Goal: Information Seeking & Learning: Learn about a topic

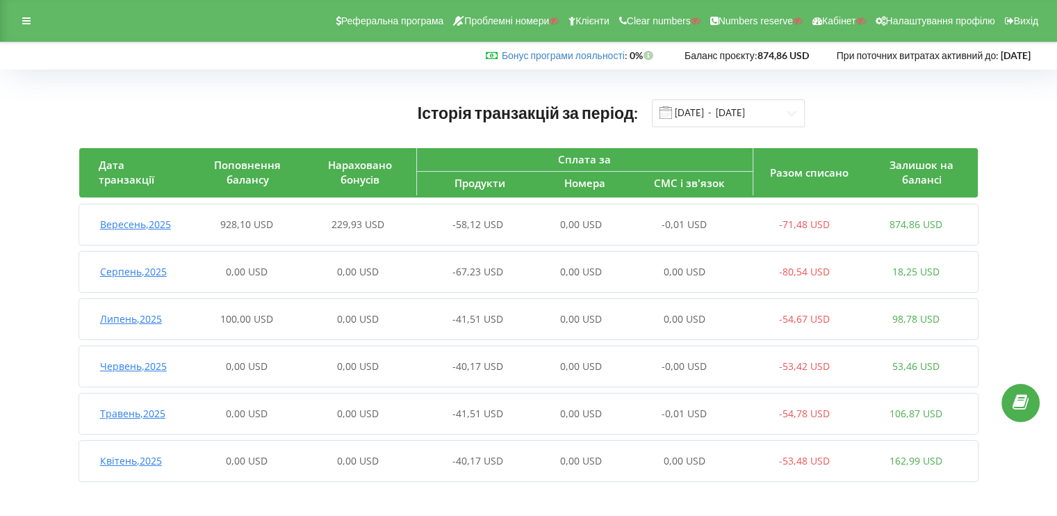
click at [216, 218] on div "928,10 USD" at bounding box center [246, 225] width 112 height 14
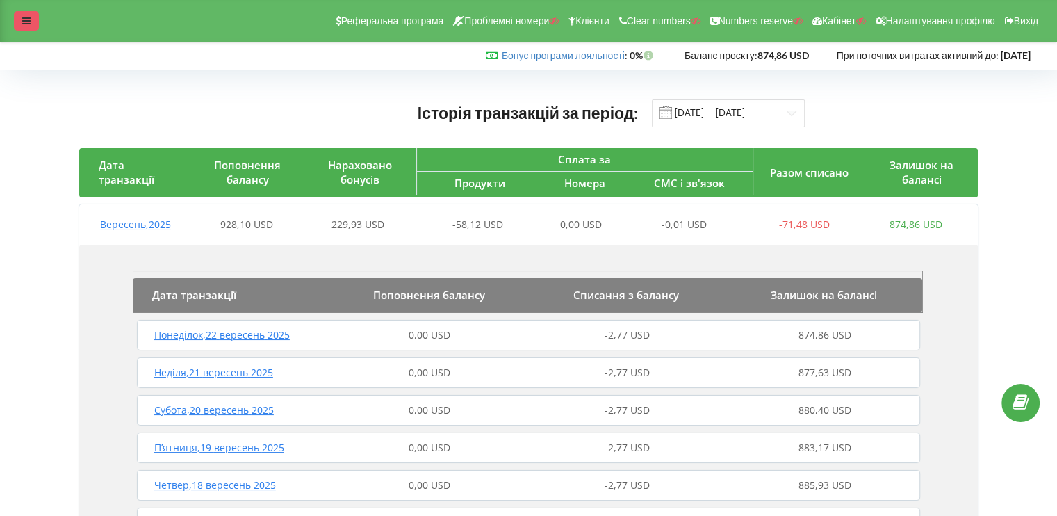
click at [29, 15] on div at bounding box center [26, 20] width 25 height 19
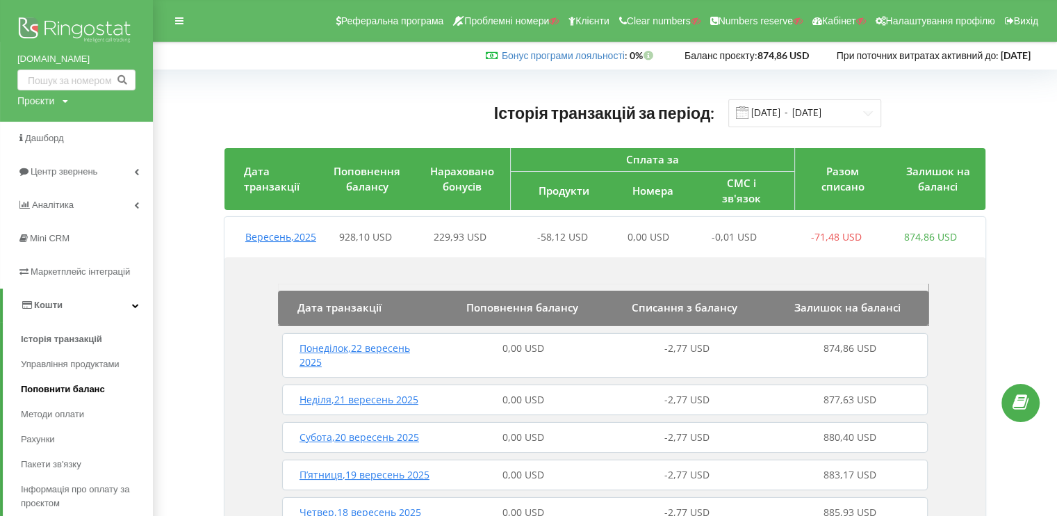
click at [82, 391] on span "Поповнити баланс" at bounding box center [63, 389] width 84 height 14
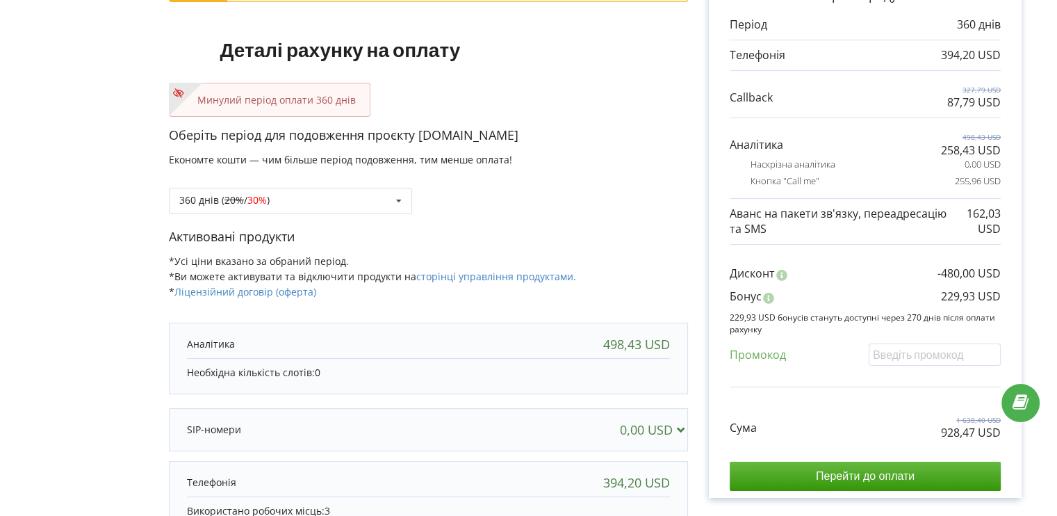
scroll to position [76, 0]
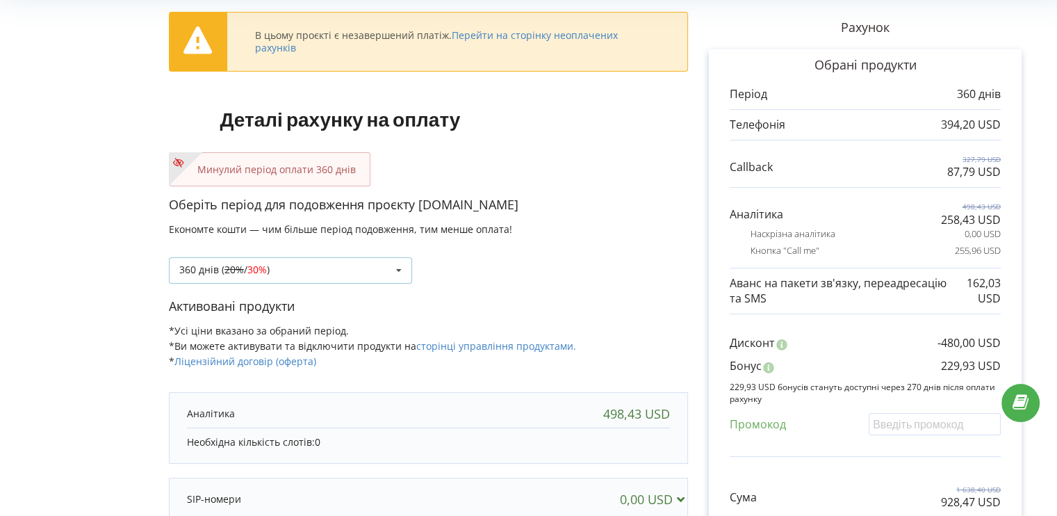
click at [383, 269] on div "360 днів ( 20% / 30% ) Поповнити баланс без подовження 20%" at bounding box center [290, 270] width 243 height 26
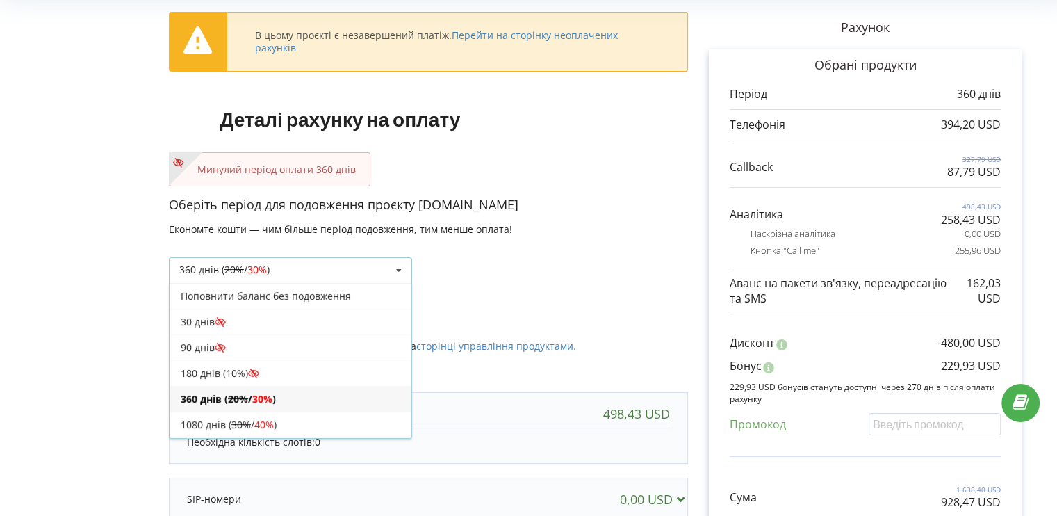
scroll to position [23, 0]
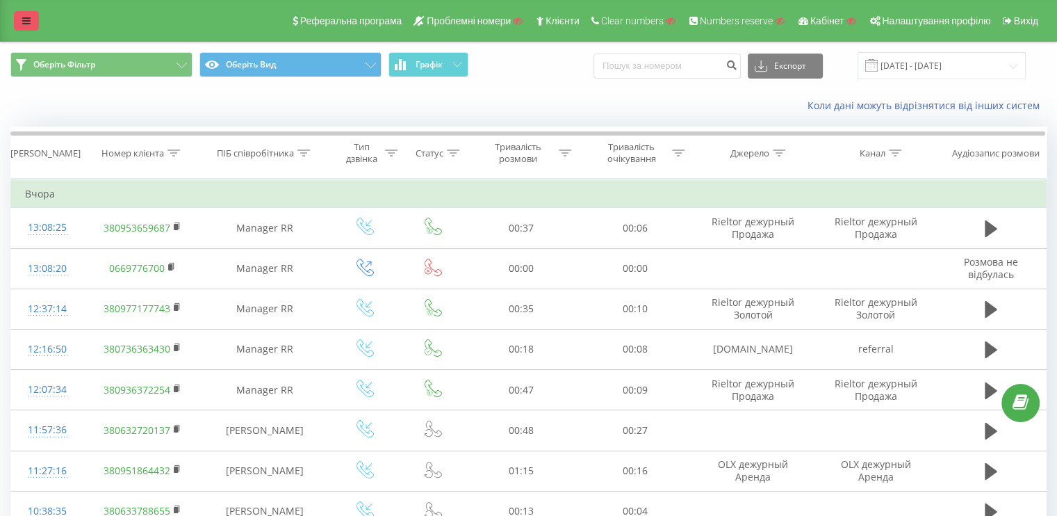
click at [32, 12] on link at bounding box center [26, 20] width 25 height 19
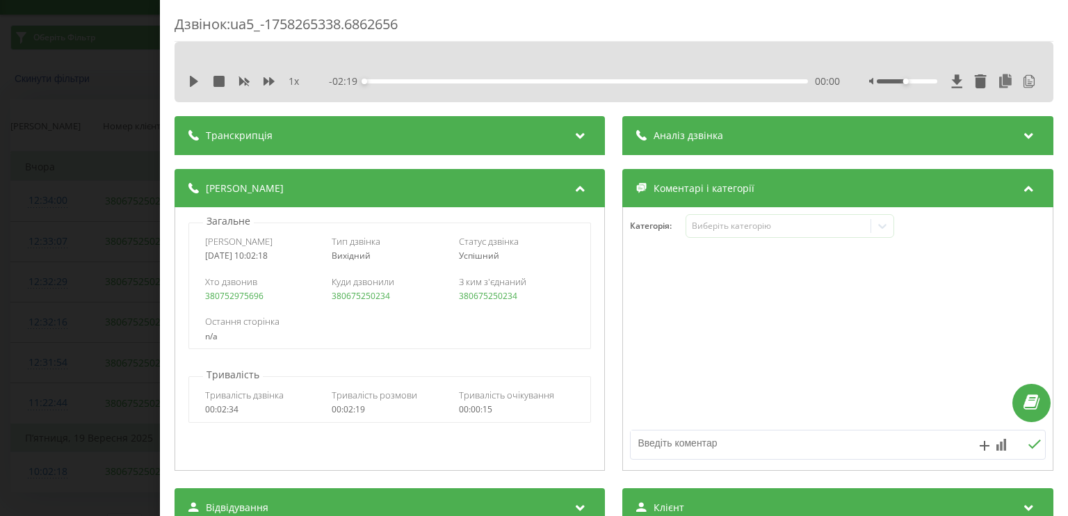
click at [92, 192] on div "Дзвінок : ua5_-1758265338.6862656 1 x - 02:19 00:00 00:00 Транскрипція 00:00 Сл…" at bounding box center [534, 258] width 1068 height 516
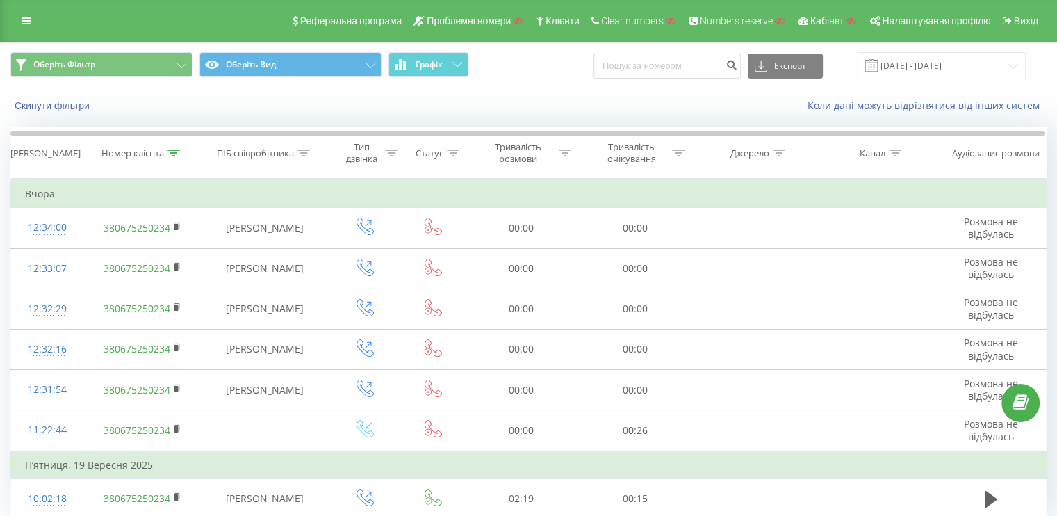
click at [13, 17] on div "Реферальна програма Проблемні номери Клієнти Clear numbers Numbers reserve Кабі…" at bounding box center [528, 21] width 1057 height 42
click at [15, 17] on link at bounding box center [26, 20] width 25 height 19
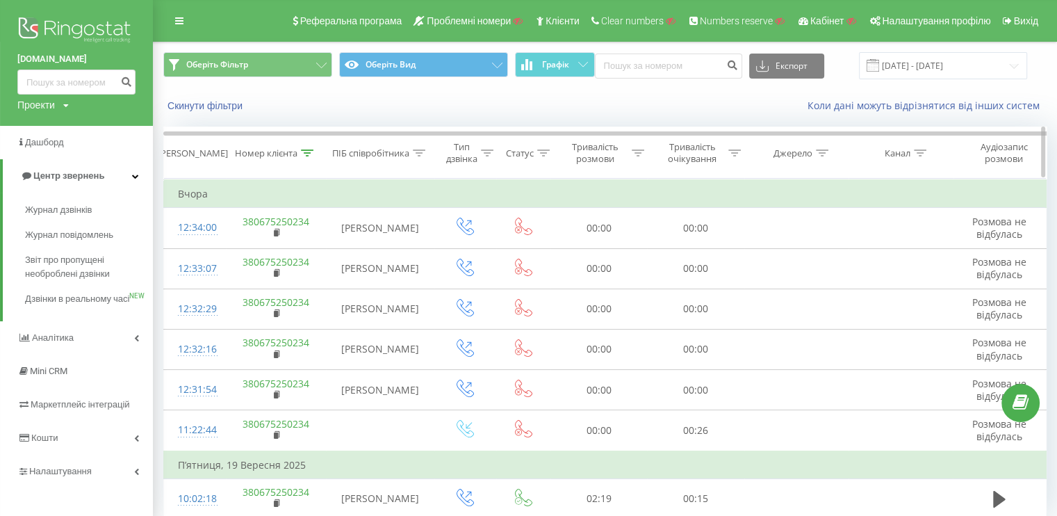
click at [316, 148] on div "Номер клієнта" at bounding box center [276, 153] width 101 height 12
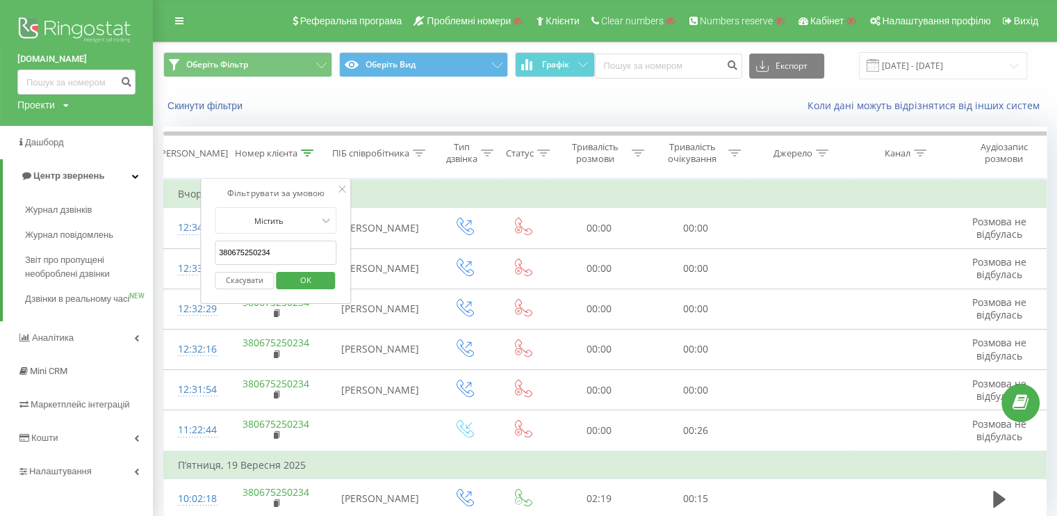
click at [262, 275] on button "Скасувати" at bounding box center [244, 280] width 59 height 17
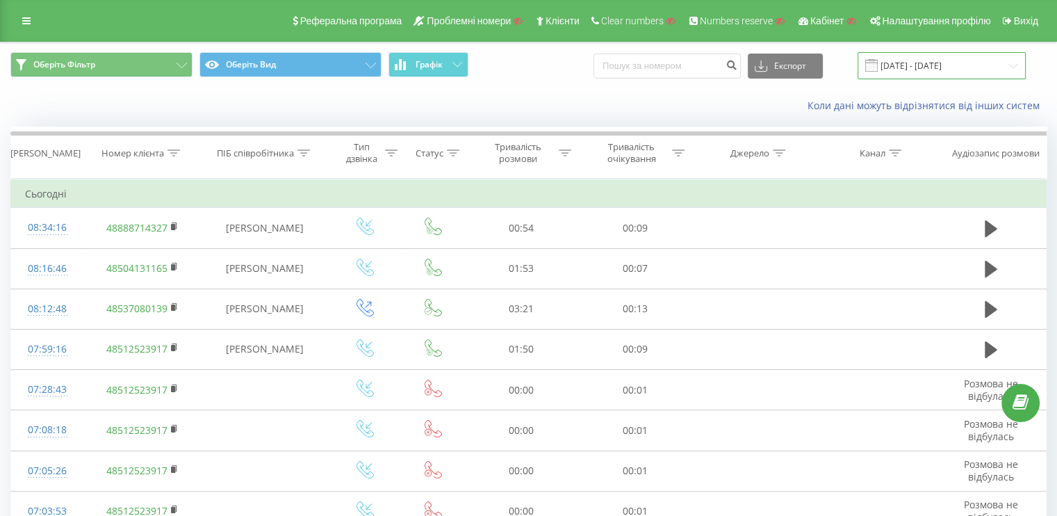
click at [917, 72] on input "[DATE] - [DATE]" at bounding box center [942, 65] width 168 height 27
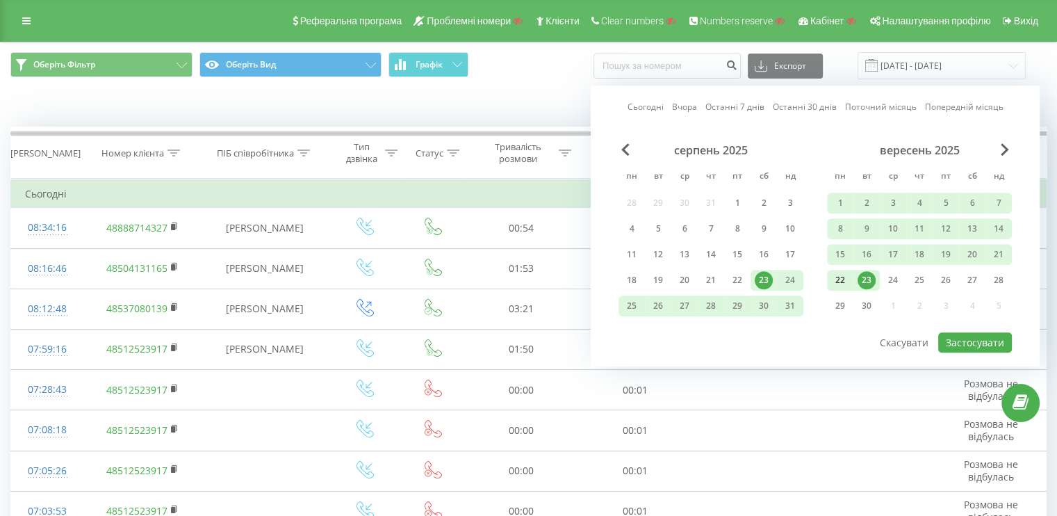
click at [834, 277] on div "22" at bounding box center [840, 280] width 18 height 18
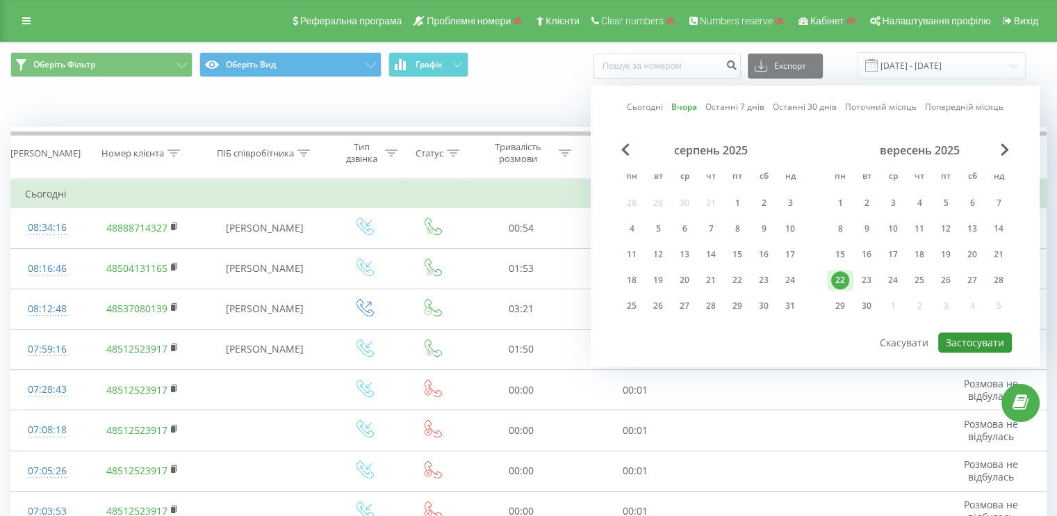
click at [960, 336] on button "Застосувати" at bounding box center [975, 342] width 74 height 20
type input "22.09.2025 - 22.09.2025"
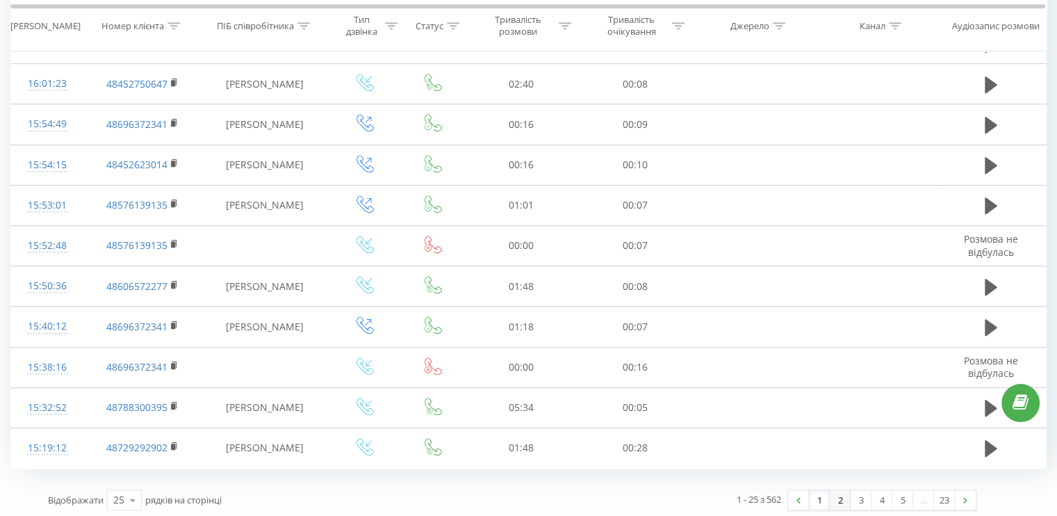
click at [842, 493] on link "2" at bounding box center [840, 499] width 21 height 19
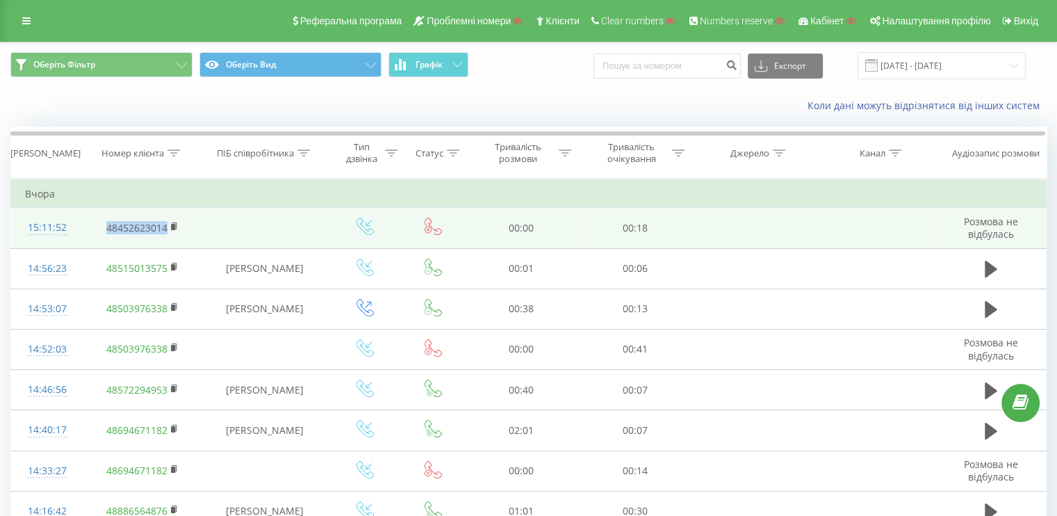
drag, startPoint x: 90, startPoint y: 231, endPoint x: 166, endPoint y: 227, distance: 76.6
click at [166, 227] on td "48452623014" at bounding box center [142, 228] width 118 height 40
copy link "48452623014"
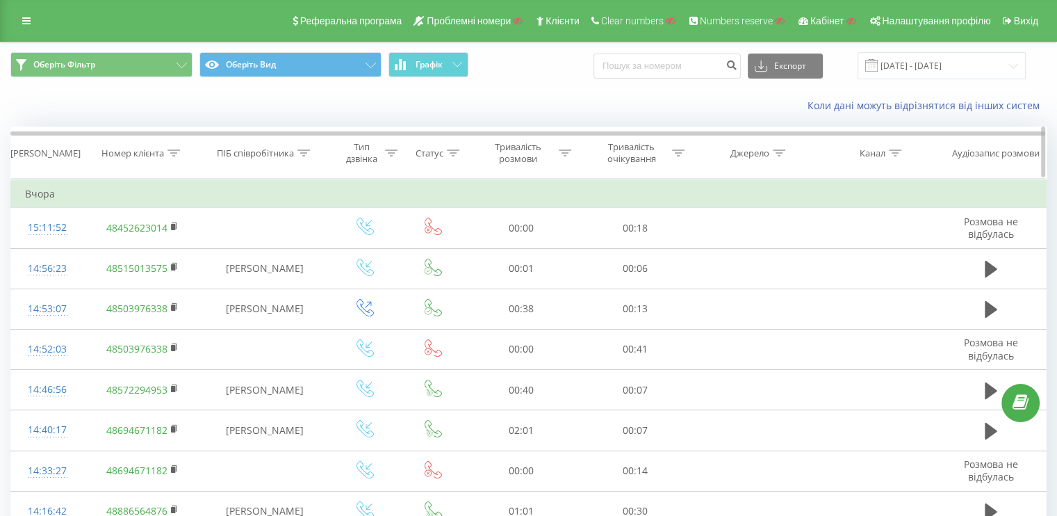
click at [175, 156] on div at bounding box center [173, 153] width 13 height 12
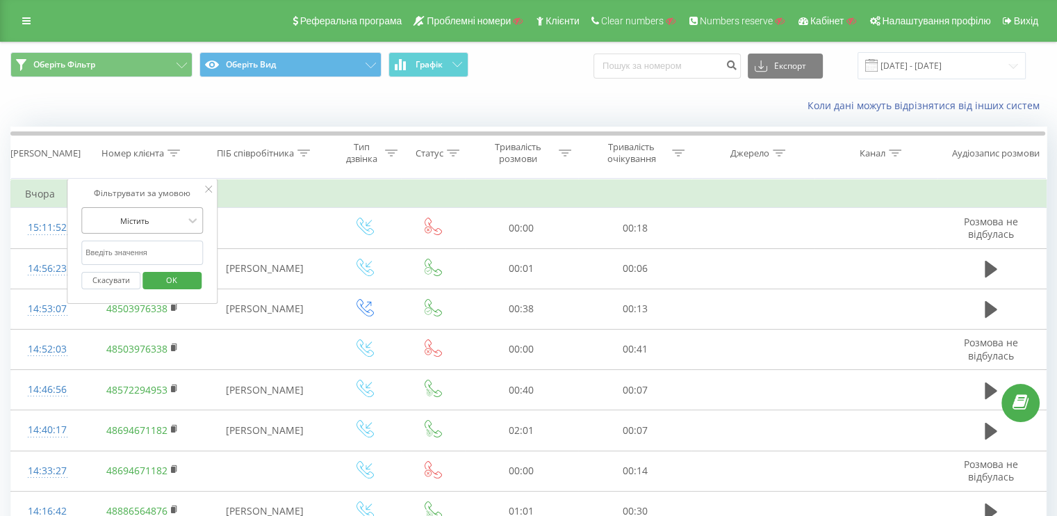
click at [124, 233] on div "Містить" at bounding box center [142, 220] width 122 height 26
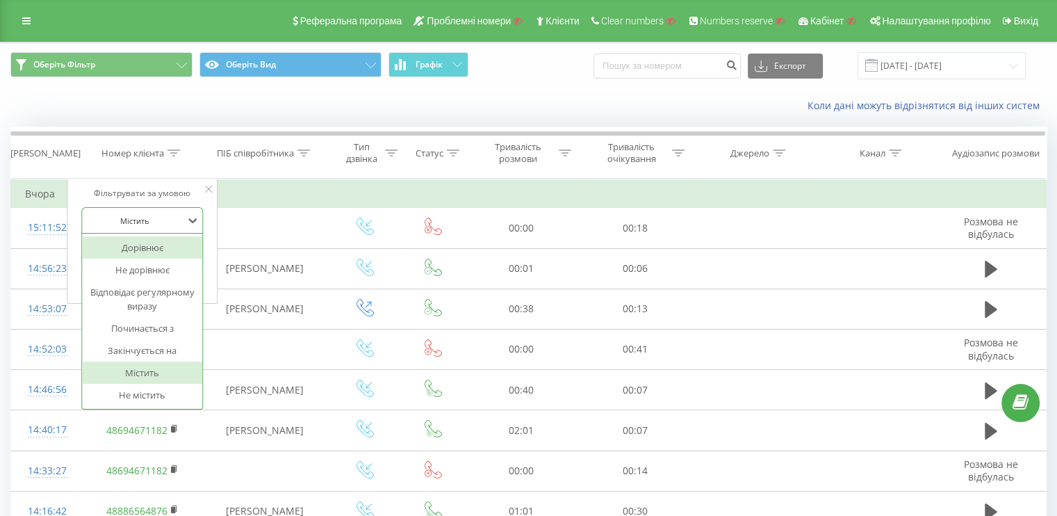
click at [120, 228] on div "Містить" at bounding box center [134, 220] width 101 height 21
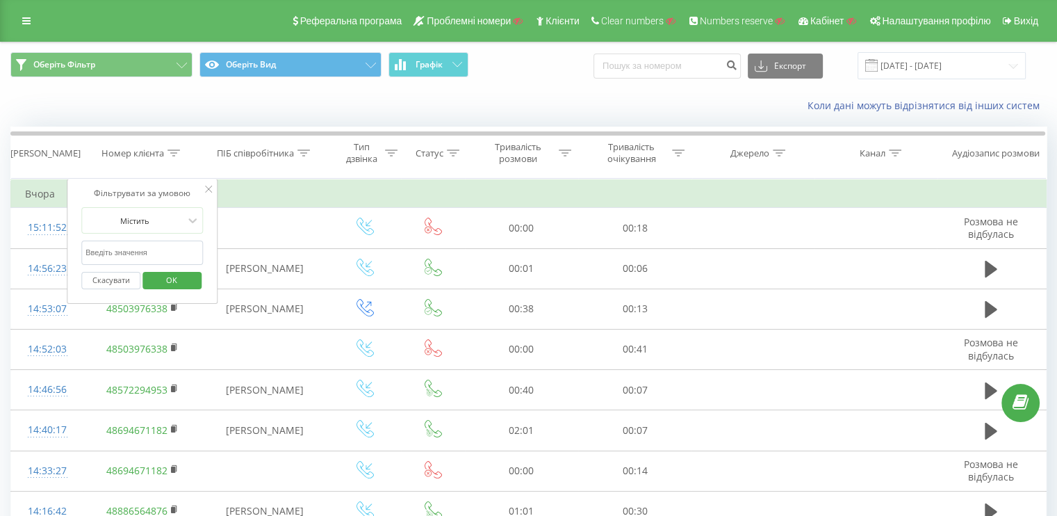
paste input "48452623014"
type input "48452623014"
click at [150, 286] on button "OK" at bounding box center [171, 280] width 59 height 17
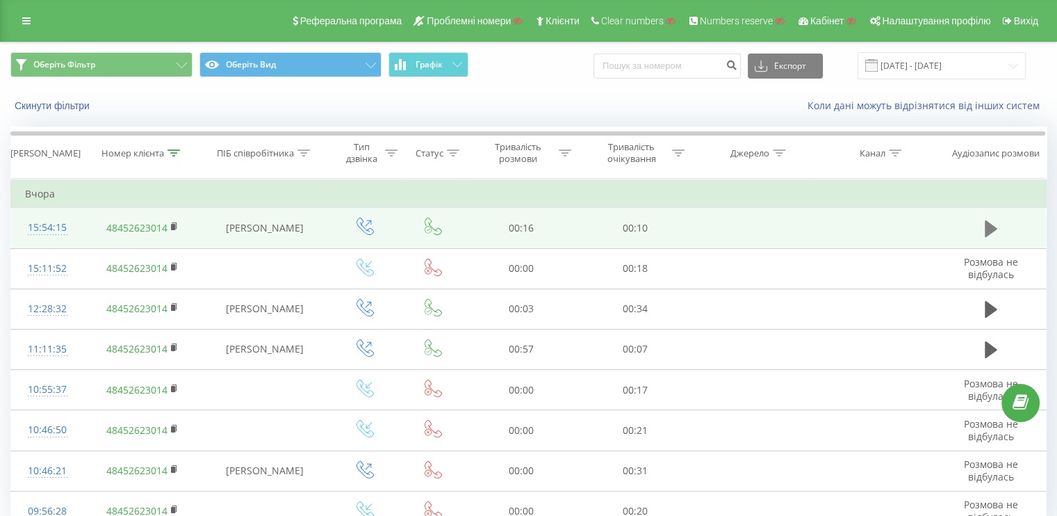
click at [1001, 236] on button at bounding box center [991, 228] width 21 height 21
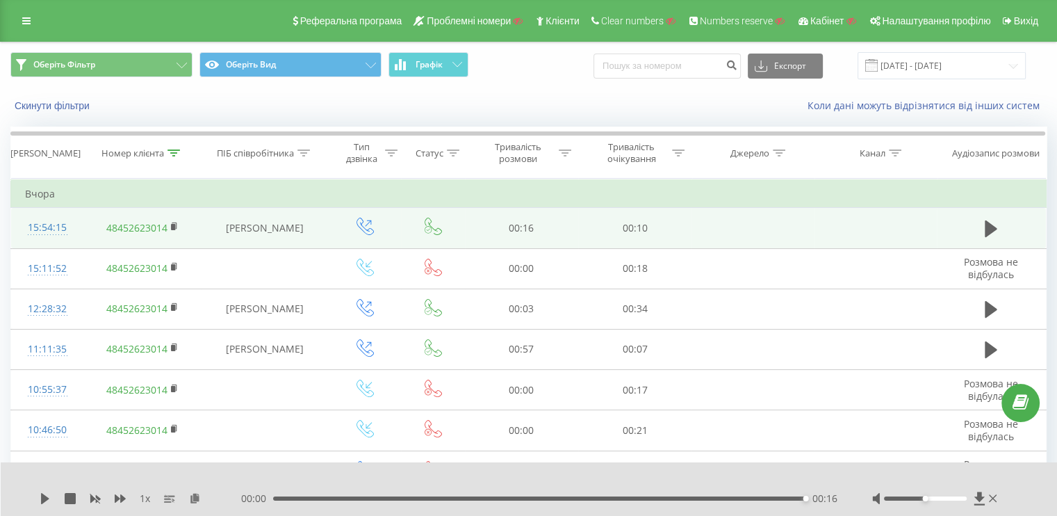
click at [14, 8] on div "Реферальна програма Проблемні номери Клієнти Clear numbers Numbers reserve Кабі…" at bounding box center [528, 21] width 1057 height 42
click at [22, 19] on icon at bounding box center [26, 21] width 8 height 10
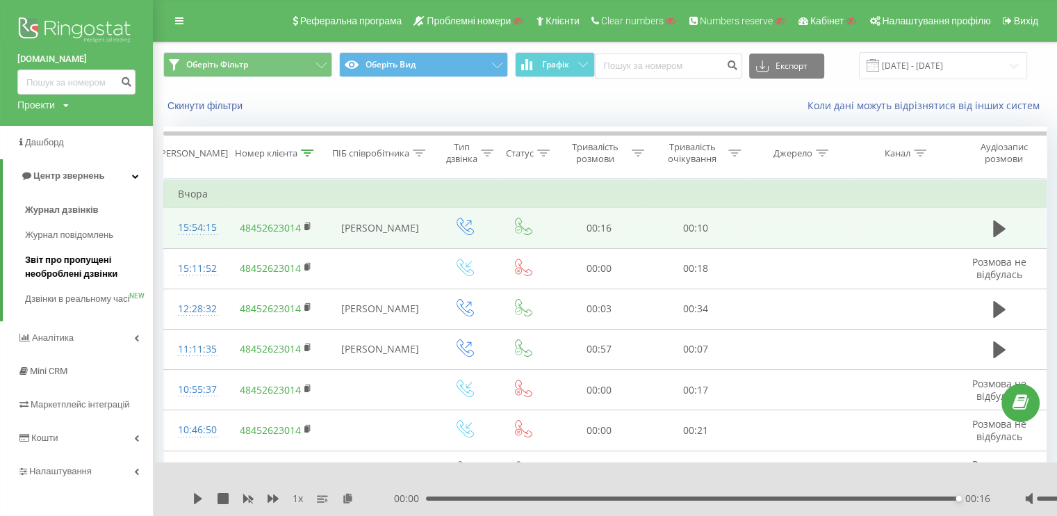
click at [52, 277] on span "Звіт про пропущені необроблені дзвінки" at bounding box center [85, 267] width 121 height 28
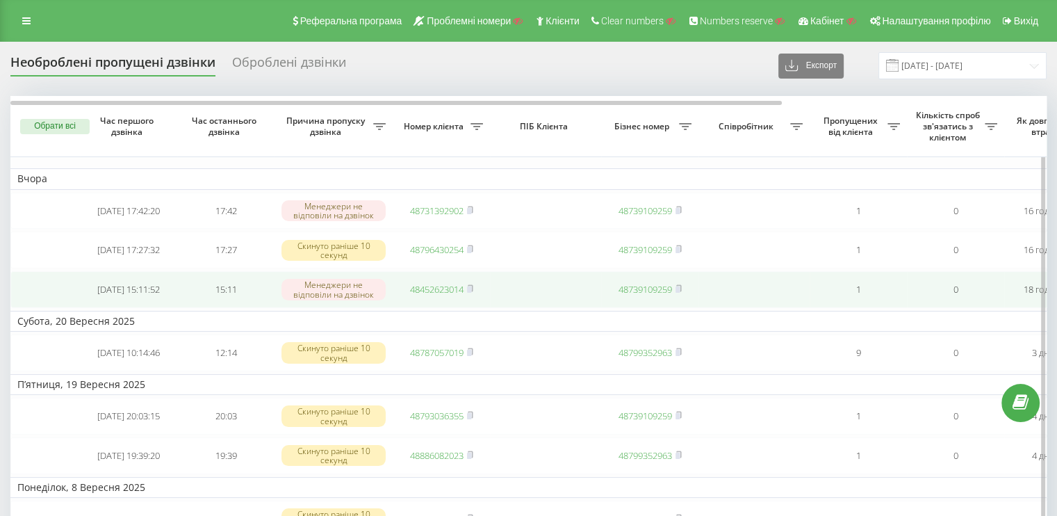
drag, startPoint x: 211, startPoint y: 319, endPoint x: 243, endPoint y: 293, distance: 41.6
click at [228, 299] on td "15:11" at bounding box center [225, 289] width 97 height 37
click at [114, 300] on td "2025-09-22 15:11:52" at bounding box center [128, 289] width 97 height 37
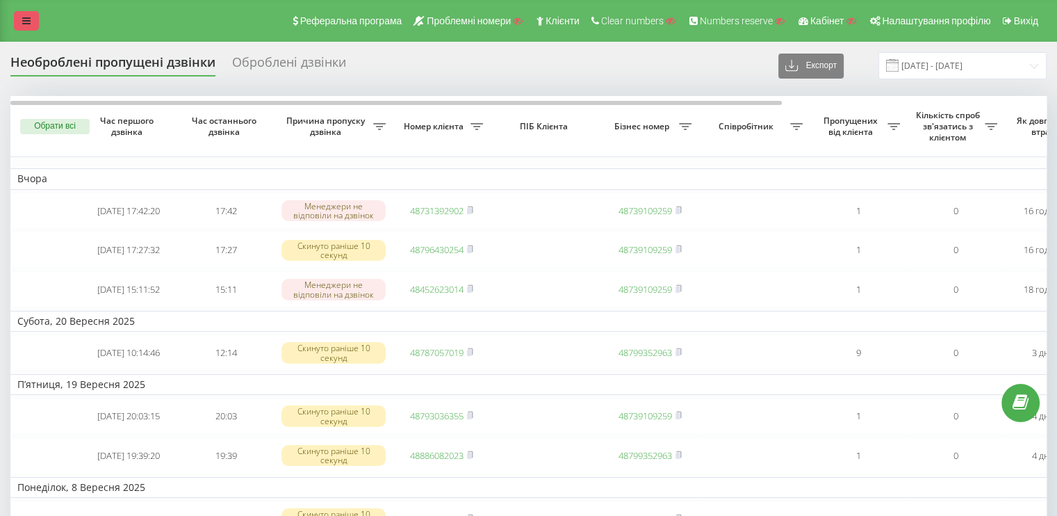
click at [23, 27] on link at bounding box center [26, 20] width 25 height 19
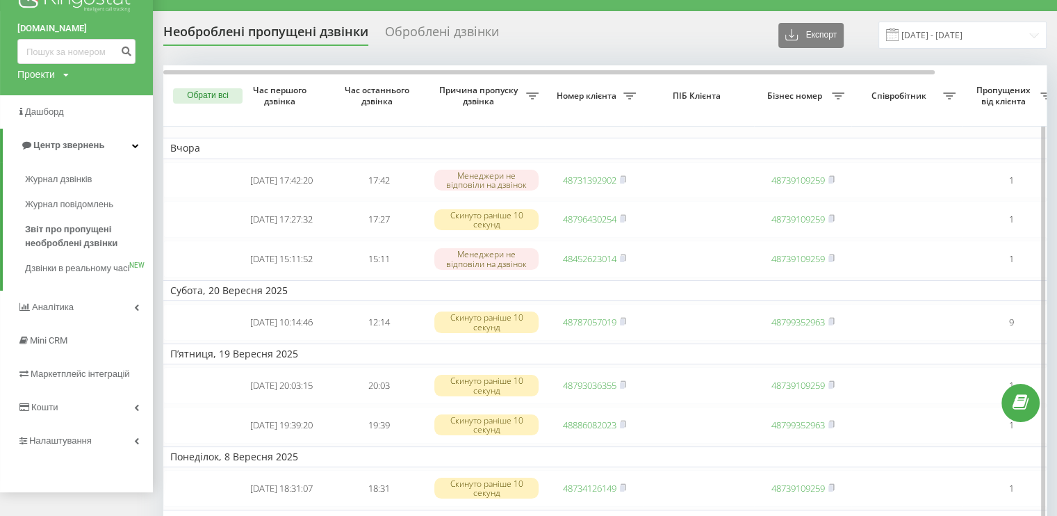
drag, startPoint x: 692, startPoint y: 261, endPoint x: 978, endPoint y: 297, distance: 287.9
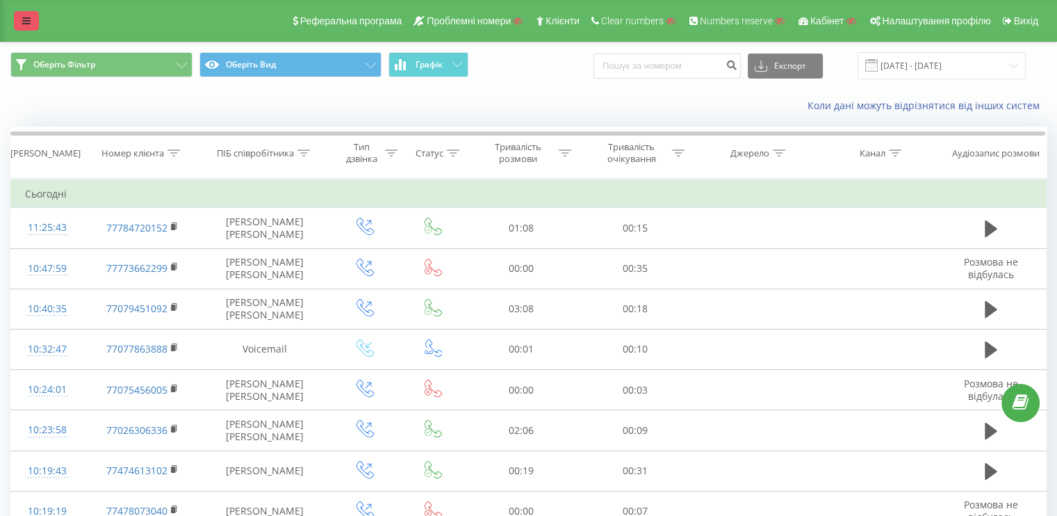
click at [28, 16] on icon at bounding box center [26, 21] width 8 height 10
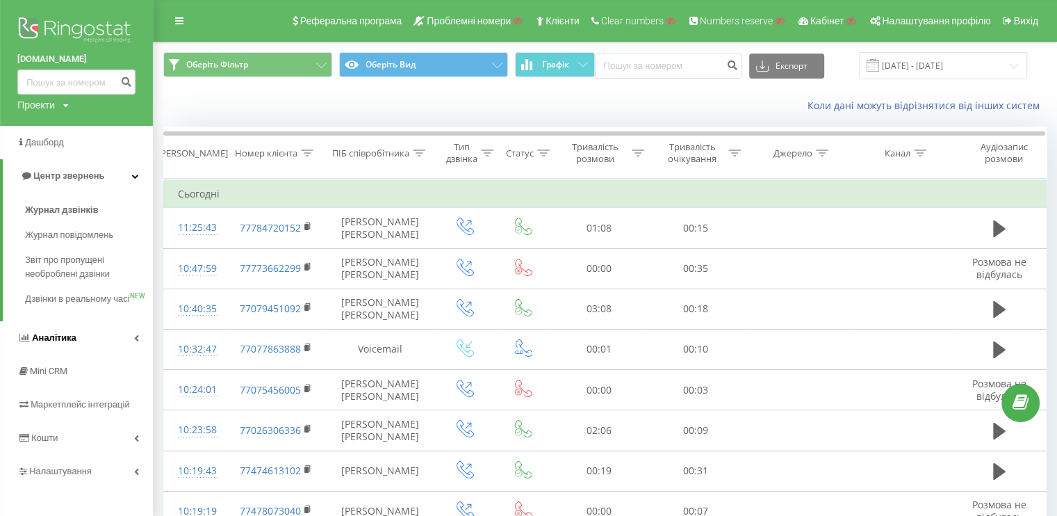
click at [61, 343] on span "Аналiтика" at bounding box center [54, 337] width 44 height 10
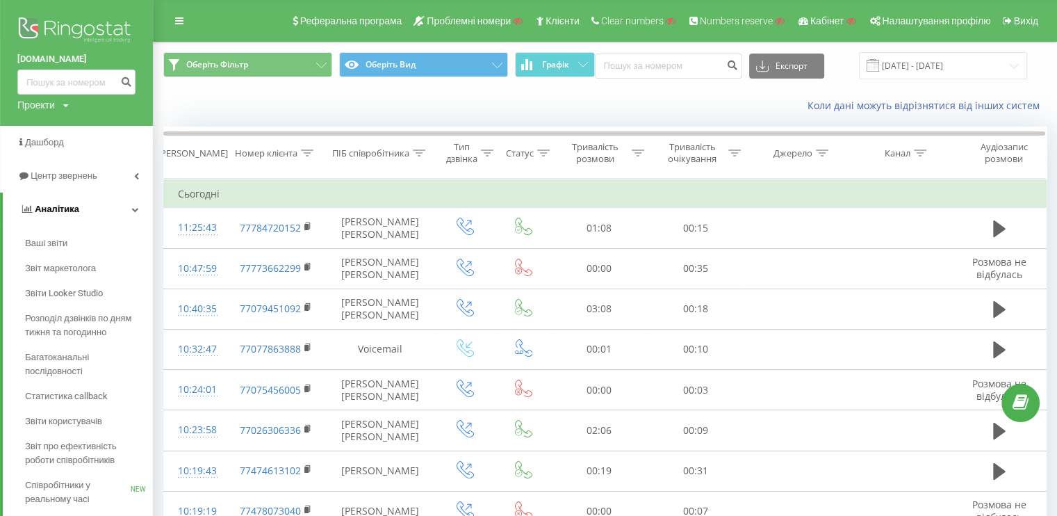
click at [74, 213] on span "Аналiтика" at bounding box center [57, 209] width 44 height 10
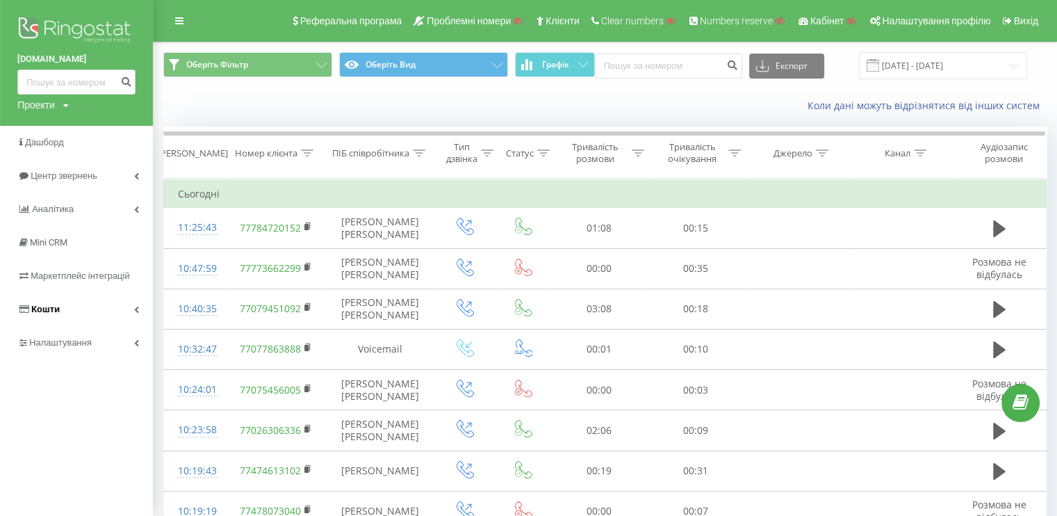
click at [57, 315] on span "Кошти" at bounding box center [38, 309] width 42 height 14
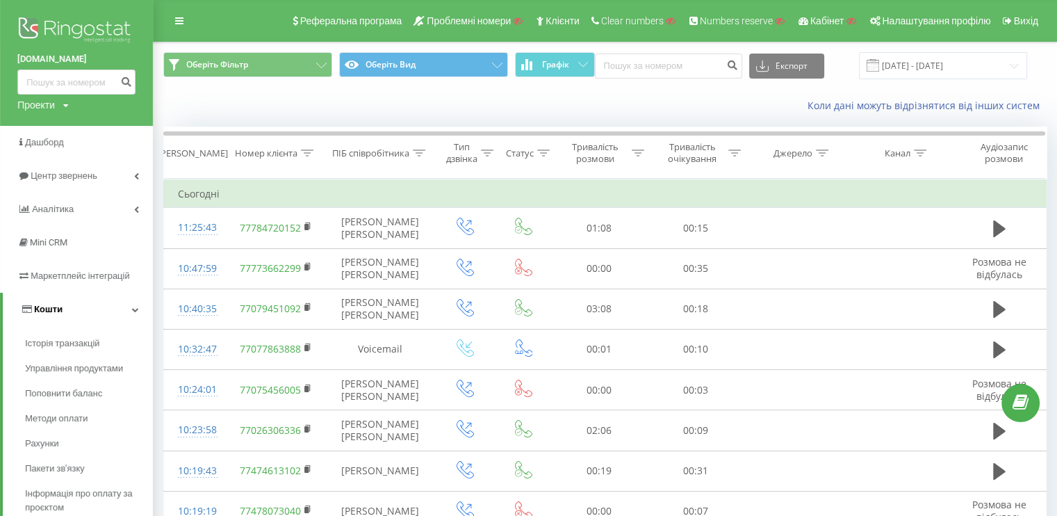
click at [72, 315] on link "Кошти" at bounding box center [78, 309] width 150 height 33
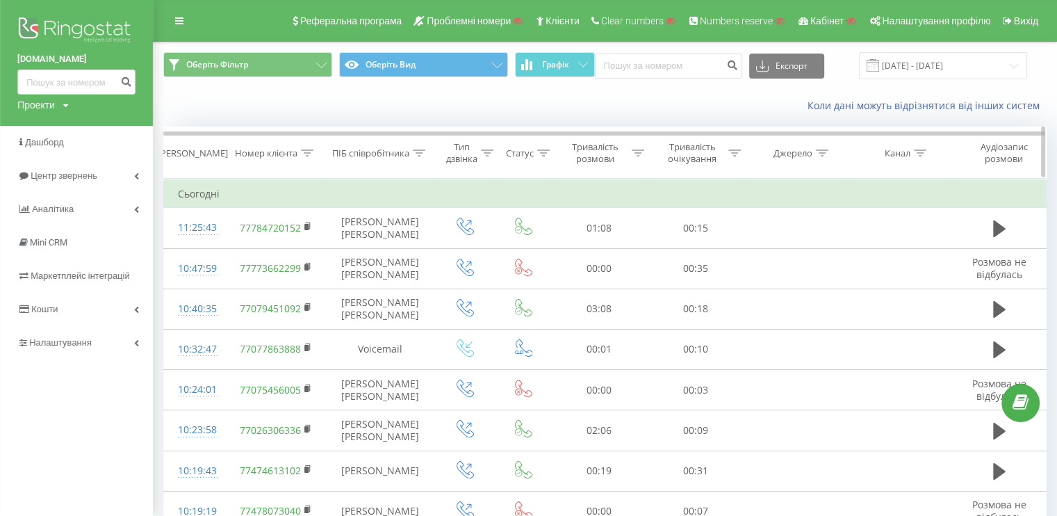
click at [484, 152] on icon at bounding box center [487, 152] width 13 height 7
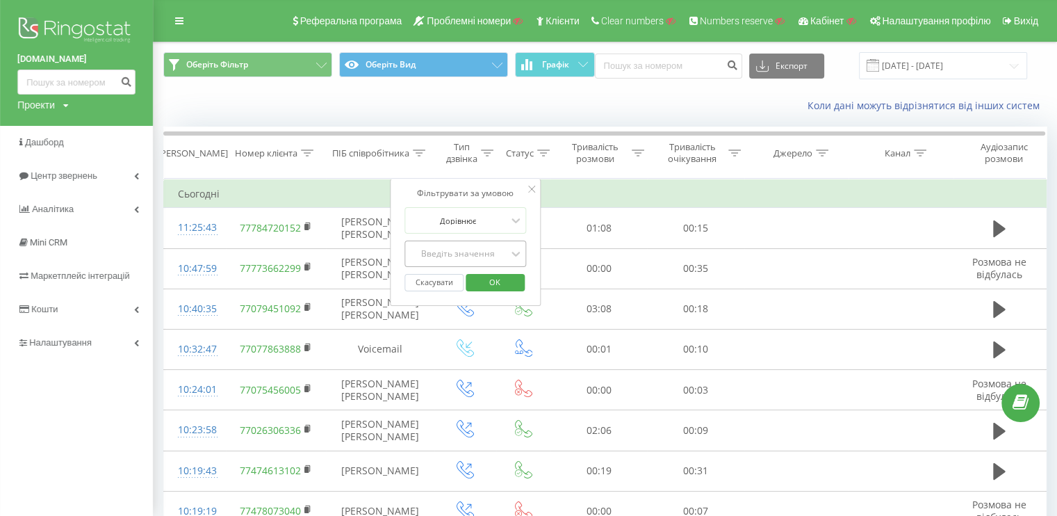
click at [455, 250] on div "Введіть значення" at bounding box center [458, 253] width 99 height 11
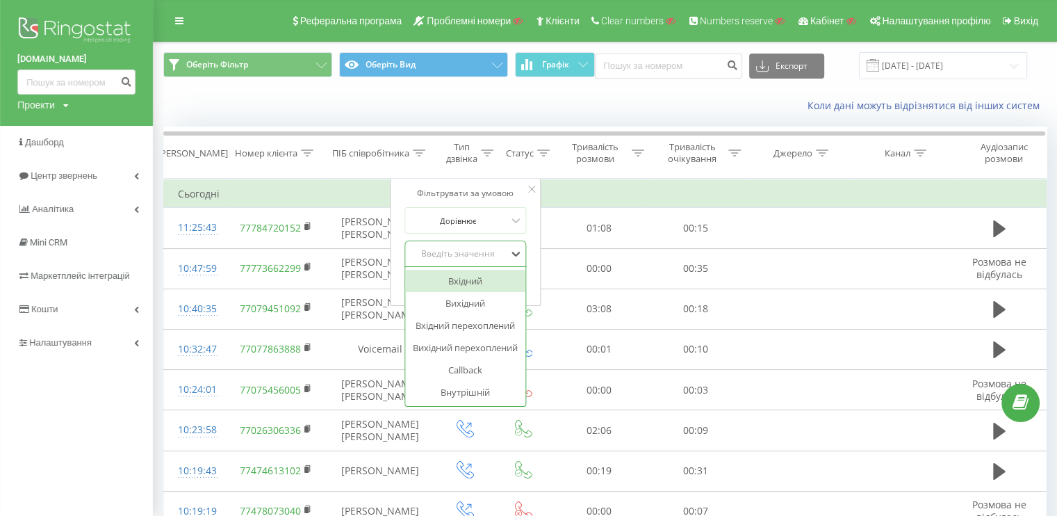
drag, startPoint x: 461, startPoint y: 273, endPoint x: 475, endPoint y: 279, distance: 14.6
click at [461, 274] on div "Вхідний" at bounding box center [465, 281] width 121 height 22
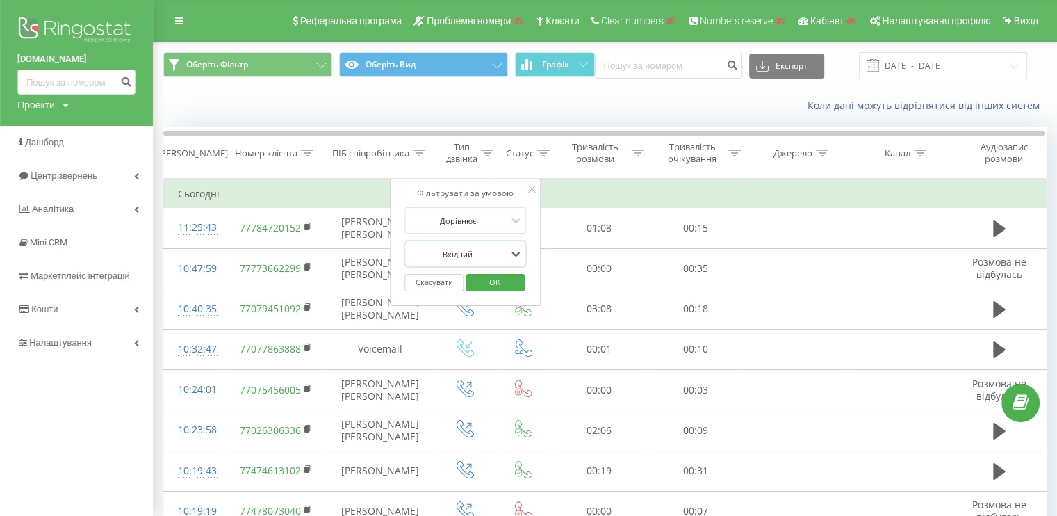
click at [498, 278] on span "OK" at bounding box center [494, 282] width 39 height 22
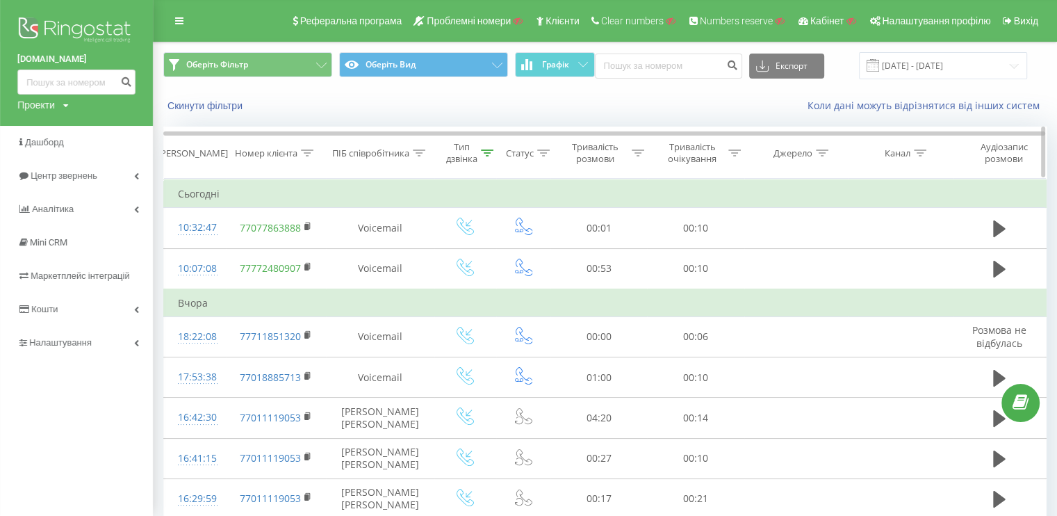
click at [485, 165] on th "Тип дзвінка" at bounding box center [465, 152] width 62 height 51
click at [484, 158] on div "Тип дзвінка" at bounding box center [469, 153] width 47 height 24
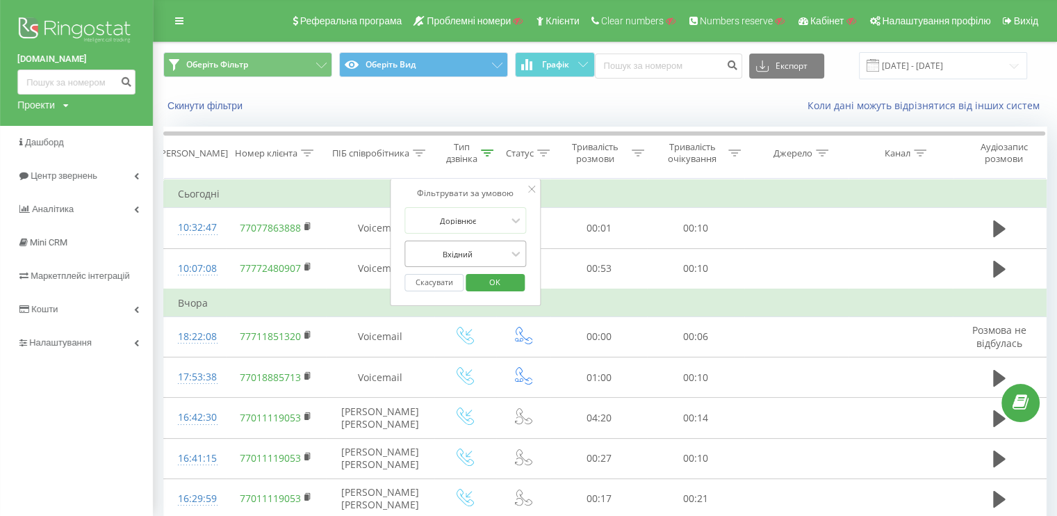
click at [452, 252] on div at bounding box center [458, 253] width 99 height 13
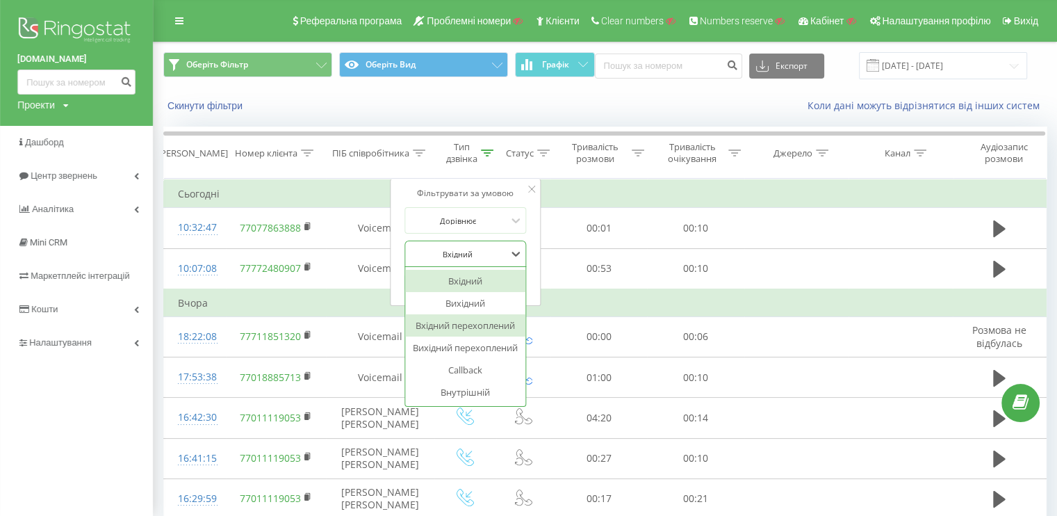
click at [454, 323] on div "Вхідний перехоплений" at bounding box center [465, 325] width 121 height 22
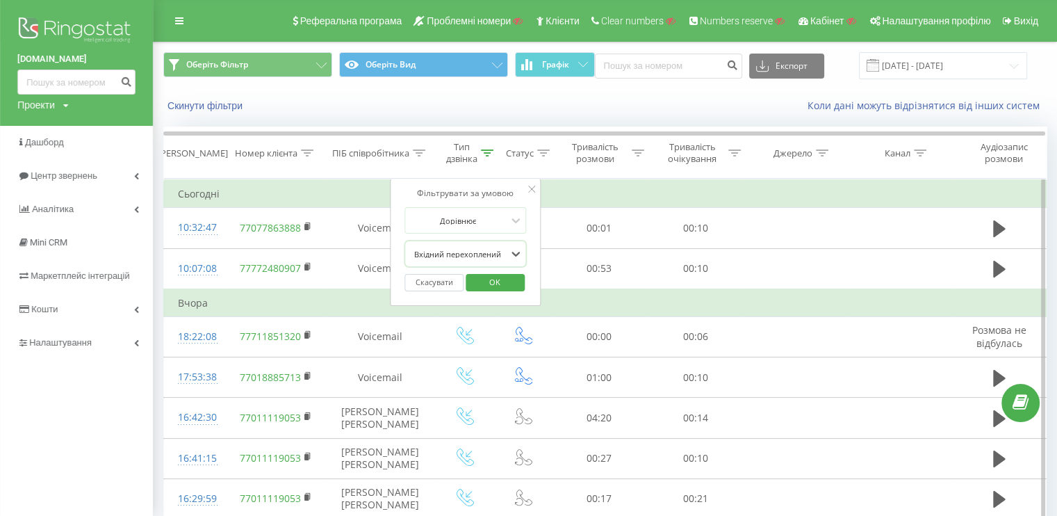
click at [471, 275] on button "OK" at bounding box center [495, 282] width 59 height 17
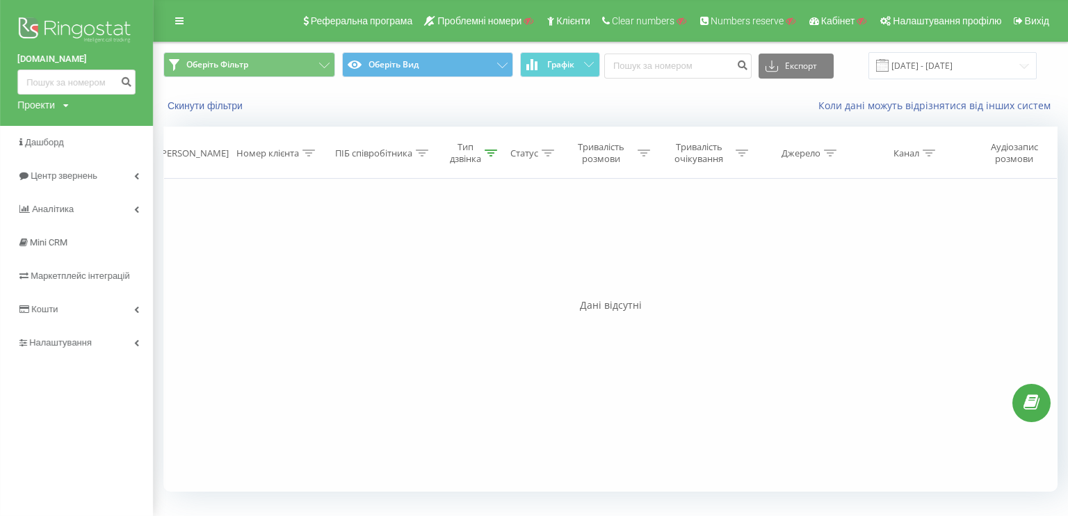
click at [492, 152] on icon at bounding box center [491, 152] width 13 height 7
click at [452, 245] on div "Вхідний перехоплений" at bounding box center [461, 253] width 101 height 21
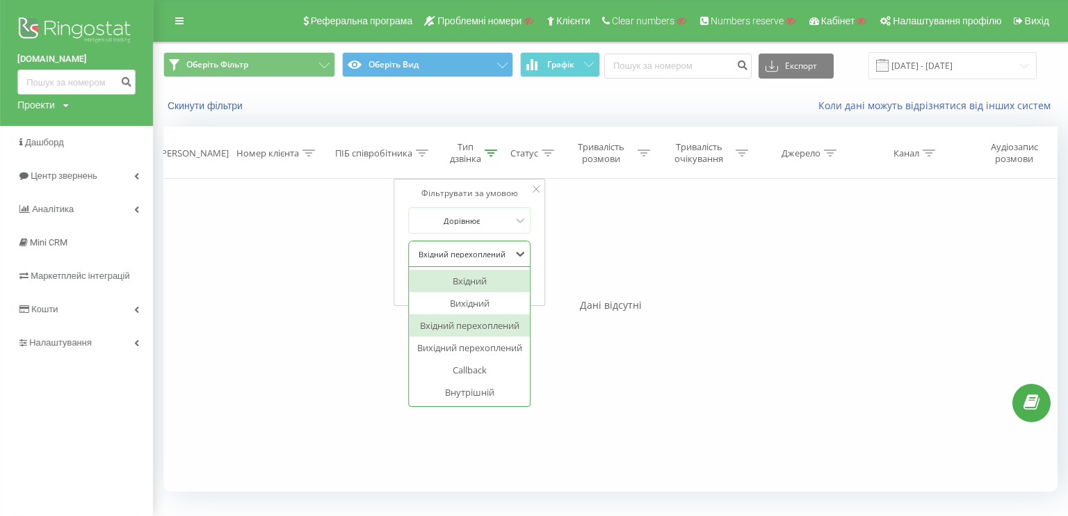
click at [453, 279] on div "Вхідний" at bounding box center [469, 281] width 121 height 22
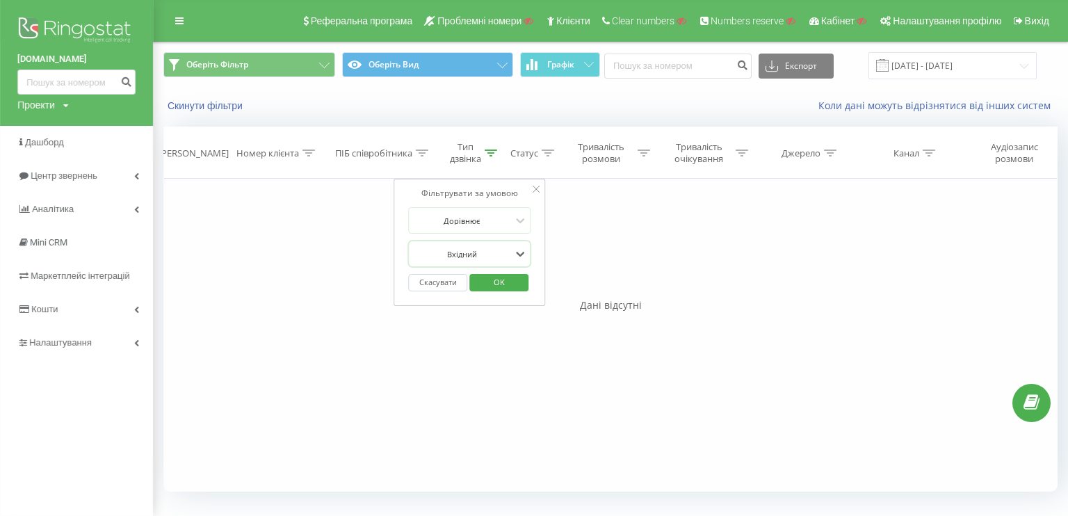
click at [481, 288] on span "OK" at bounding box center [499, 282] width 39 height 22
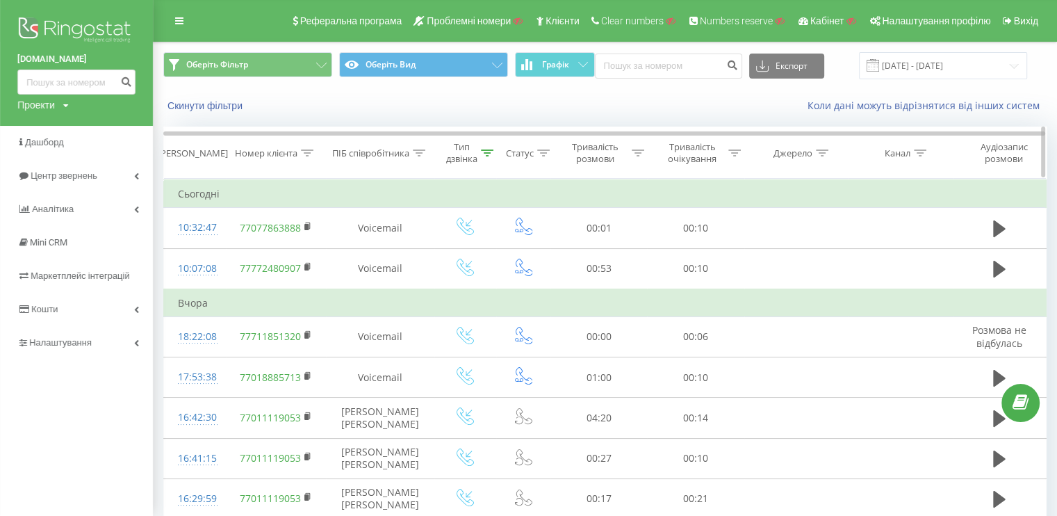
click at [417, 153] on icon at bounding box center [419, 152] width 13 height 7
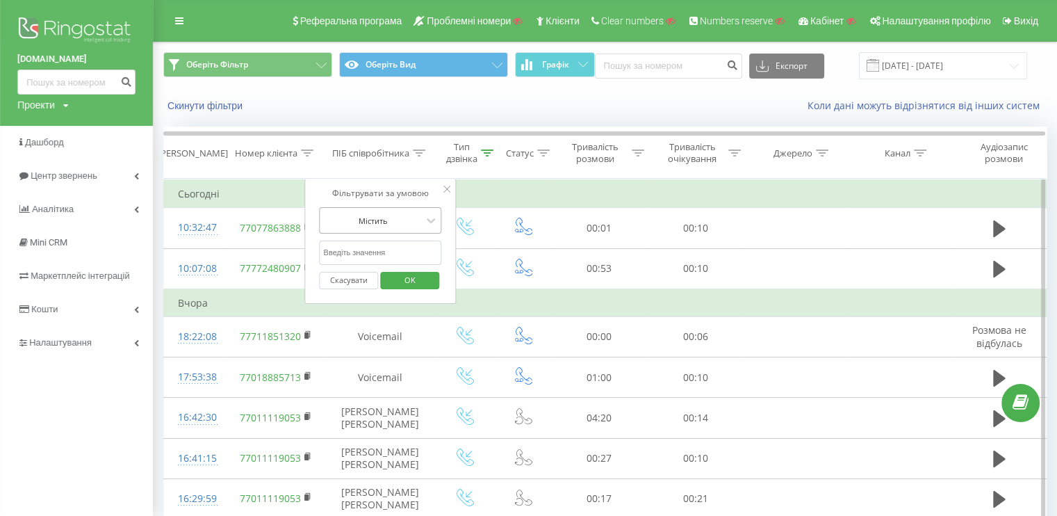
click at [398, 223] on div at bounding box center [373, 220] width 99 height 13
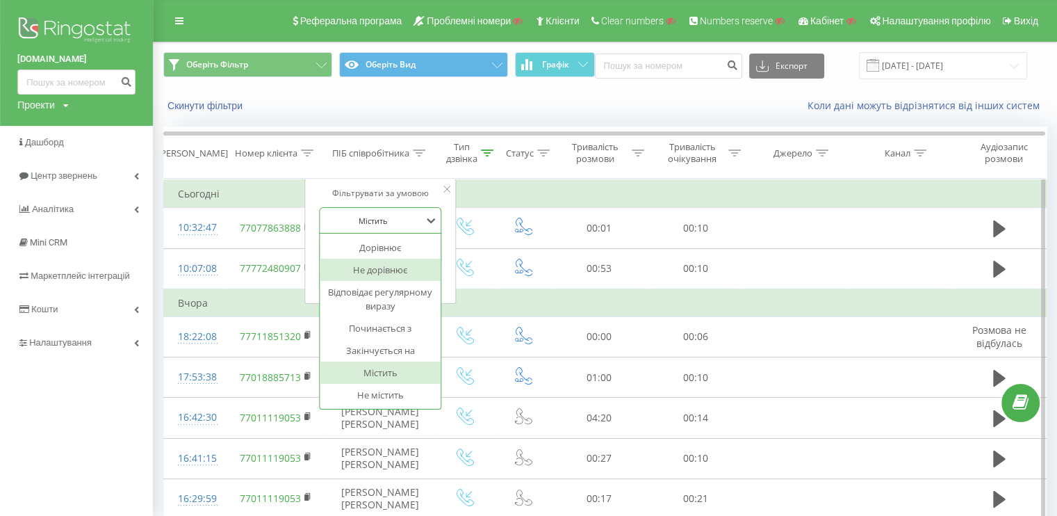
click at [375, 270] on div "Не дорівнює" at bounding box center [380, 270] width 121 height 22
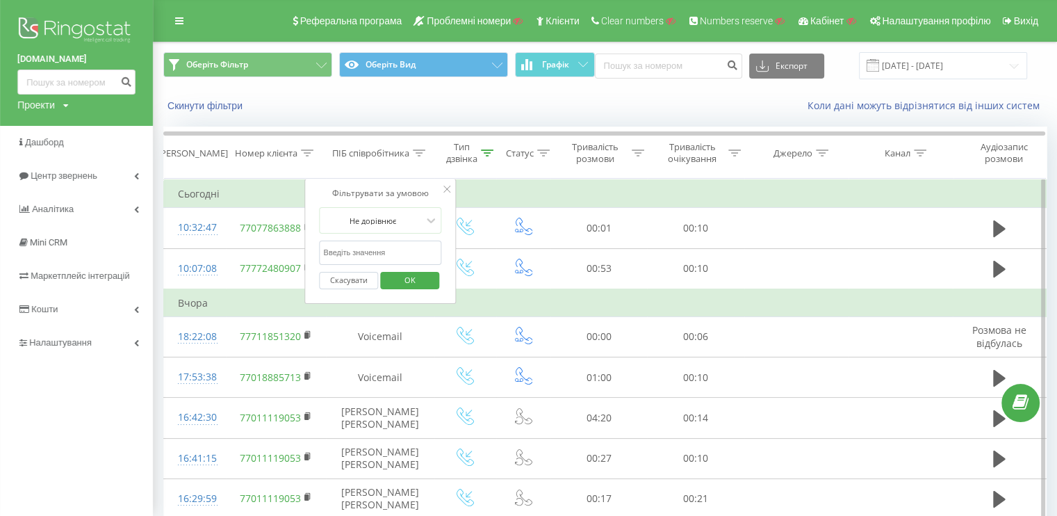
click at [375, 247] on input "text" at bounding box center [381, 252] width 122 height 24
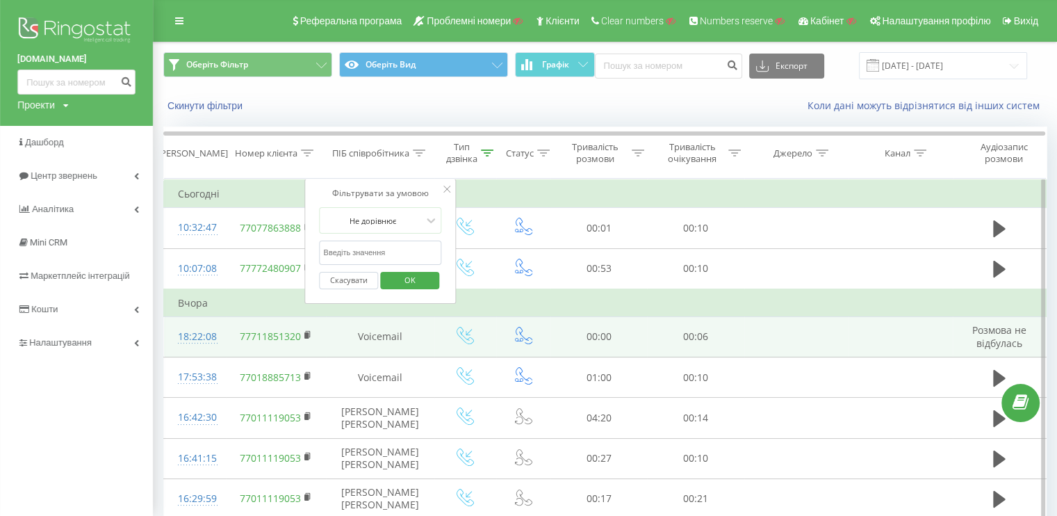
click at [334, 321] on td "Voicemail" at bounding box center [380, 336] width 108 height 40
drag, startPoint x: 350, startPoint y: 332, endPoint x: 393, endPoint y: 330, distance: 43.1
click at [393, 330] on td "Voicemail" at bounding box center [380, 336] width 108 height 40
click at [353, 333] on td "Voicemail" at bounding box center [380, 336] width 108 height 40
drag, startPoint x: 353, startPoint y: 333, endPoint x: 403, endPoint y: 333, distance: 50.0
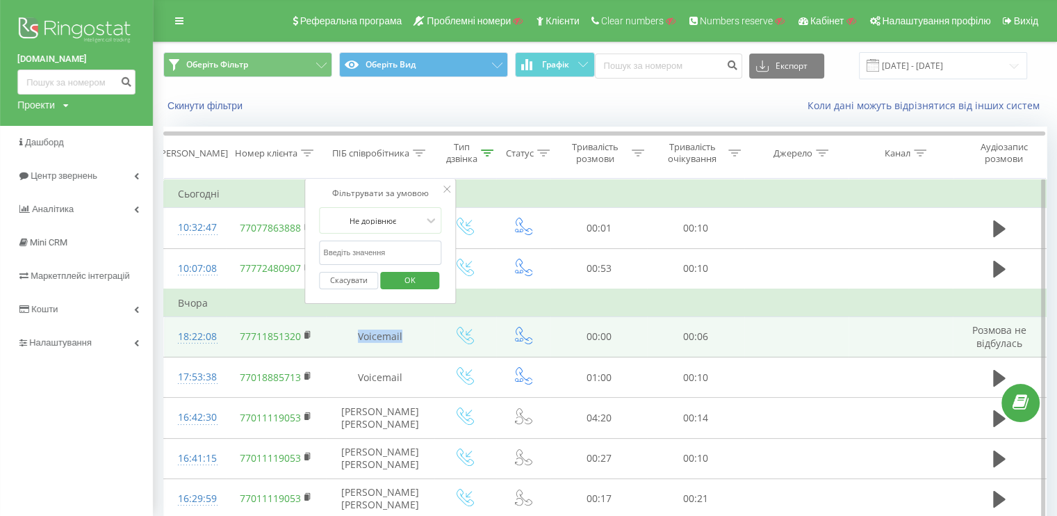
click at [403, 333] on td "Voicemail" at bounding box center [380, 336] width 108 height 40
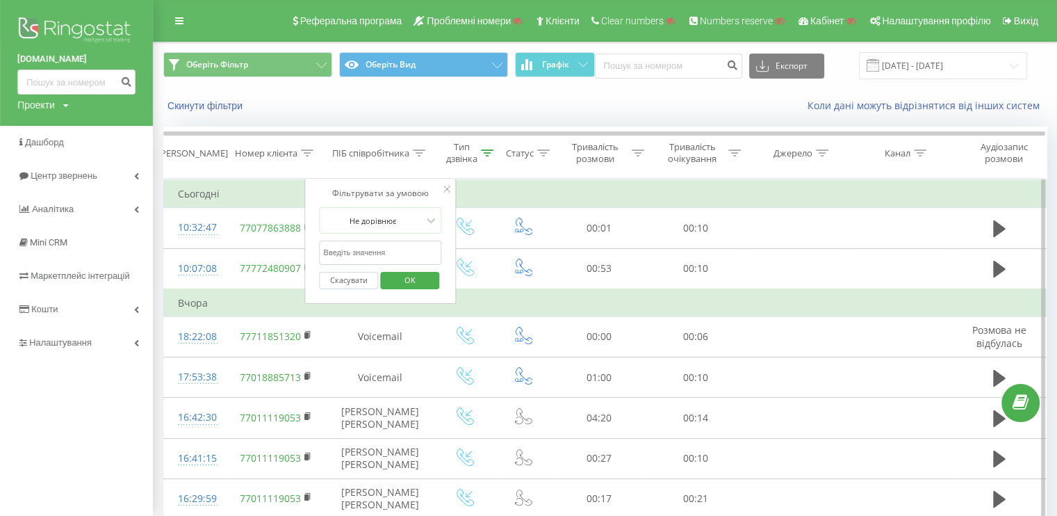
click at [352, 255] on input "text" at bounding box center [381, 252] width 122 height 24
paste input "Voicemail"
type input "Voicemail"
click at [406, 284] on span "OK" at bounding box center [410, 280] width 39 height 22
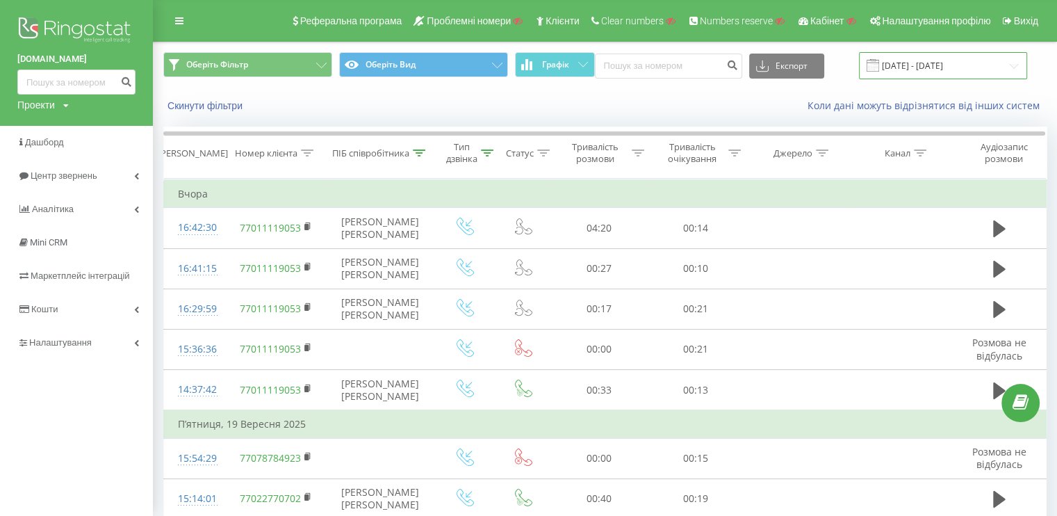
click at [941, 66] on input "[DATE] - [DATE]" at bounding box center [943, 65] width 168 height 27
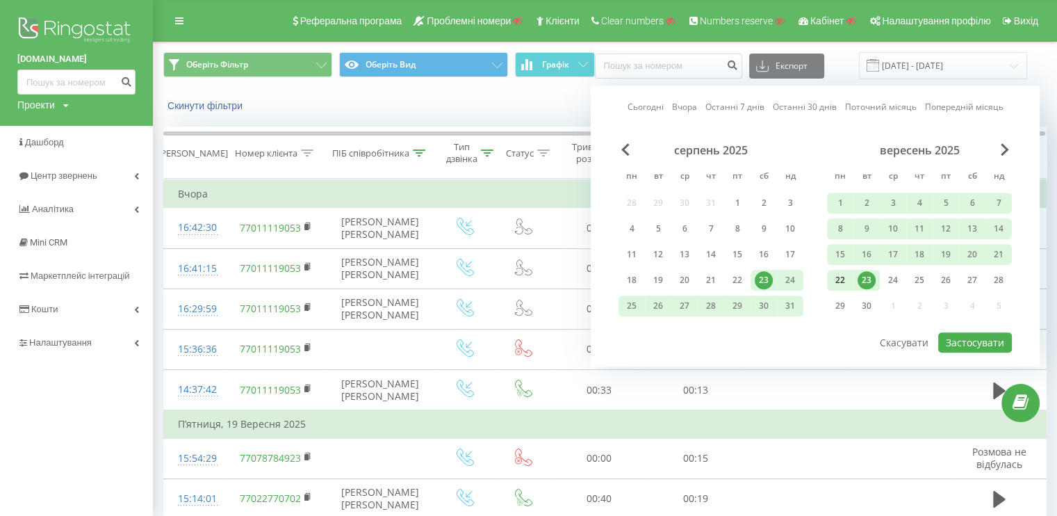
click at [842, 275] on div "22" at bounding box center [840, 280] width 18 height 18
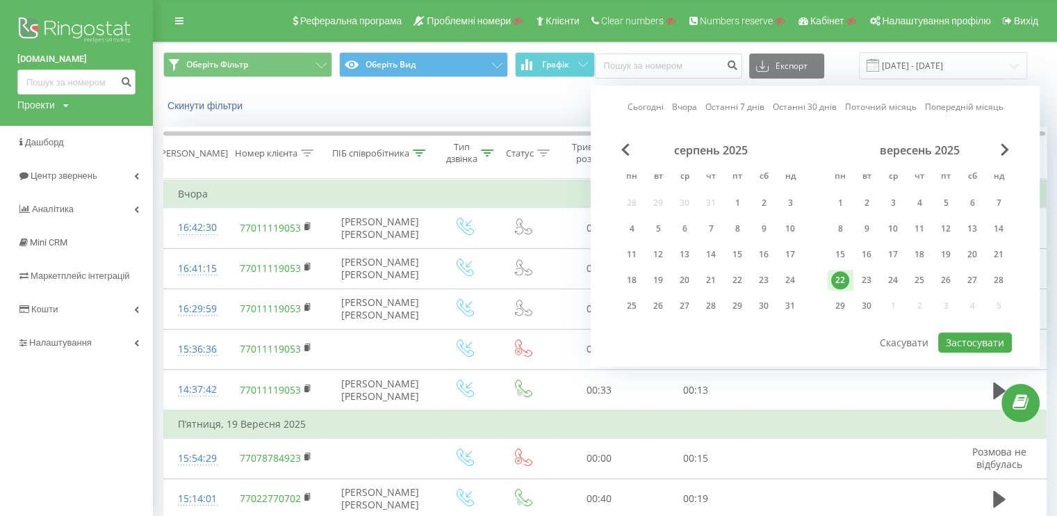
click at [842, 275] on div "22" at bounding box center [840, 280] width 18 height 18
click at [951, 334] on button "Застосувати" at bounding box center [975, 342] width 74 height 20
type input "22.09.2025 - 22.09.2025"
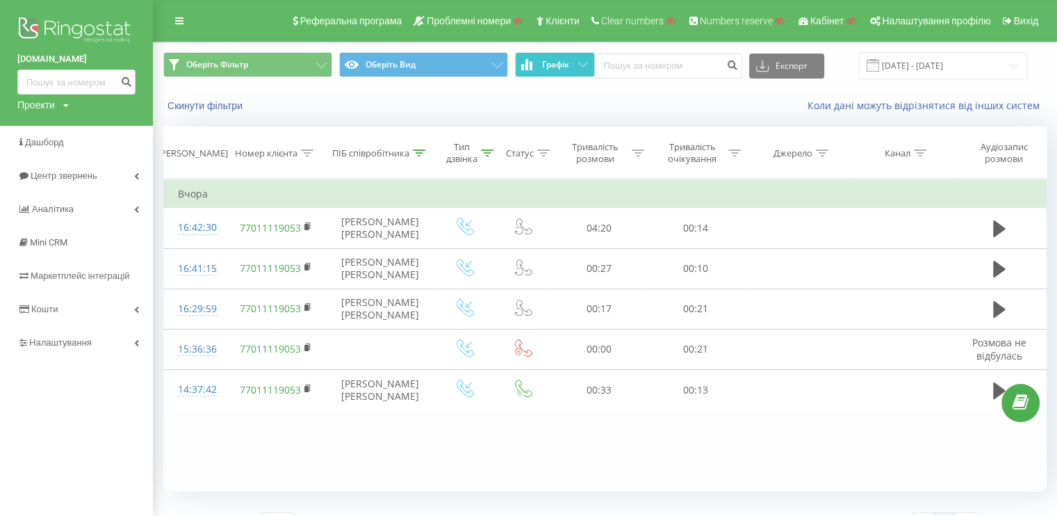
click at [539, 67] on button "Графік" at bounding box center [555, 64] width 80 height 25
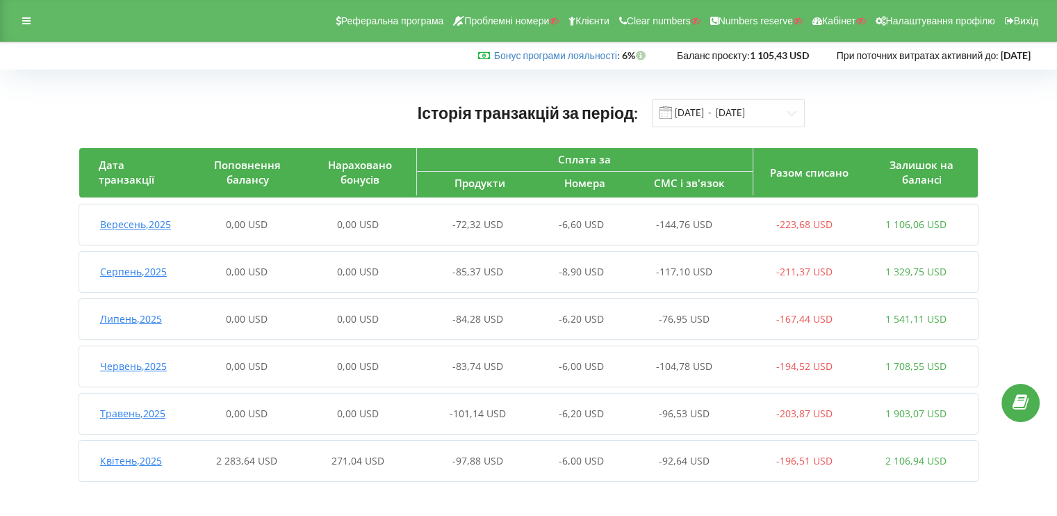
click at [349, 227] on span "0,00 USD" at bounding box center [358, 224] width 42 height 13
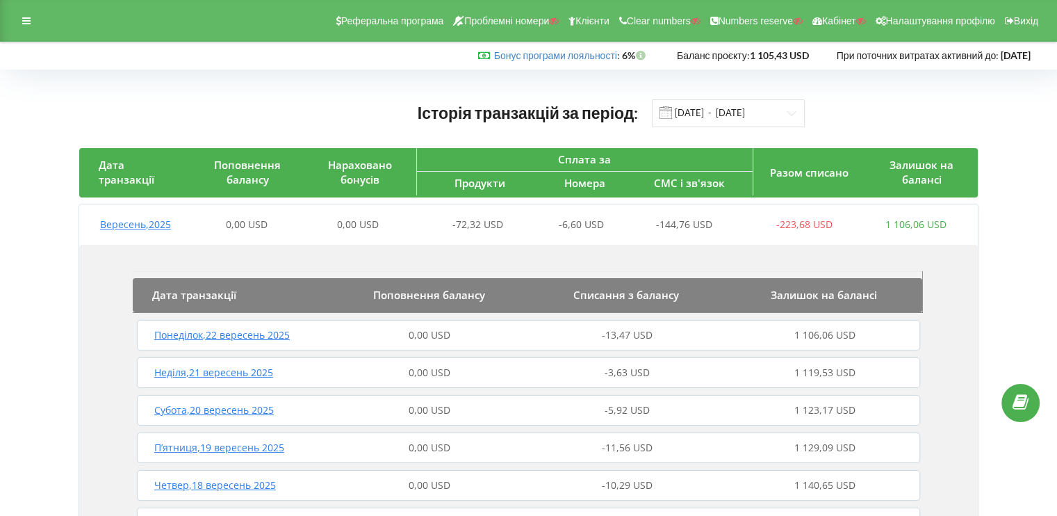
click at [359, 345] on div "Понеділок , 22 вересень 2025 0,00 USD -13,47 USD 1 106,06 USD" at bounding box center [528, 334] width 790 height 33
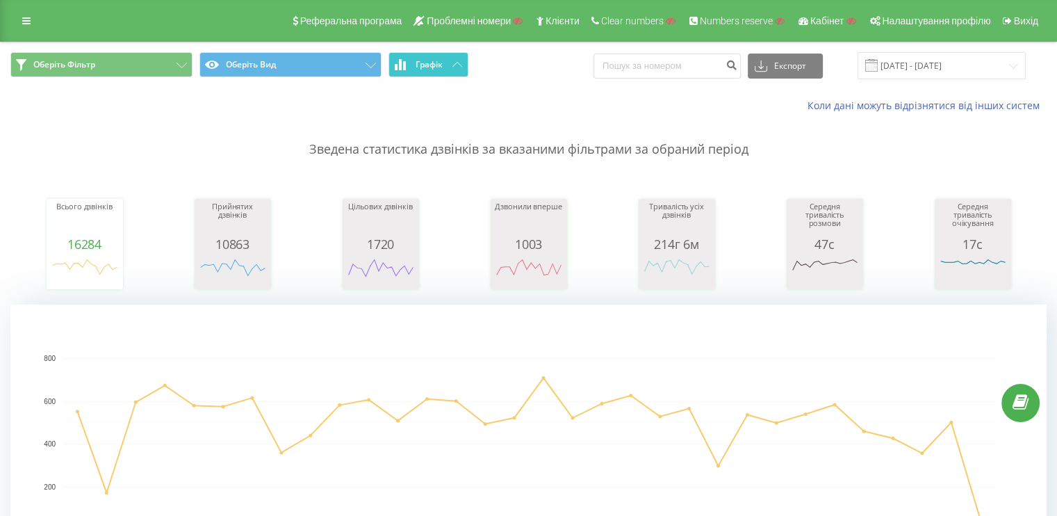
click at [433, 72] on button "Графік" at bounding box center [429, 64] width 80 height 25
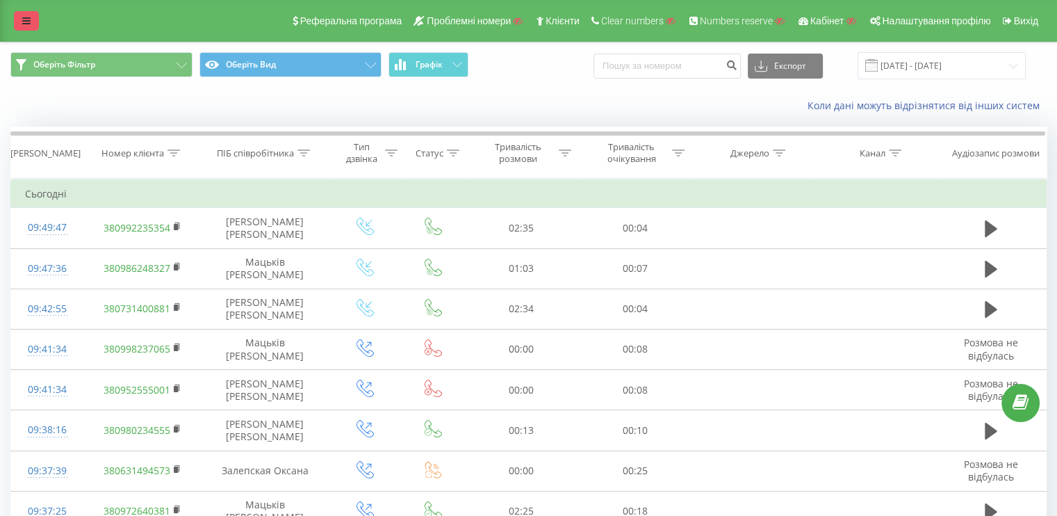
click at [28, 23] on icon at bounding box center [26, 21] width 8 height 10
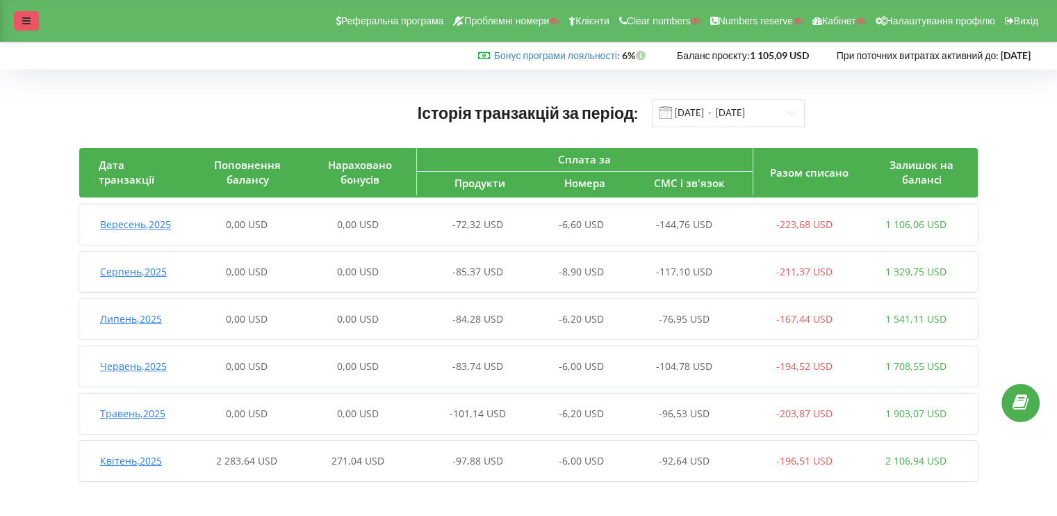
click at [14, 20] on div at bounding box center [26, 20] width 25 height 19
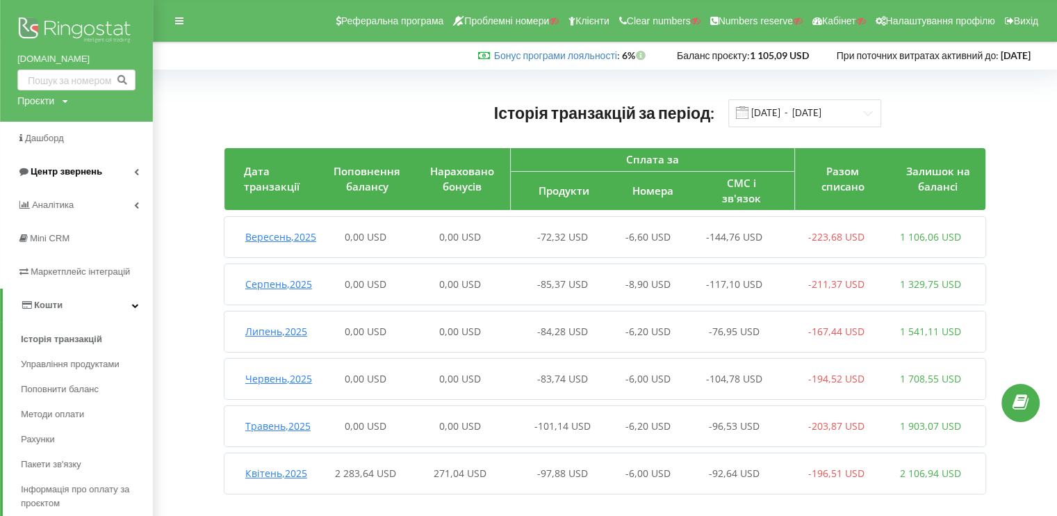
click at [70, 184] on link "Центр звернень" at bounding box center [76, 171] width 153 height 33
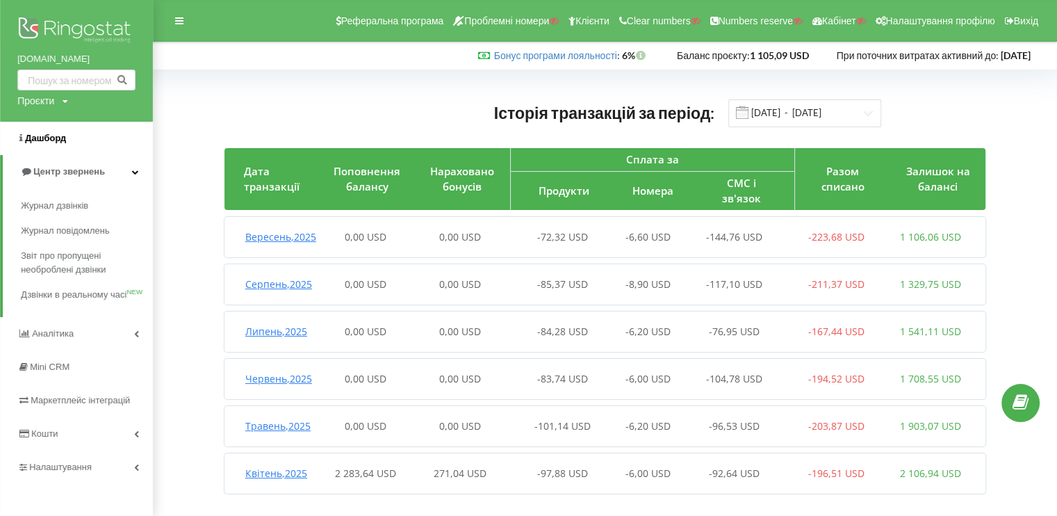
drag, startPoint x: 69, startPoint y: 199, endPoint x: 142, endPoint y: 129, distance: 102.2
click at [173, 17] on div at bounding box center [179, 20] width 25 height 19
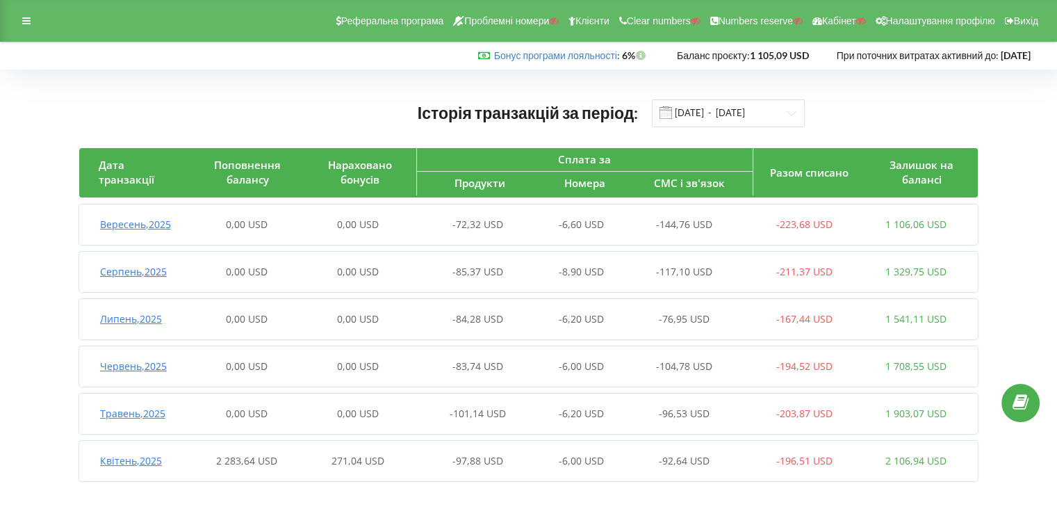
click at [183, 218] on div "Вересень , 2025" at bounding box center [135, 225] width 112 height 14
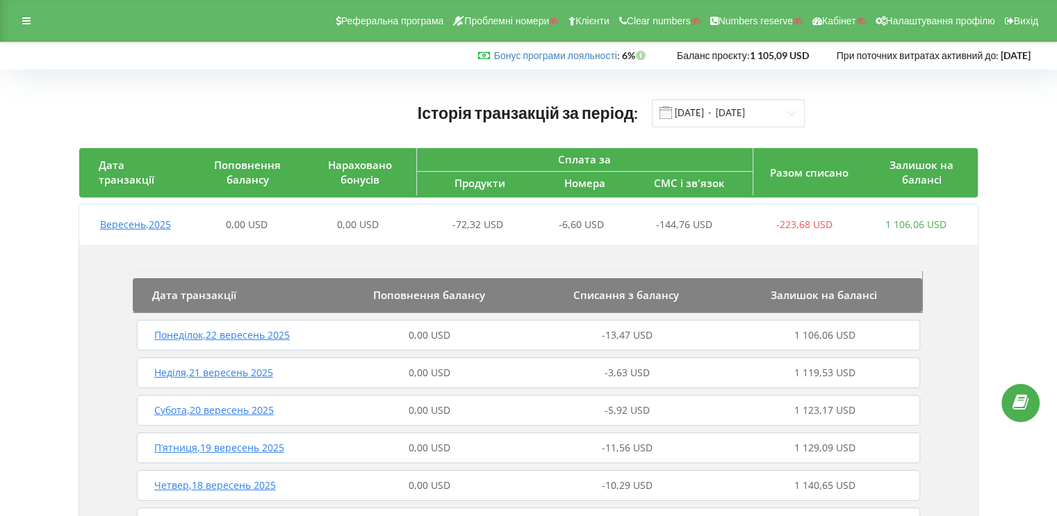
click at [305, 377] on div "Неділя , 21 вересень 2025" at bounding box center [231, 373] width 197 height 14
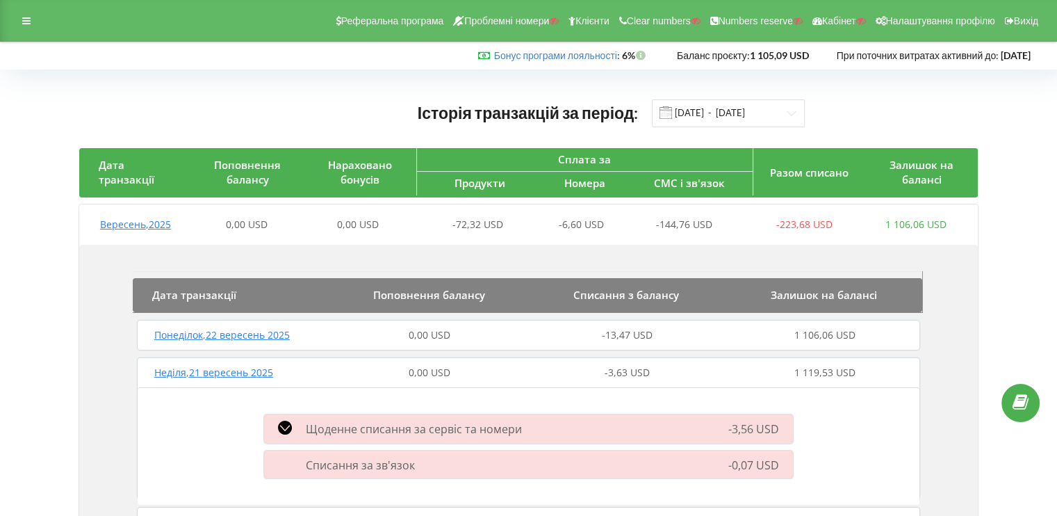
click at [376, 370] on div "0,00 USD" at bounding box center [429, 373] width 197 height 14
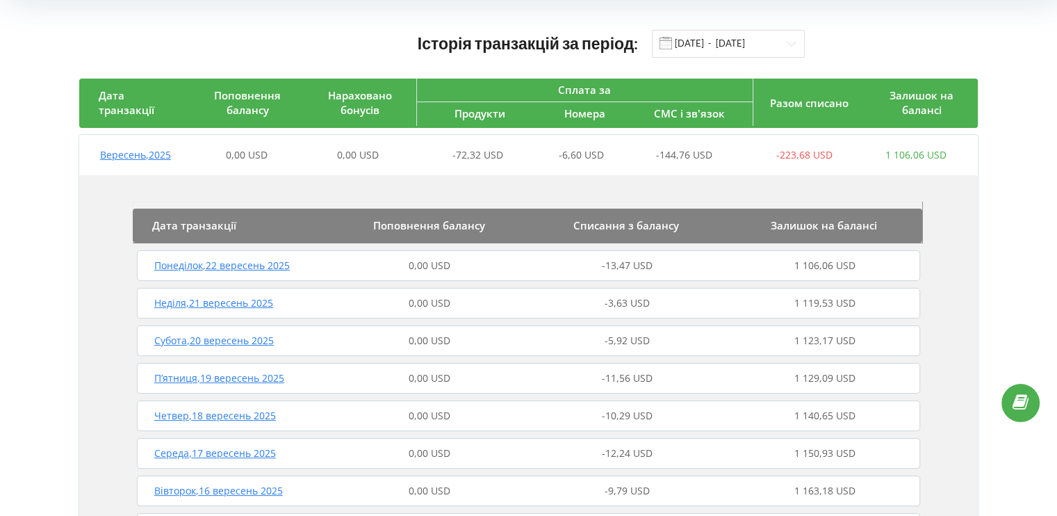
scroll to position [139, 0]
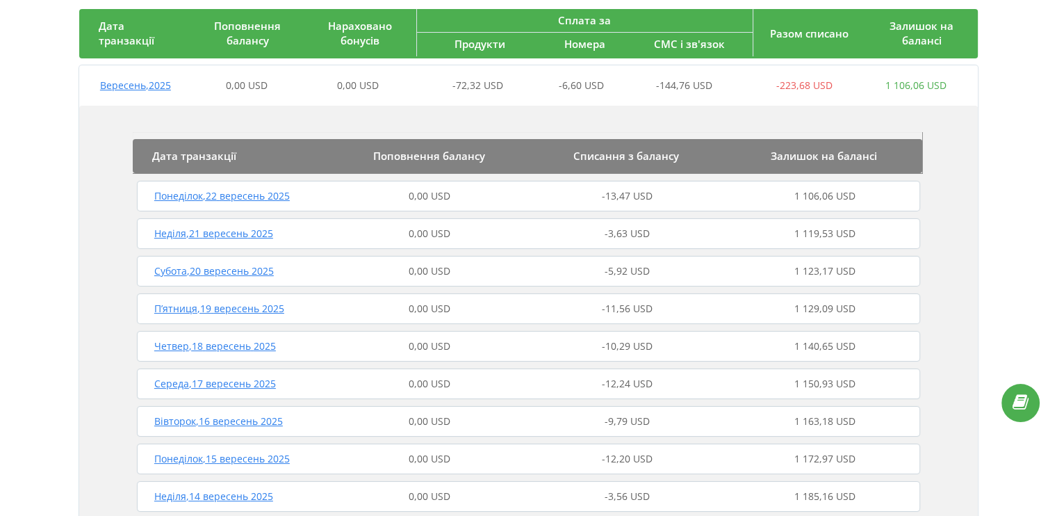
click at [342, 384] on div "0,00 USD" at bounding box center [429, 384] width 197 height 14
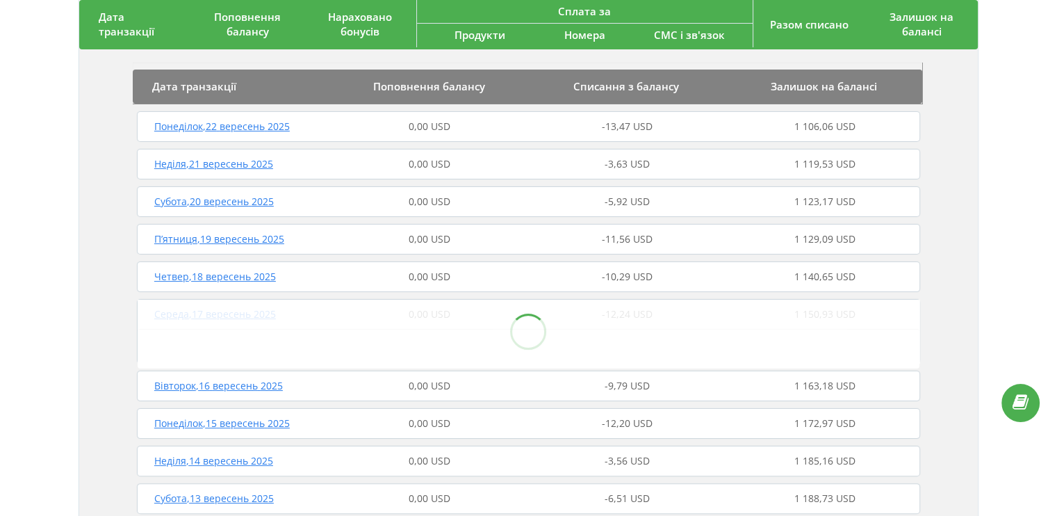
scroll to position [278, 0]
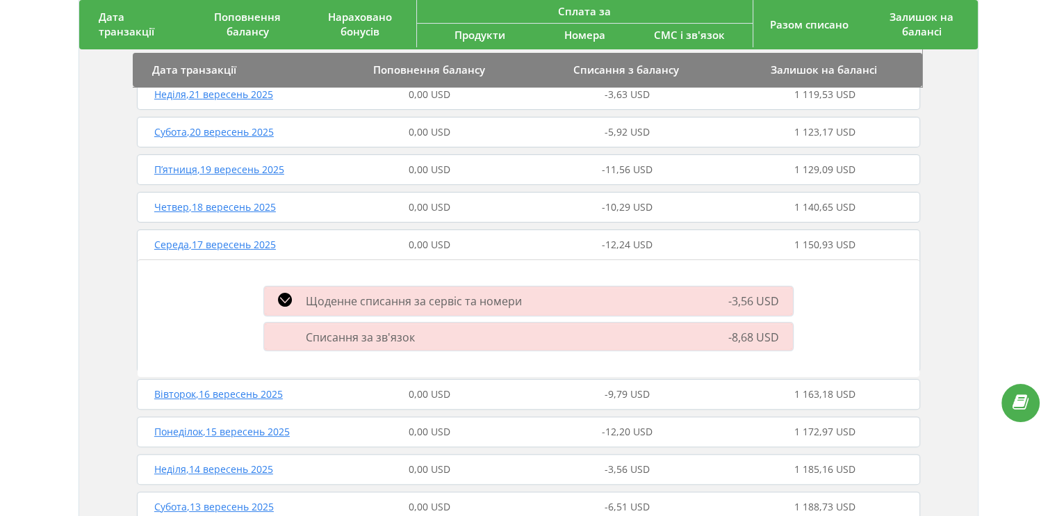
click at [386, 215] on div "Четвер , 18 вересень 2025 0,00 USD -10,29 USD 1 140,65 USD" at bounding box center [528, 206] width 790 height 33
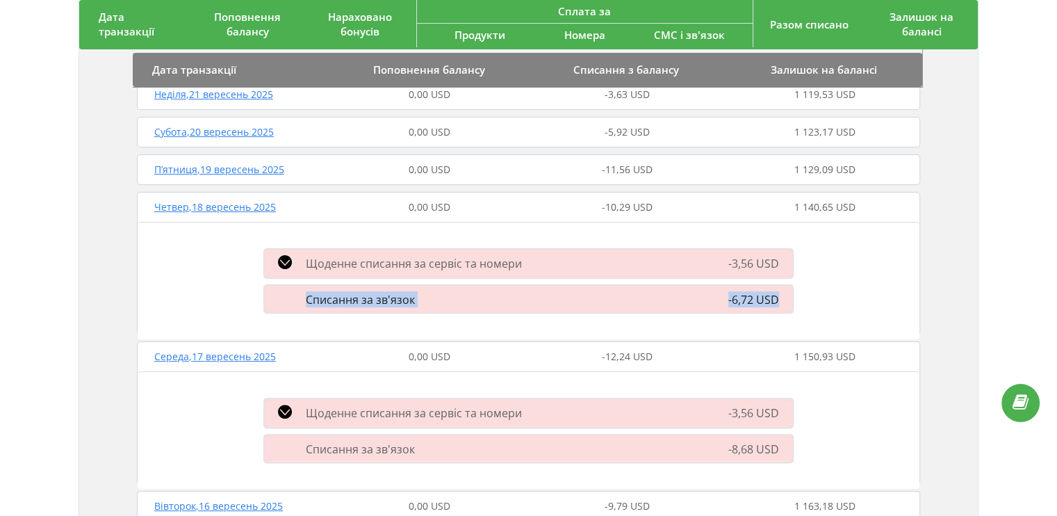
drag, startPoint x: 297, startPoint y: 304, endPoint x: 779, endPoint y: 306, distance: 481.6
click at [779, 306] on div "Списання за зв'язок -6,72 USD" at bounding box center [529, 298] width 546 height 35
copy div "Списання за зв'язок -6,72 USD"
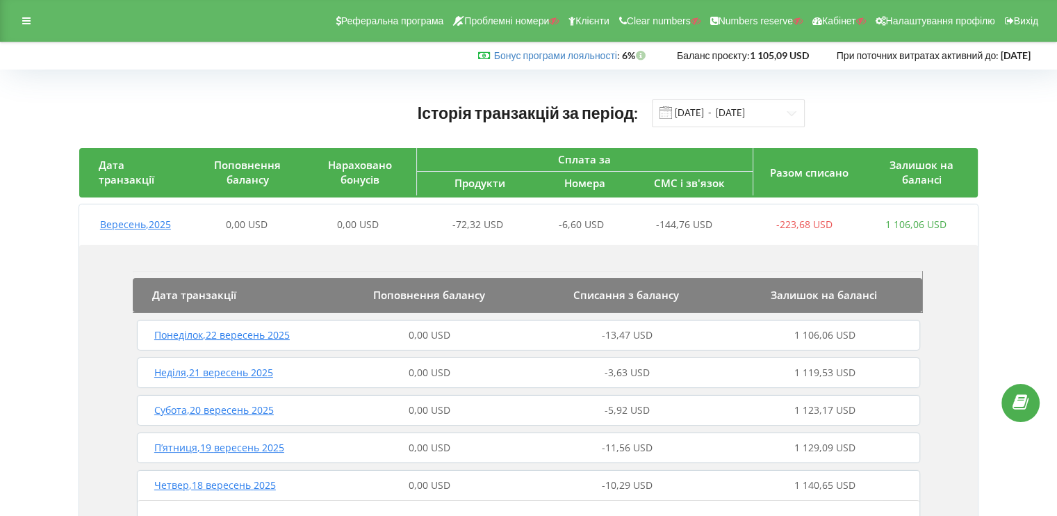
drag, startPoint x: 47, startPoint y: 20, endPoint x: 25, endPoint y: 20, distance: 21.5
click at [44, 20] on div "Реферальна програма Проблемні номери Клієнти Clear numbers Numbers reserve Кабі…" at bounding box center [528, 21] width 1057 height 42
click at [25, 20] on icon at bounding box center [26, 21] width 8 height 10
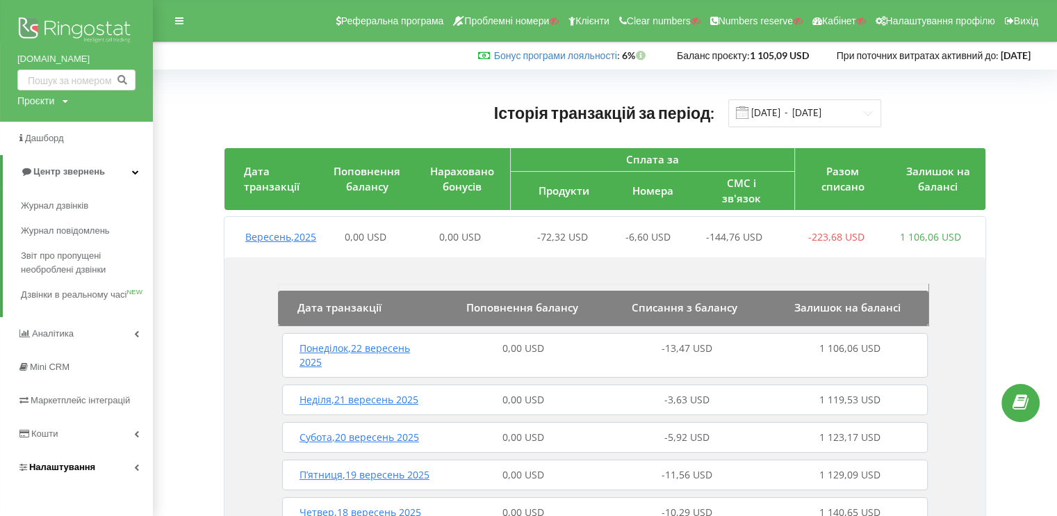
click at [106, 461] on link "Налаштування" at bounding box center [76, 466] width 153 height 33
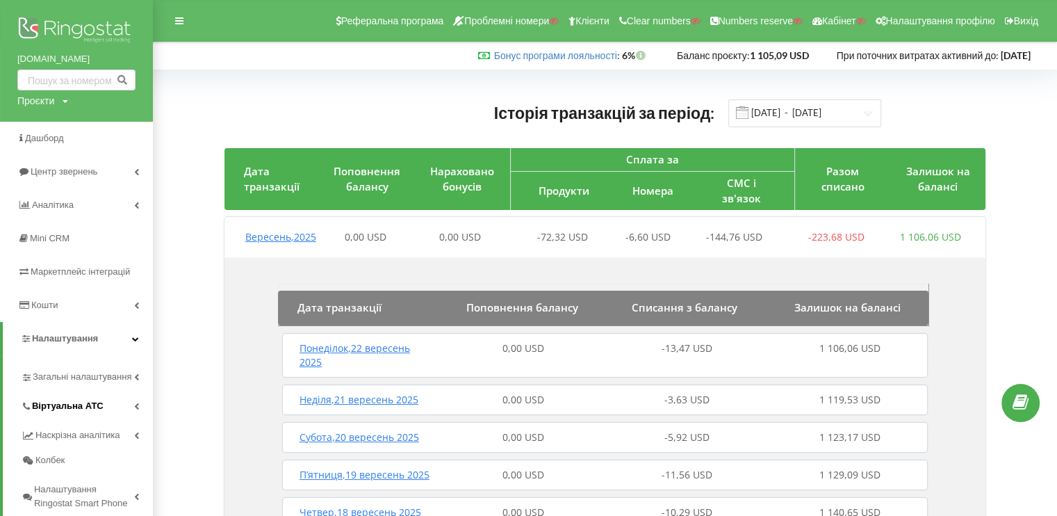
click at [89, 408] on span "Віртуальна АТС" at bounding box center [68, 406] width 72 height 14
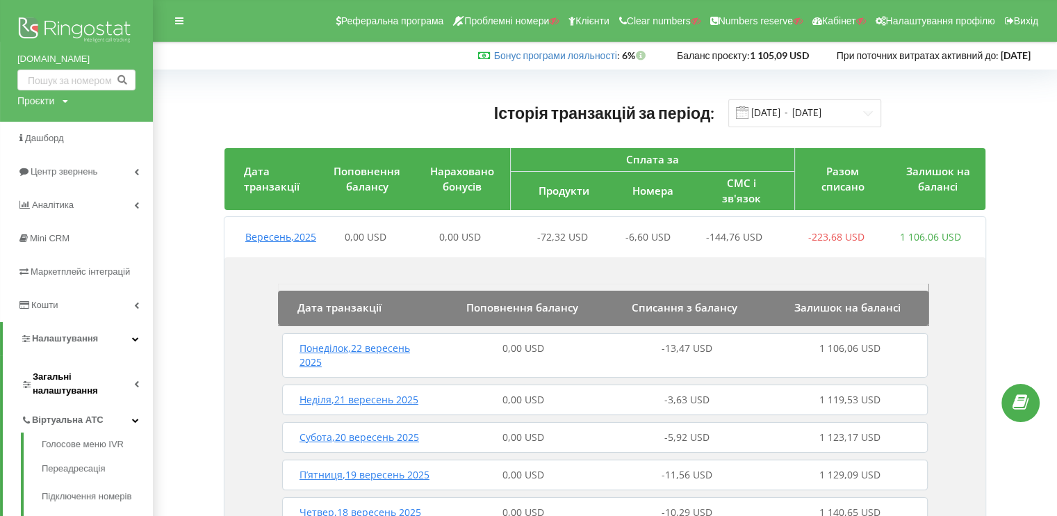
scroll to position [70, 0]
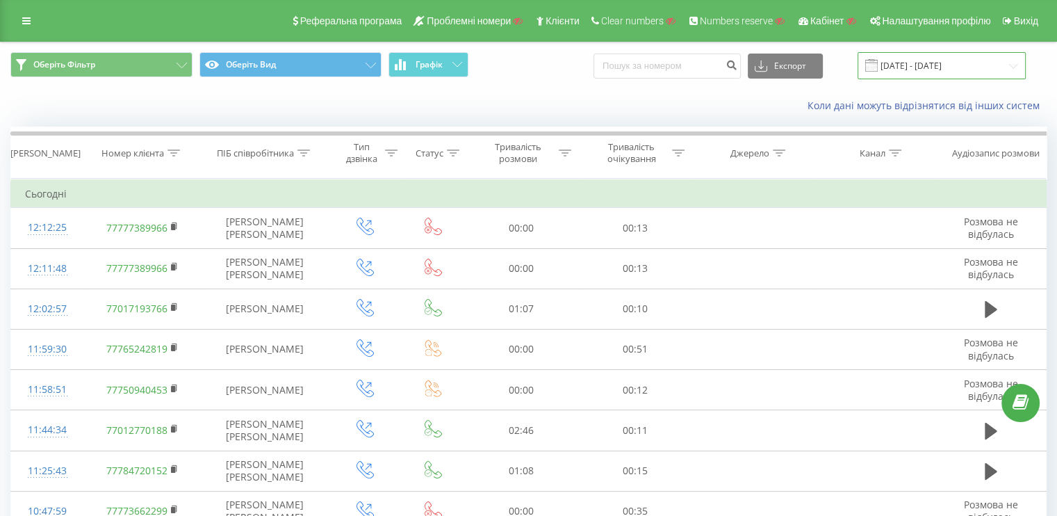
click at [935, 74] on input "[DATE] - [DATE]" at bounding box center [942, 65] width 168 height 27
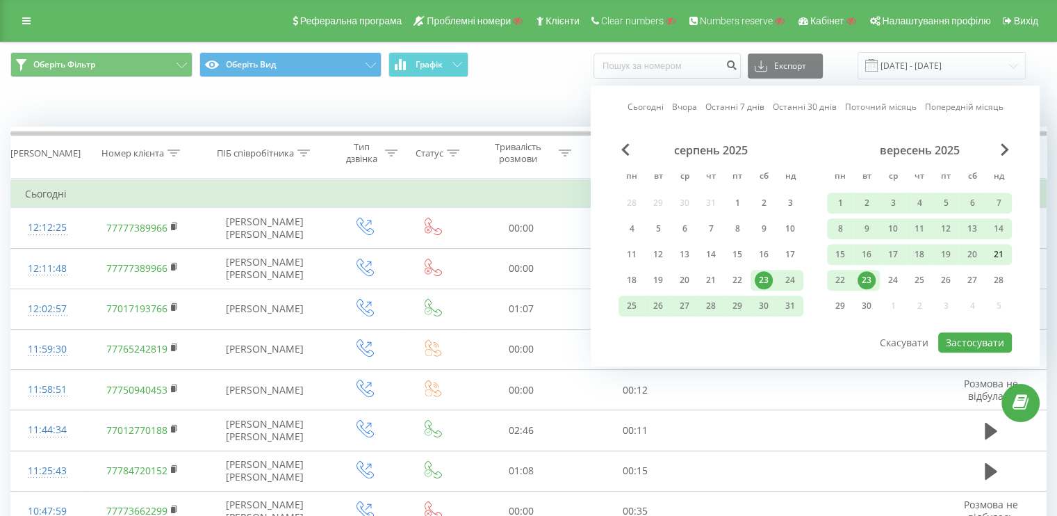
click at [1004, 250] on div "21" at bounding box center [999, 254] width 18 height 18
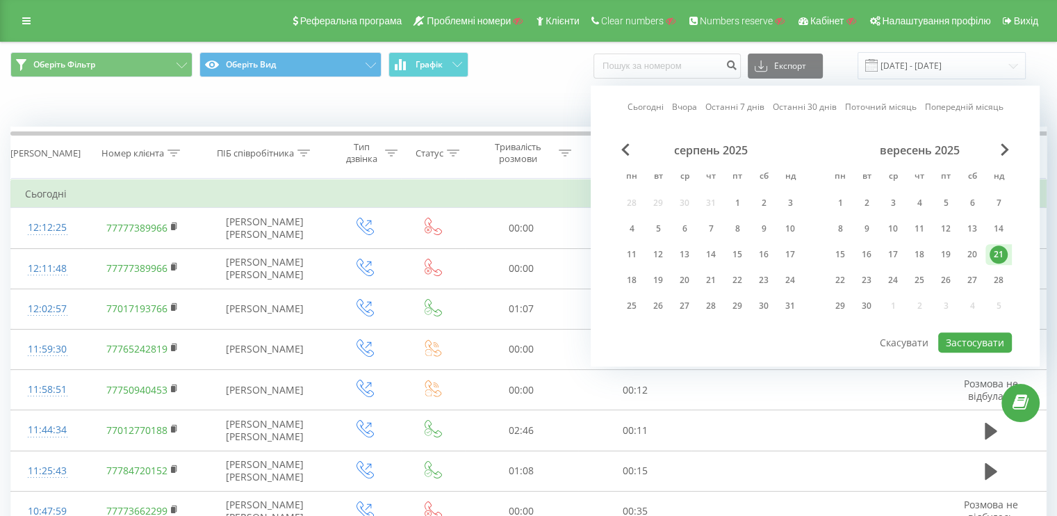
click at [1004, 250] on div "21" at bounding box center [999, 254] width 18 height 18
click at [970, 334] on button "Застосувати" at bounding box center [975, 342] width 74 height 20
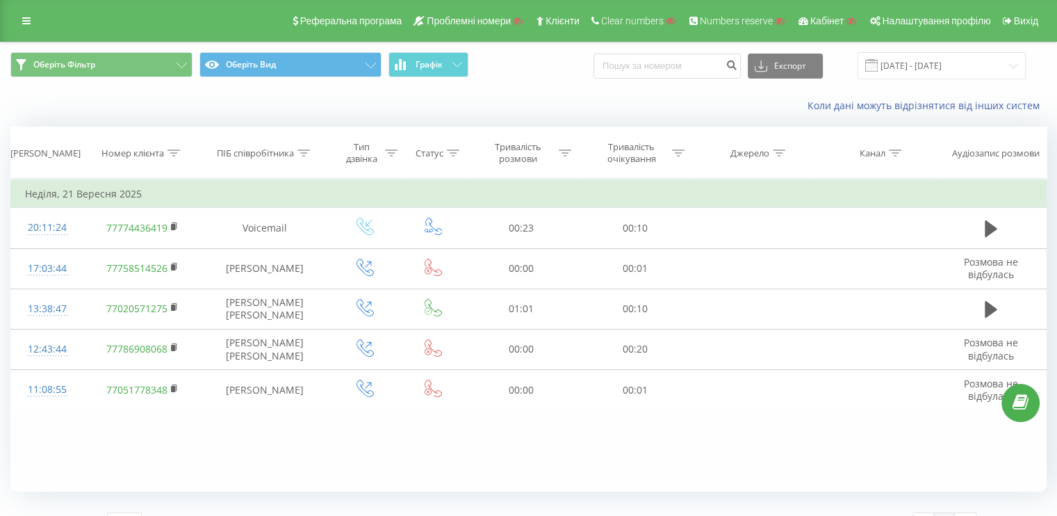
click at [11, 19] on div "Реферальна програма Проблемні номери Клієнти Clear numbers Numbers reserve Кабі…" at bounding box center [528, 21] width 1057 height 42
click at [28, 12] on link at bounding box center [26, 20] width 25 height 19
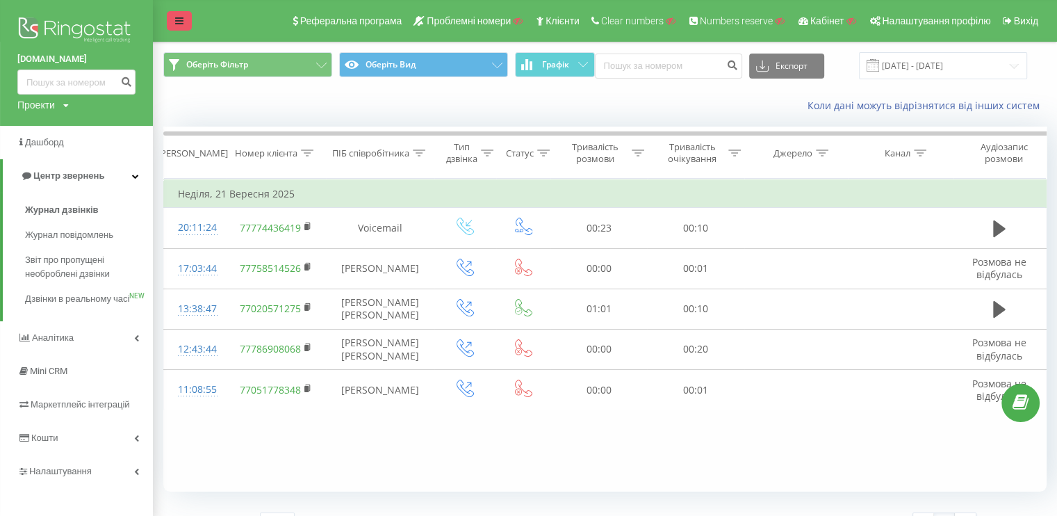
click at [175, 17] on icon at bounding box center [179, 21] width 8 height 10
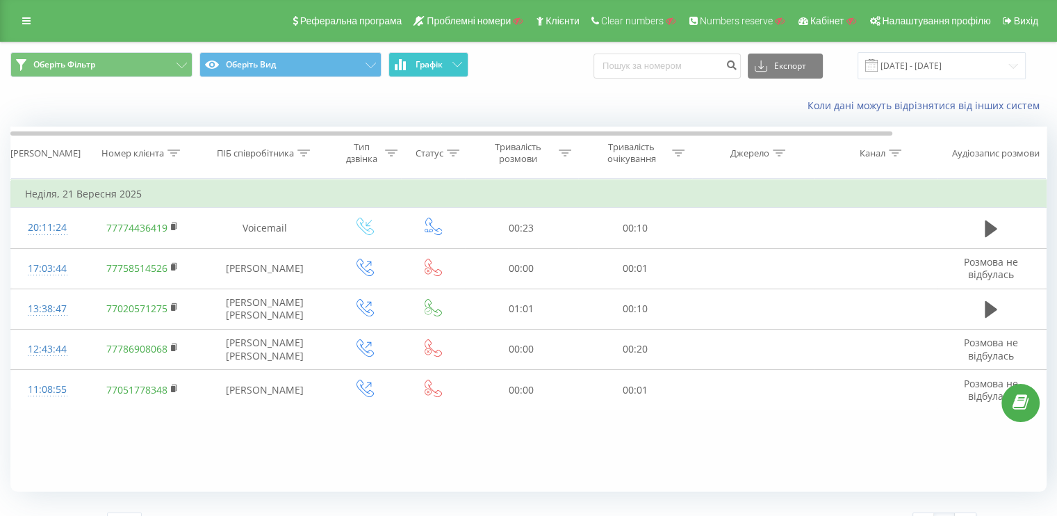
click at [450, 67] on button "Графік" at bounding box center [429, 64] width 80 height 25
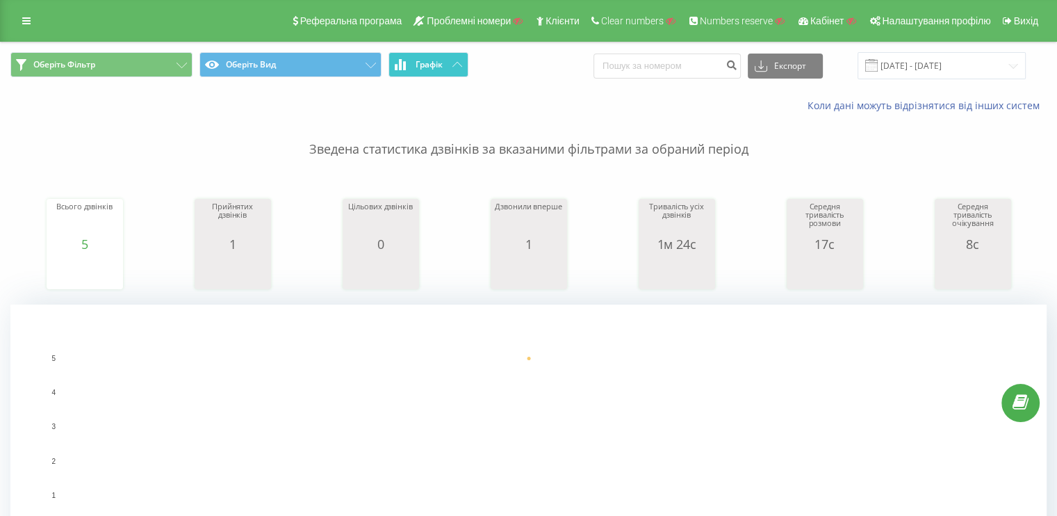
click at [450, 67] on button "Графік" at bounding box center [429, 64] width 80 height 25
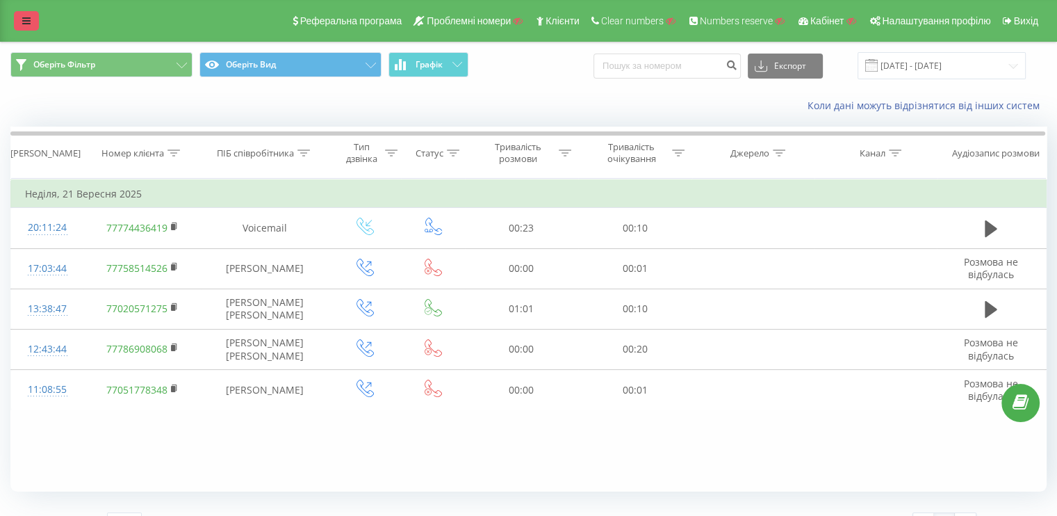
click at [26, 22] on icon at bounding box center [26, 21] width 8 height 10
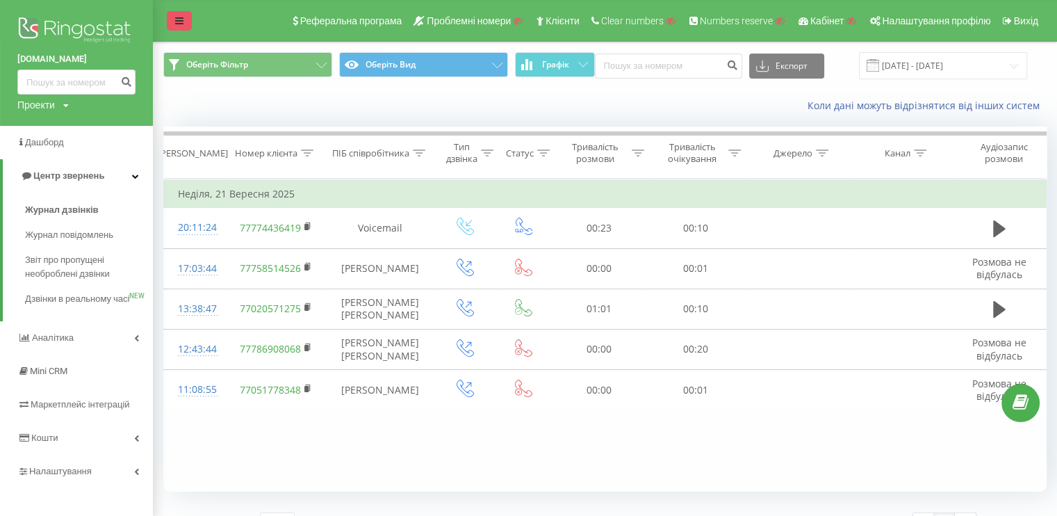
click at [175, 26] on icon at bounding box center [179, 21] width 8 height 10
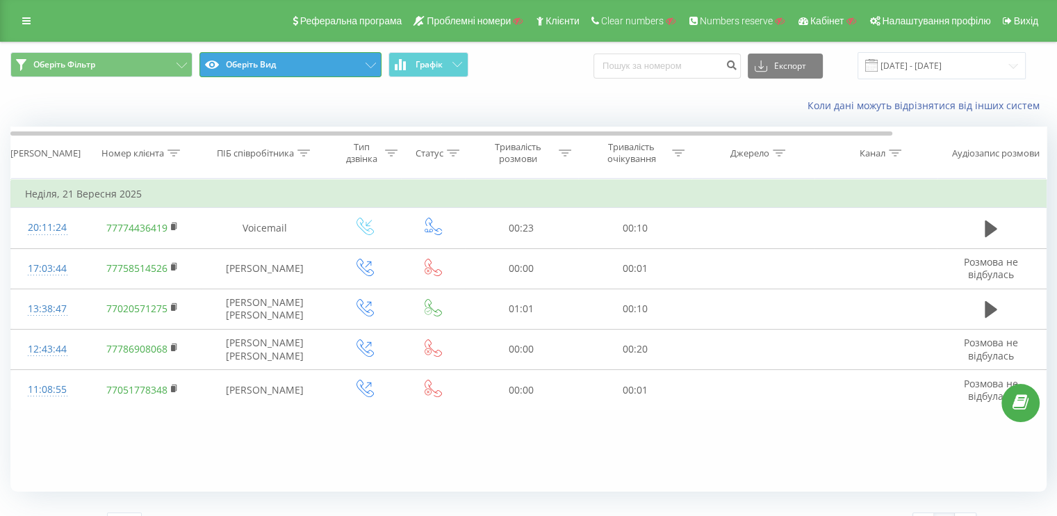
click at [317, 58] on button "Оберіть Вид" at bounding box center [290, 64] width 182 height 25
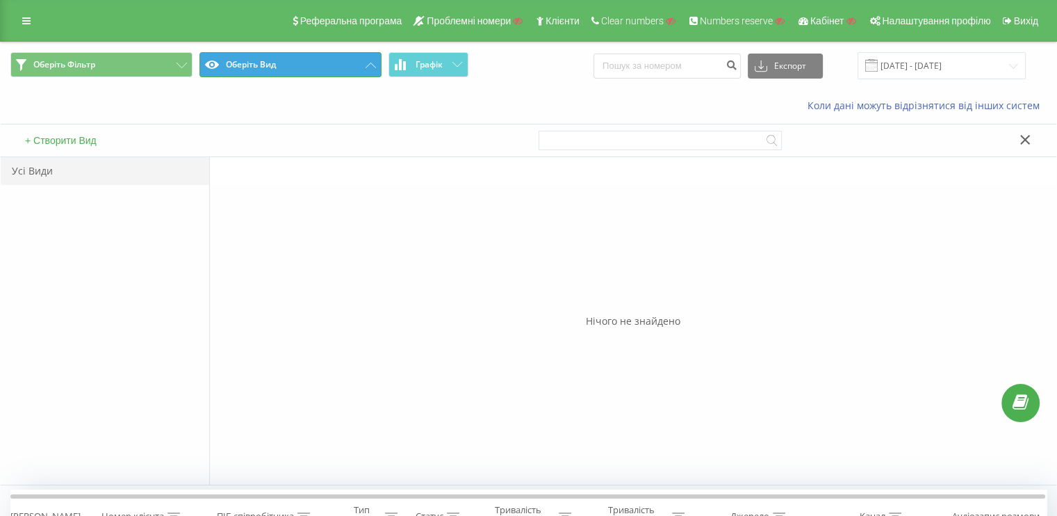
click at [317, 58] on button "Оберіть Вид" at bounding box center [290, 64] width 182 height 25
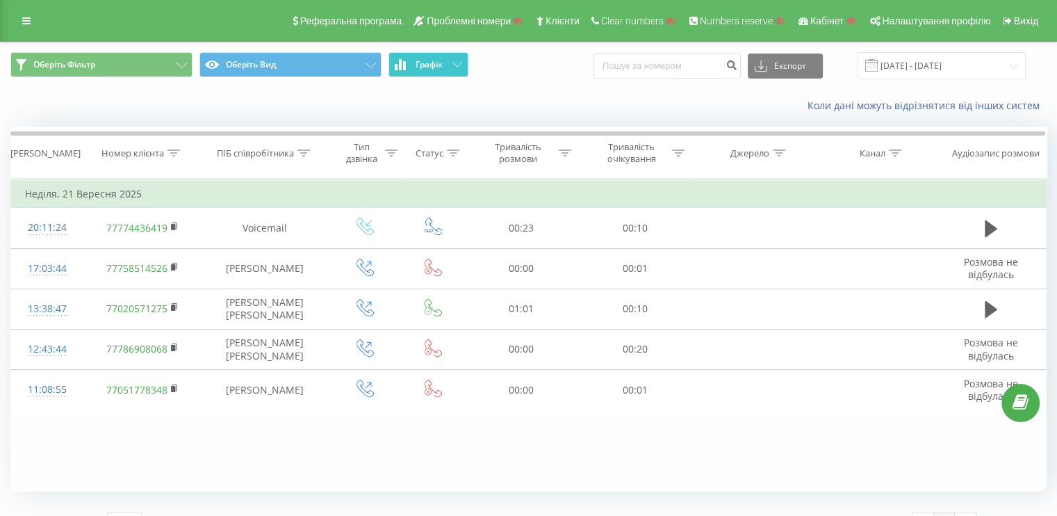
click at [428, 65] on span "Графік" at bounding box center [429, 65] width 27 height 10
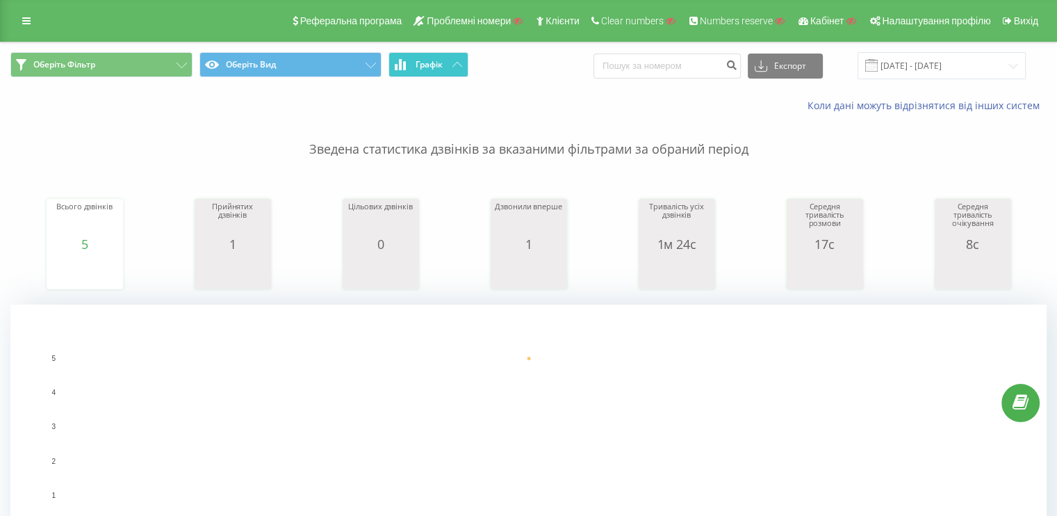
click at [428, 65] on span "Графік" at bounding box center [429, 65] width 27 height 10
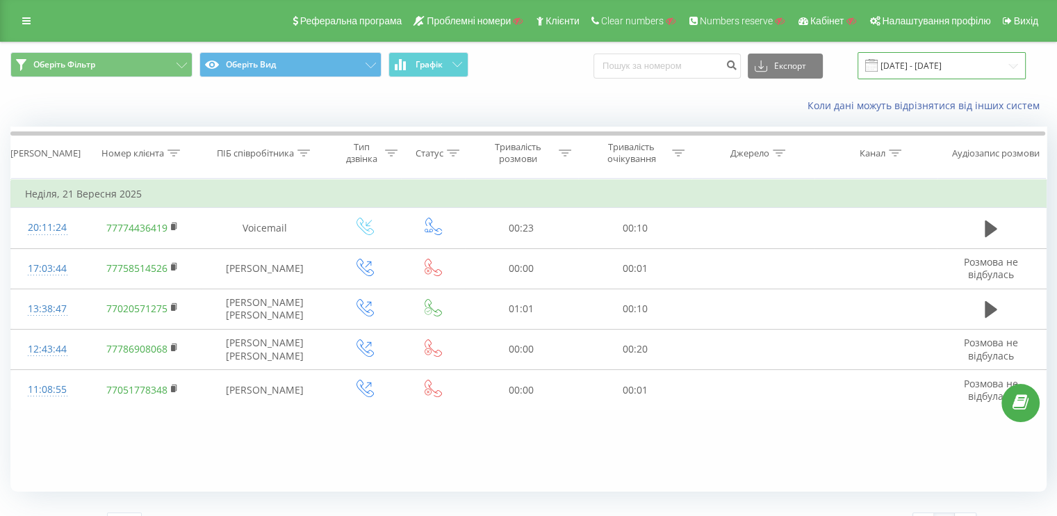
click at [922, 69] on input "21.09.2025 - 21.09.2025" at bounding box center [942, 65] width 168 height 27
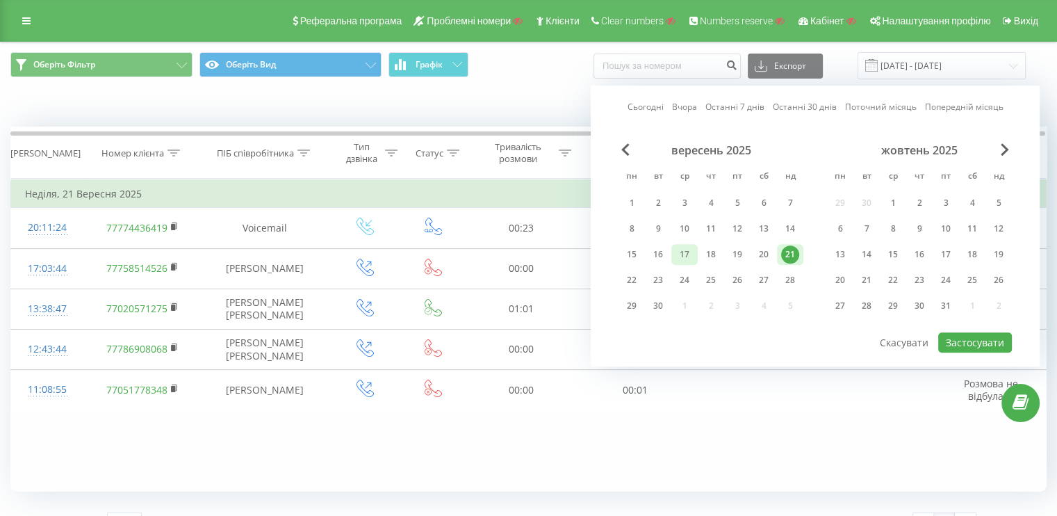
click at [689, 247] on div "17" at bounding box center [685, 254] width 18 height 18
click at [976, 336] on button "Застосувати" at bounding box center [975, 342] width 74 height 20
type input "17.09.2025 - 17.09.2025"
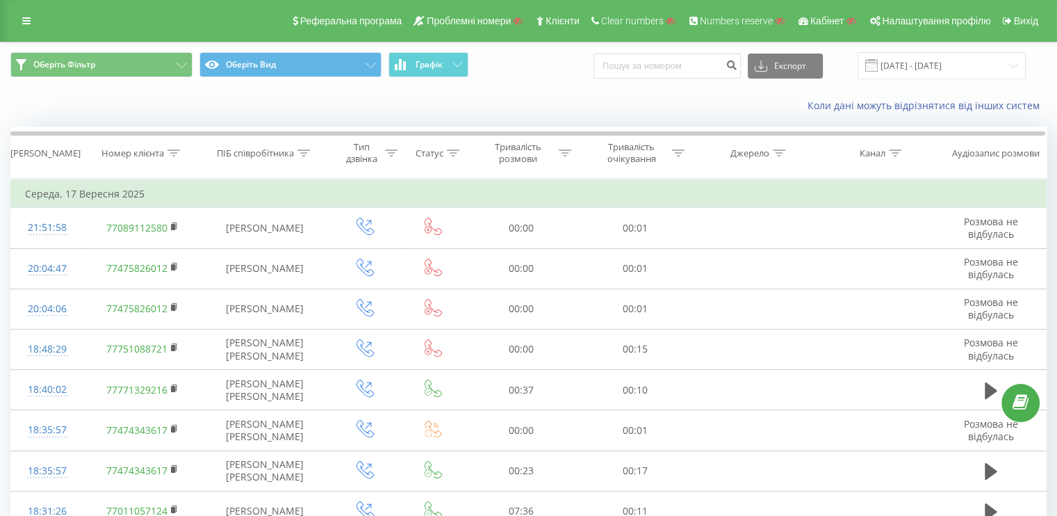
click at [422, 77] on span "Оберіть Фільтр Оберіть Вид Графік" at bounding box center [264, 65] width 508 height 27
click at [417, 69] on span "Графік" at bounding box center [429, 65] width 27 height 10
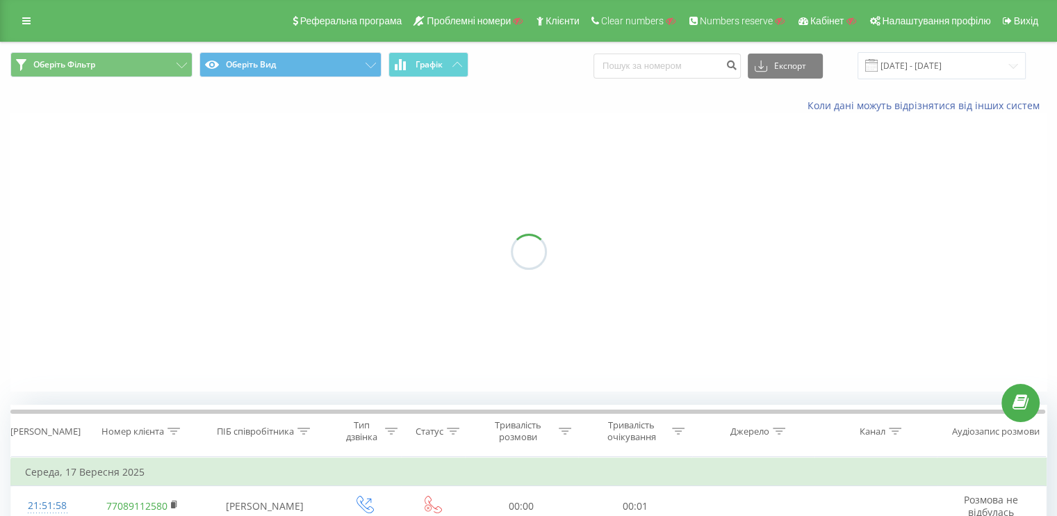
click at [417, 69] on span "Графік" at bounding box center [429, 65] width 27 height 10
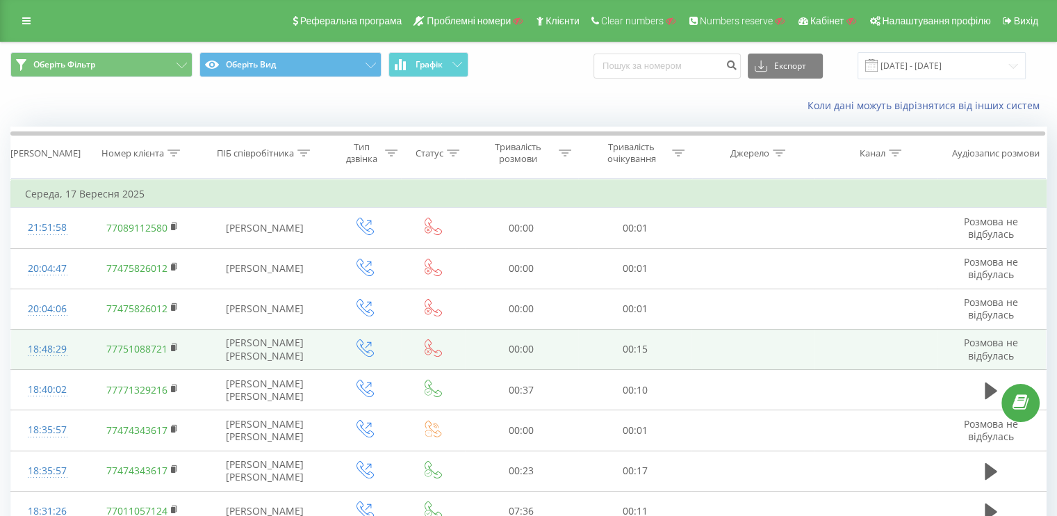
drag, startPoint x: 416, startPoint y: 383, endPoint x: 420, endPoint y: 203, distance: 180.1
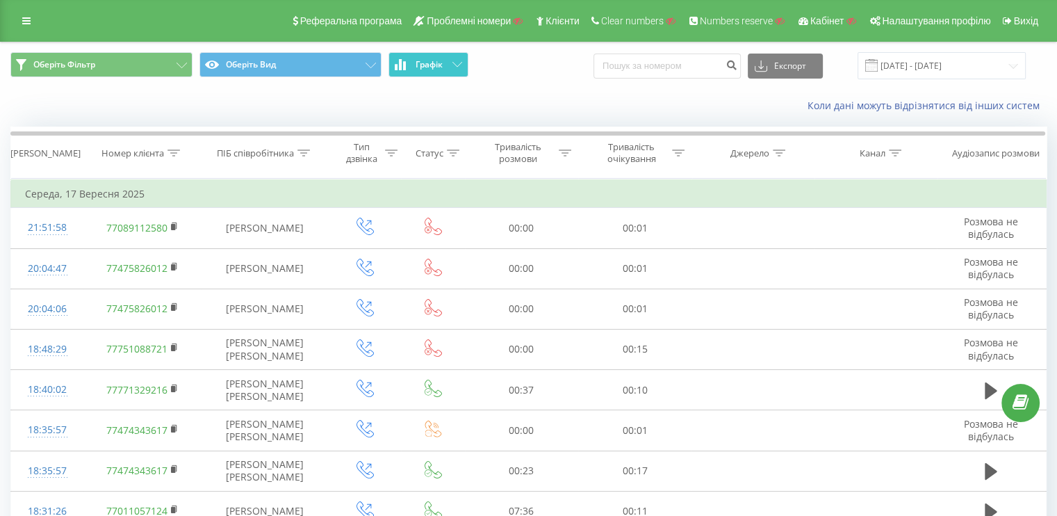
click at [427, 69] on span "Графік" at bounding box center [429, 65] width 27 height 10
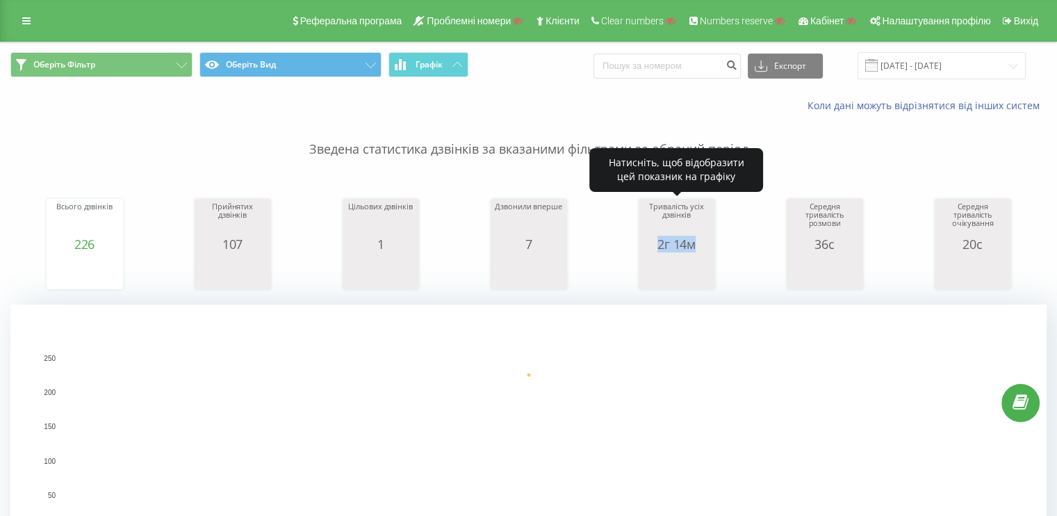
drag, startPoint x: 642, startPoint y: 244, endPoint x: 706, endPoint y: 247, distance: 64.0
click at [706, 247] on div "2г 14м" at bounding box center [677, 244] width 70 height 14
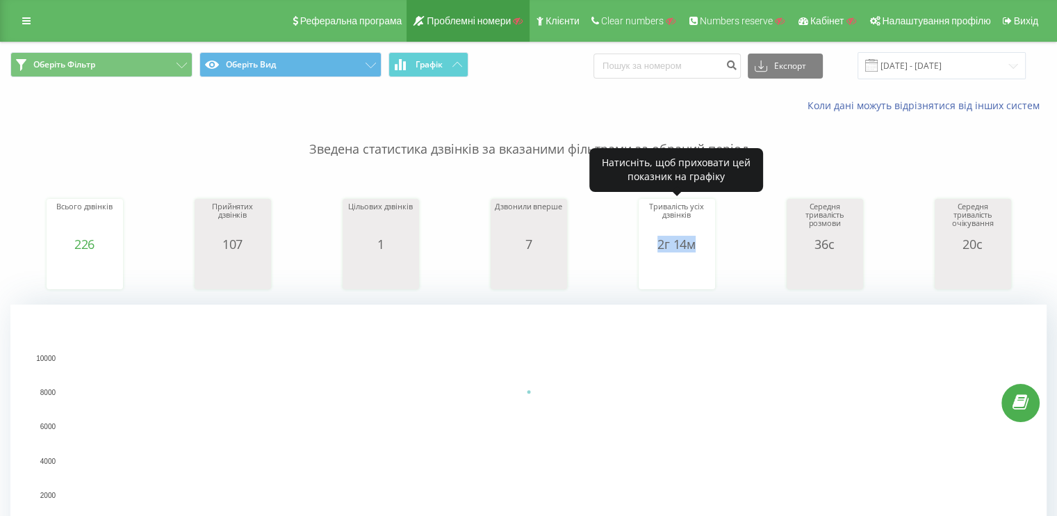
copy div "2г 14м"
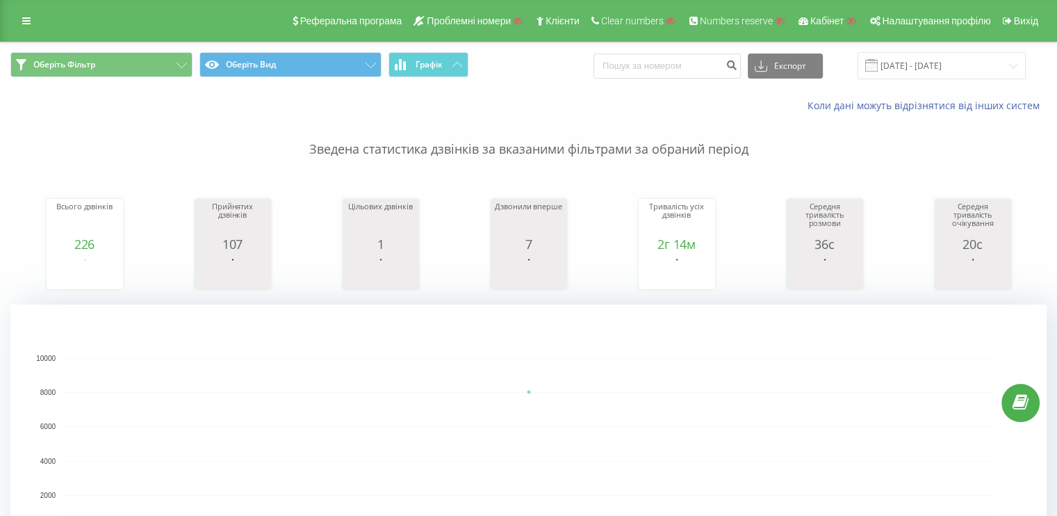
click at [473, 83] on div "Оберіть Фільтр Оберіть Вид Графік Експорт .csv .xls .xlsx 17.09.2025 - 17.09.20…" at bounding box center [529, 65] width 1056 height 47
click at [461, 71] on button "Графік" at bounding box center [429, 64] width 80 height 25
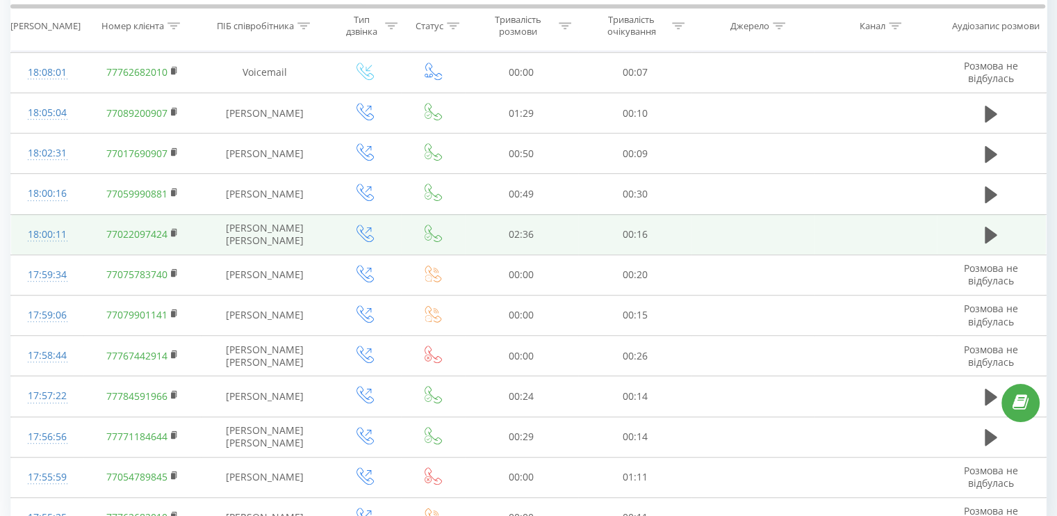
scroll to position [751, 0]
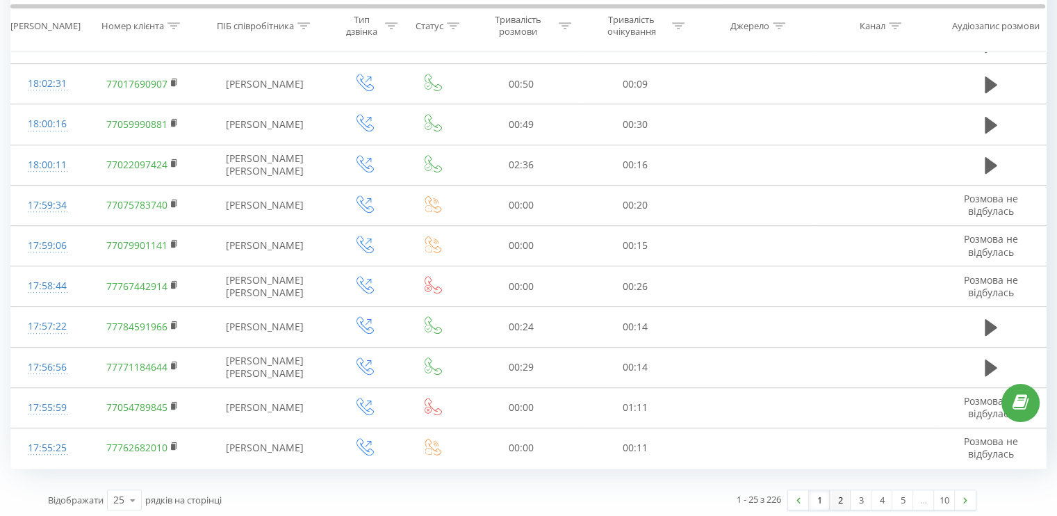
click at [833, 500] on link "2" at bounding box center [840, 499] width 21 height 19
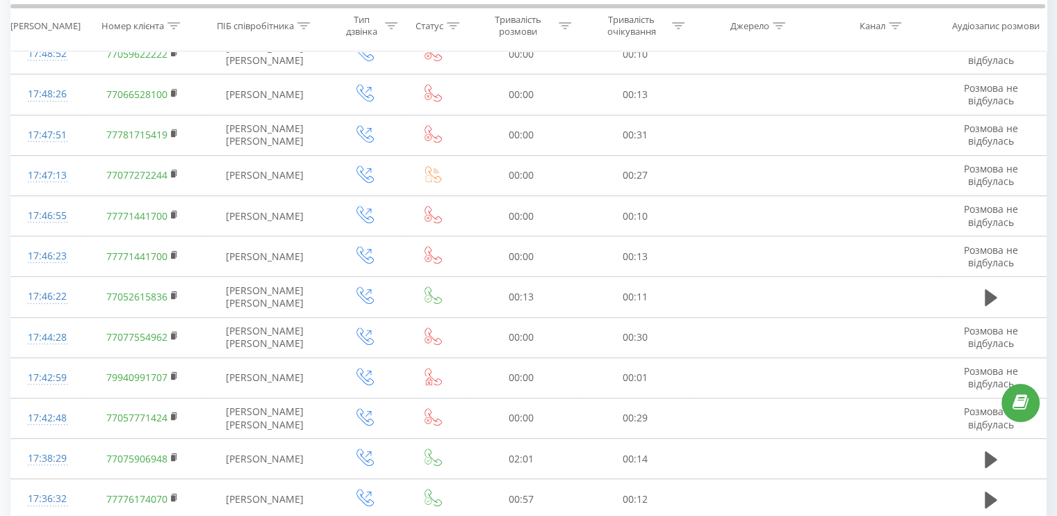
scroll to position [751, 0]
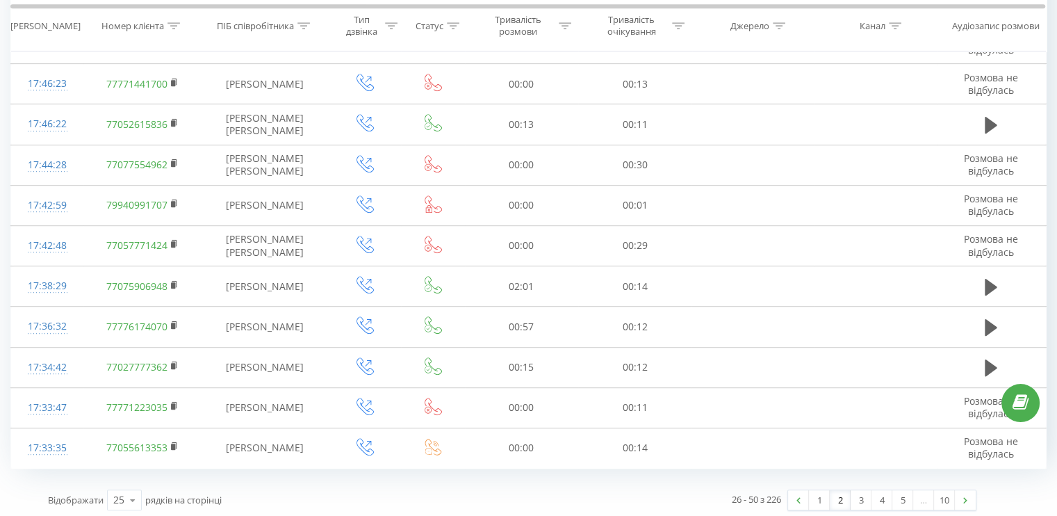
click at [845, 498] on link "2" at bounding box center [840, 499] width 21 height 19
click at [852, 496] on link "3" at bounding box center [861, 499] width 21 height 19
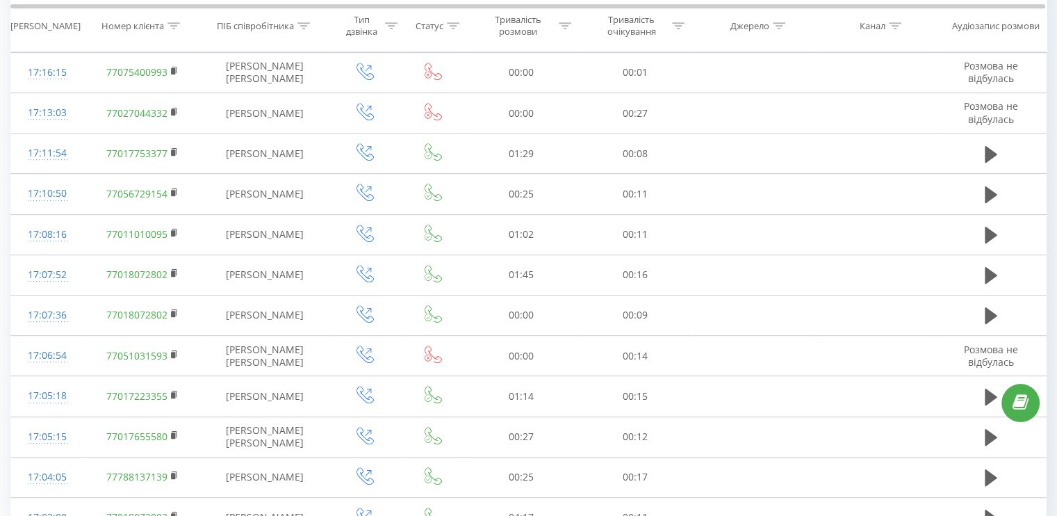
scroll to position [751, 0]
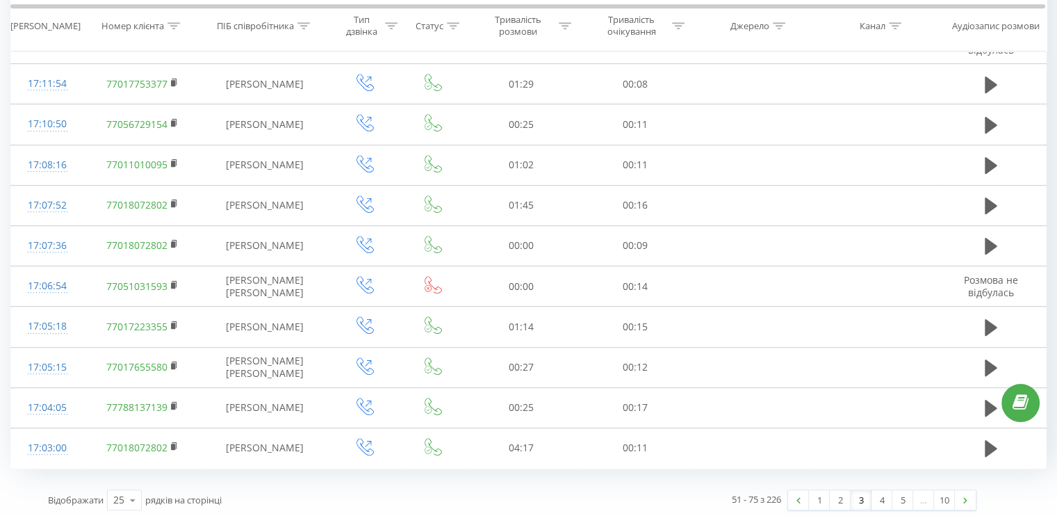
click at [817, 480] on div "51 - 75 з 226 1 2 3 4 5 … 10" at bounding box center [749, 500] width 474 height 40
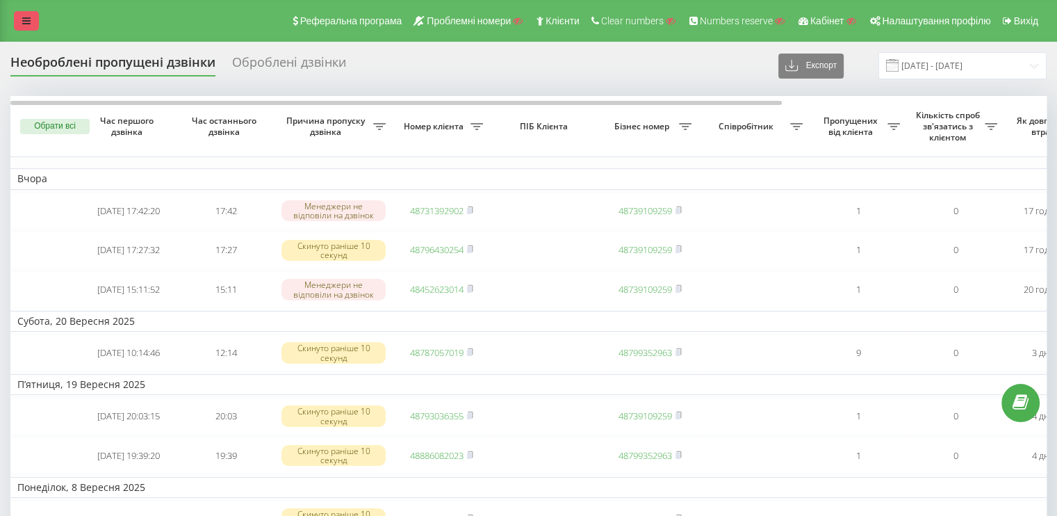
click at [28, 16] on icon at bounding box center [26, 21] width 8 height 10
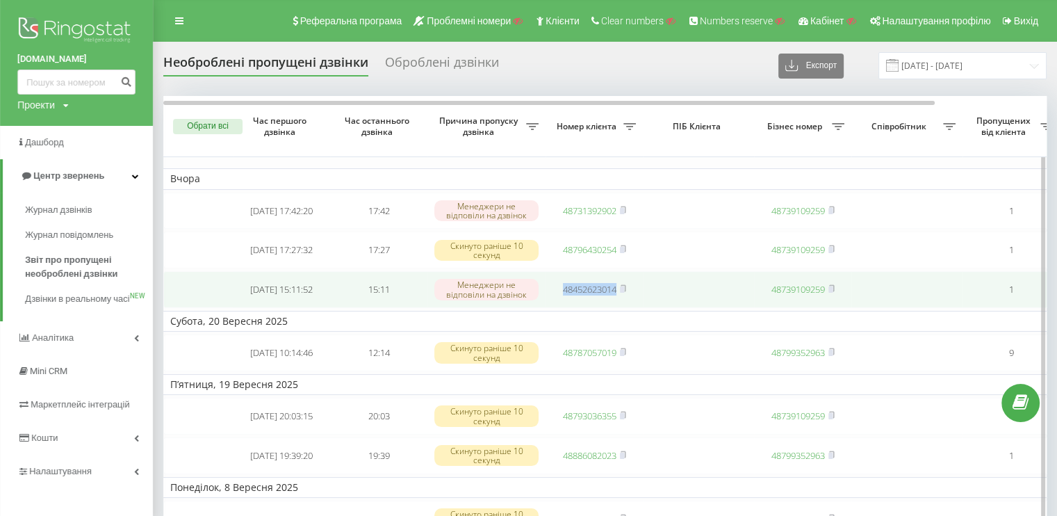
drag, startPoint x: 598, startPoint y: 302, endPoint x: 553, endPoint y: 304, distance: 45.2
click at [553, 304] on tr "[DATE] 15:11:52 15:11 Менеджери не відповіли на дзвінок 48452623014 48739109259…" at bounding box center [858, 289] width 1390 height 37
copy span "48452623014"
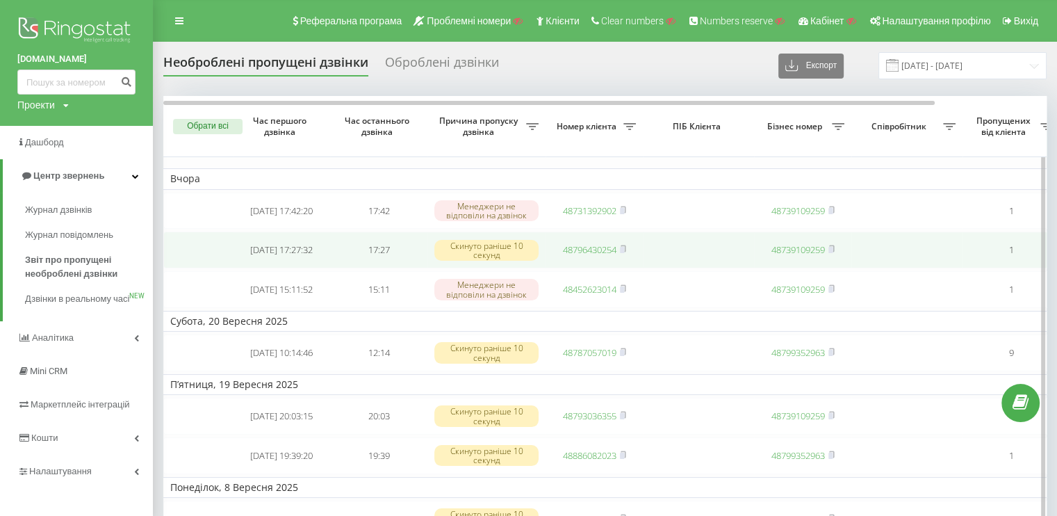
click at [719, 238] on td at bounding box center [698, 249] width 111 height 37
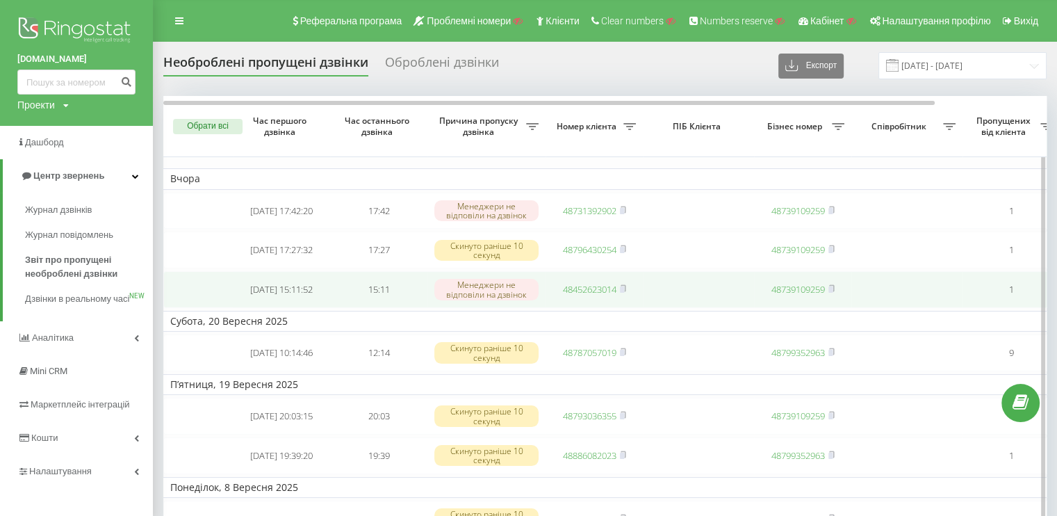
drag, startPoint x: 427, startPoint y: 307, endPoint x: 837, endPoint y: 293, distance: 411.0
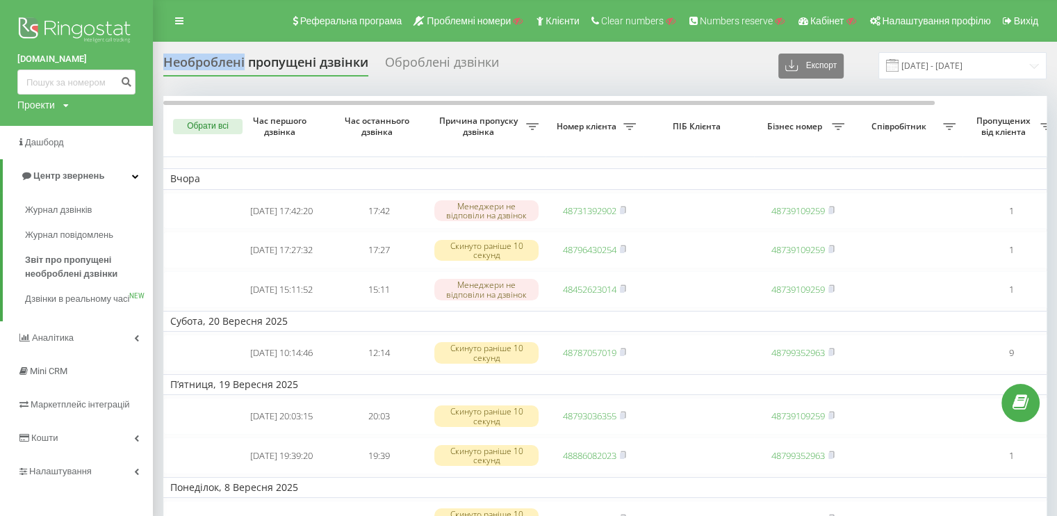
drag, startPoint x: 156, startPoint y: 55, endPoint x: 245, endPoint y: 65, distance: 89.6
copy div "Необроблені"
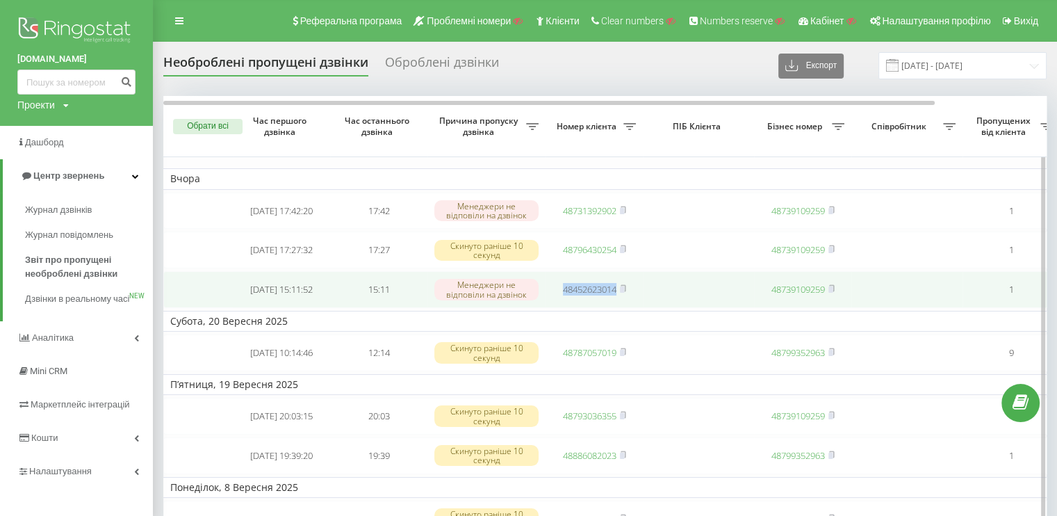
drag, startPoint x: 680, startPoint y: 288, endPoint x: 559, endPoint y: 291, distance: 121.7
click at [559, 291] on tr "2025-09-22 15:11:52 15:11 Менеджери не відповіли на дзвінок 48452623014 4873910…" at bounding box center [858, 289] width 1390 height 37
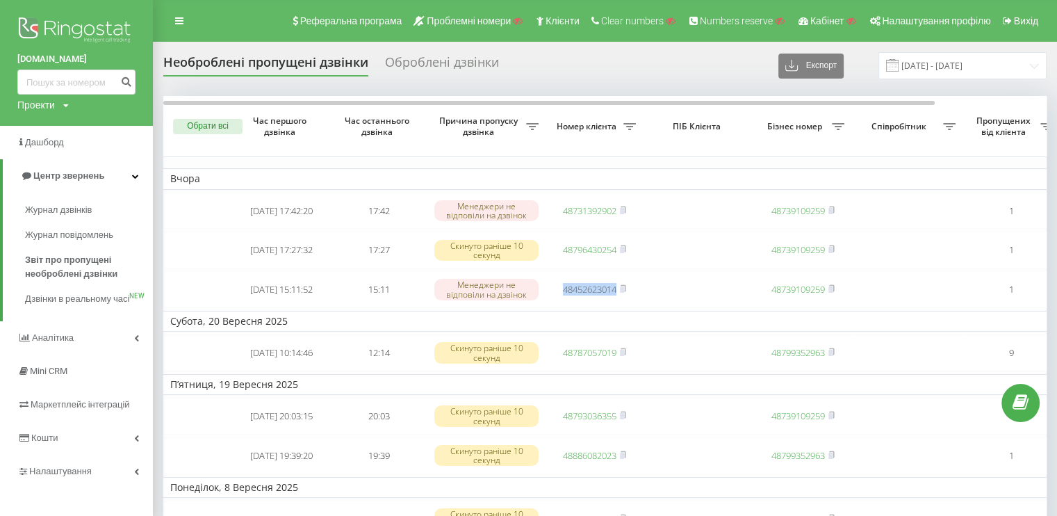
copy span "48452623014"
click at [393, 58] on div "Оброблені дзвінки" at bounding box center [442, 66] width 114 height 22
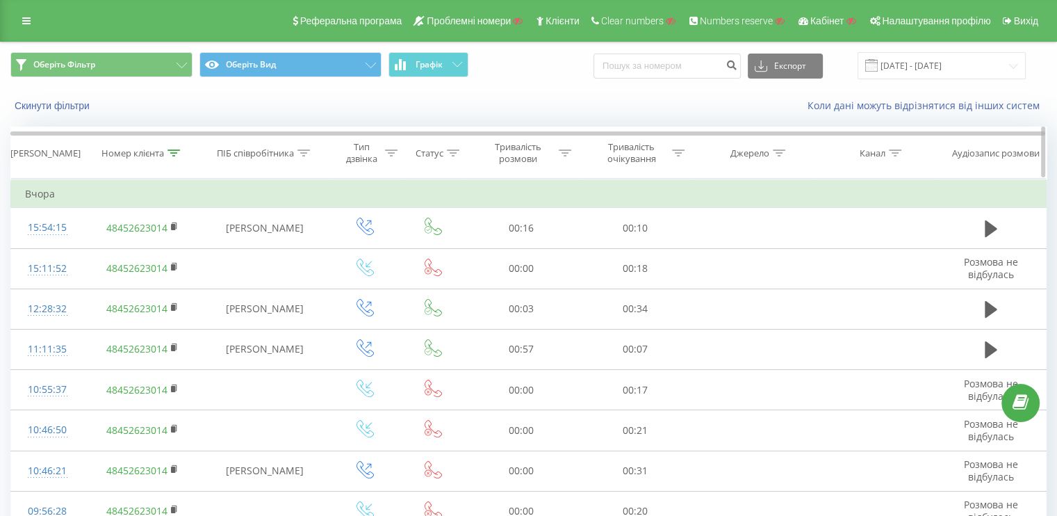
click at [181, 154] on div "Номер клієнта" at bounding box center [142, 153] width 118 height 12
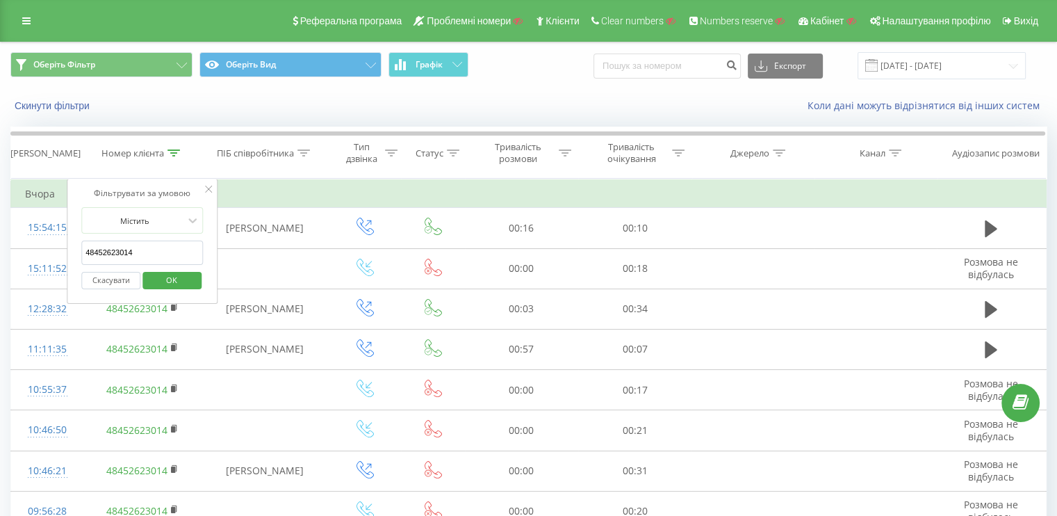
click at [153, 247] on input "48452623014" at bounding box center [142, 252] width 122 height 24
type input "48452623014"
click at [156, 237] on form "Містить 48452623014 Скасувати OK" at bounding box center [142, 251] width 122 height 89
click at [158, 277] on span "OK" at bounding box center [171, 280] width 39 height 22
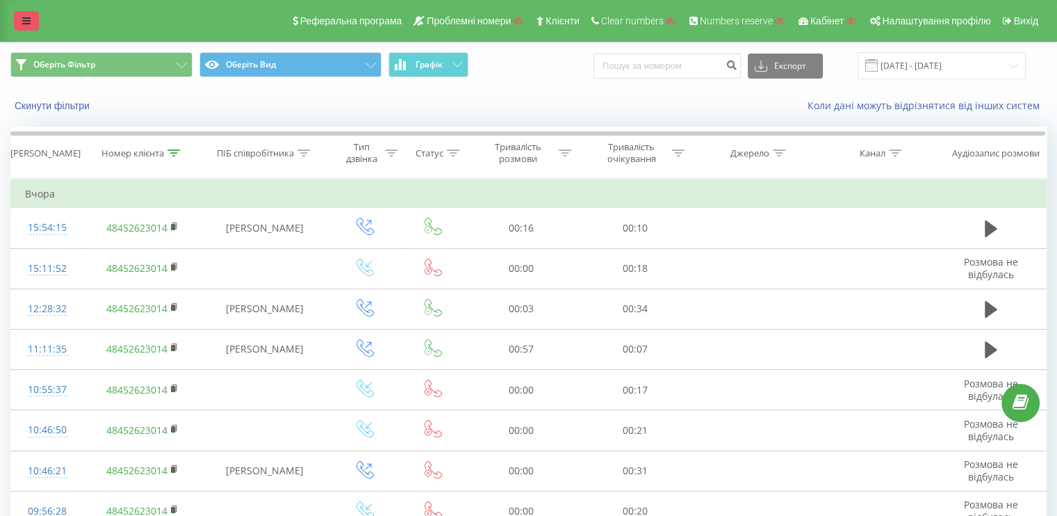
click at [19, 22] on link at bounding box center [26, 20] width 25 height 19
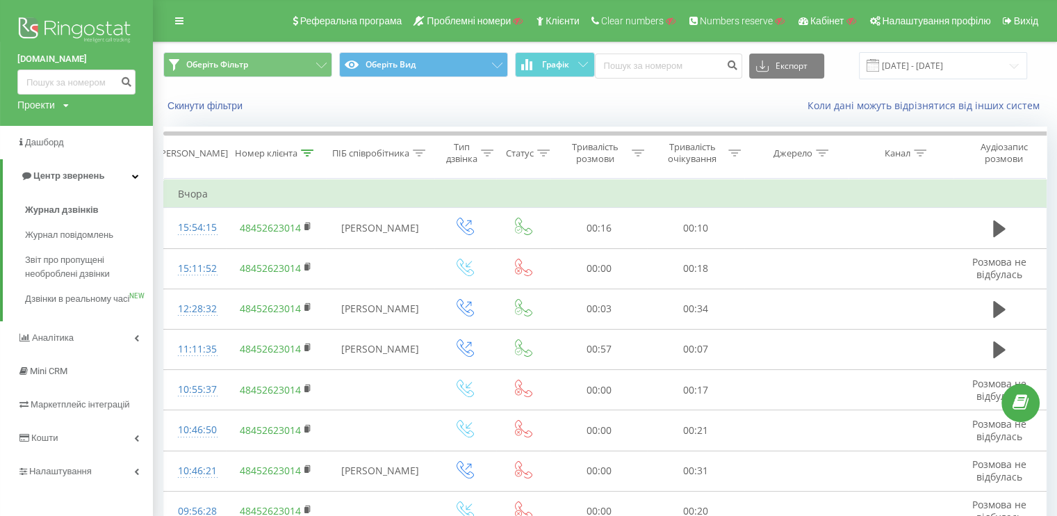
drag, startPoint x: 3, startPoint y: 58, endPoint x: 104, endPoint y: 54, distance: 101.5
click at [104, 54] on div "wr-medical.com Проекти Пошук" at bounding box center [76, 63] width 153 height 126
copy link "wr-medical.com"
drag, startPoint x: 0, startPoint y: 60, endPoint x: 115, endPoint y: 60, distance: 114.7
click at [115, 60] on div "wr-medical.com Проекти Пошук" at bounding box center [76, 63] width 153 height 126
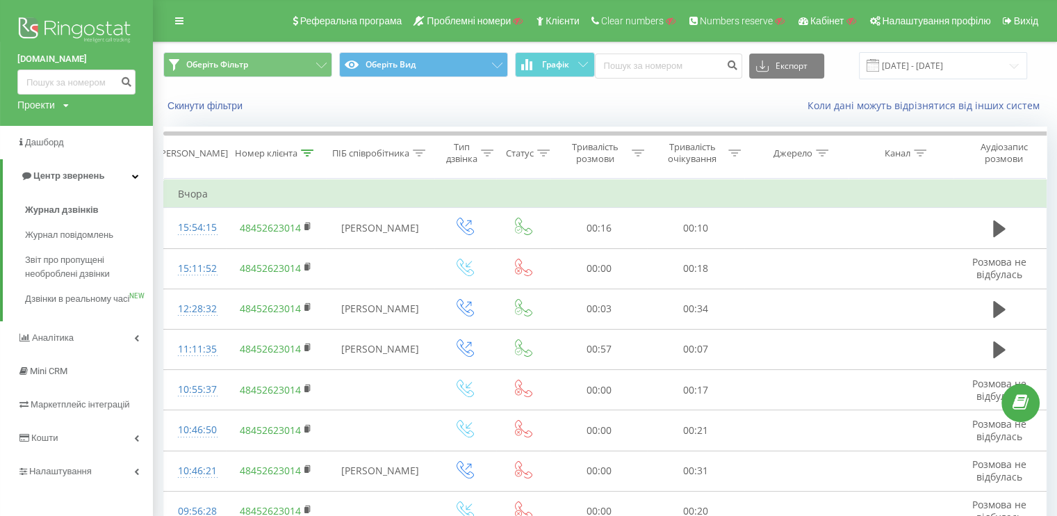
copy link "wr-medical.com"
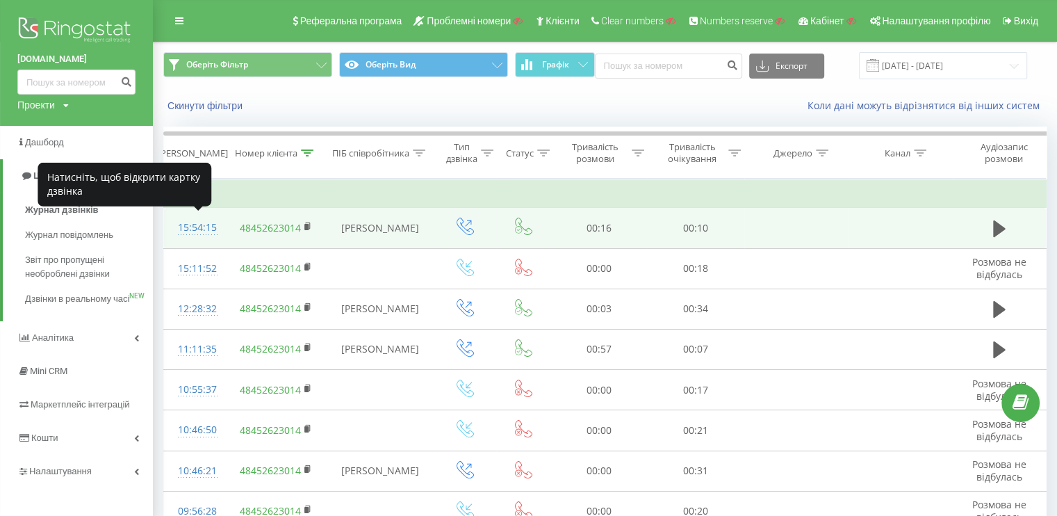
click at [195, 227] on div "15:54:15" at bounding box center [195, 227] width 34 height 27
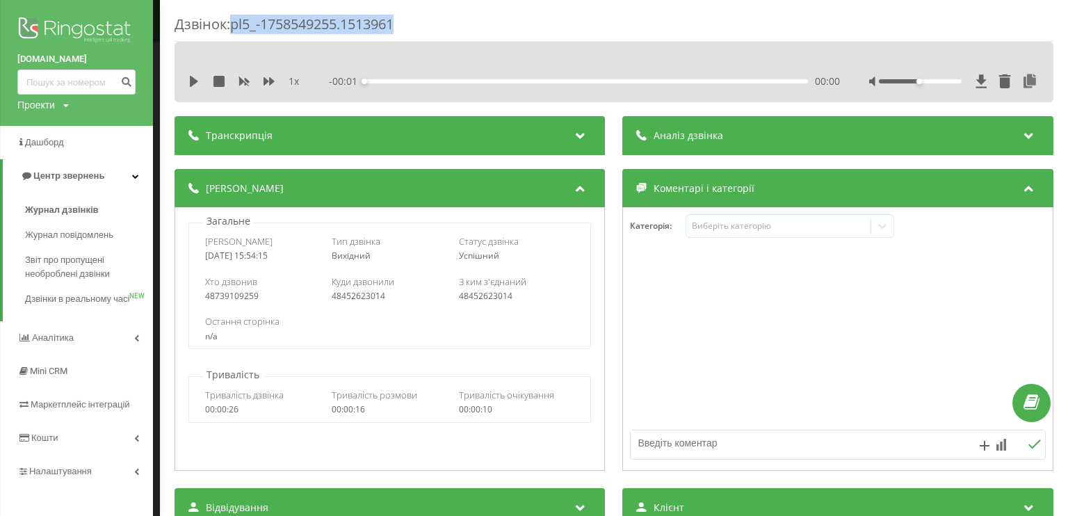
drag, startPoint x: 233, startPoint y: 24, endPoint x: 465, endPoint y: 14, distance: 232.4
click at [465, 15] on div "Дзвінок : pl5_-1758549255.1513961" at bounding box center [613, 28] width 878 height 27
copy div "pl5_-1758549255.1513961"
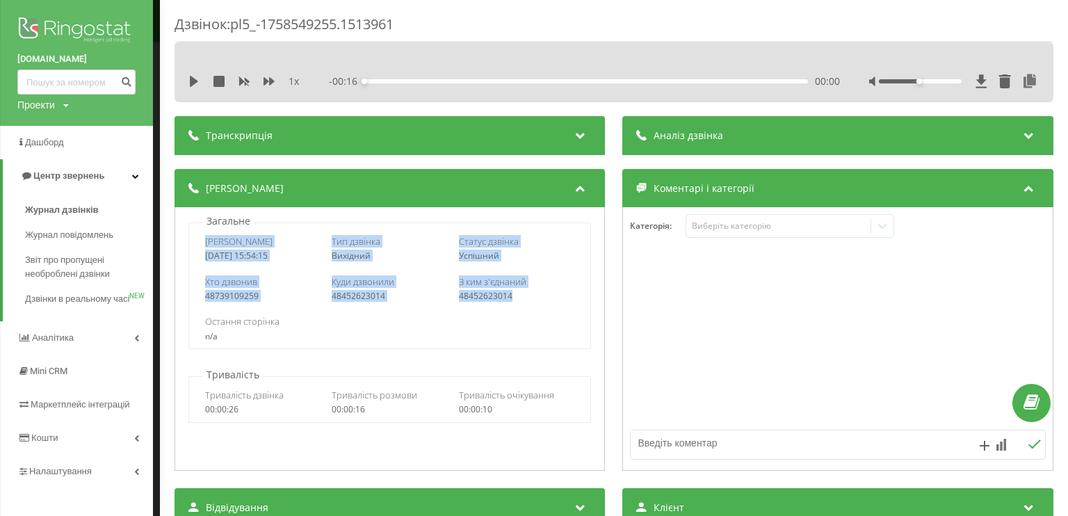
drag, startPoint x: 545, startPoint y: 296, endPoint x: 199, endPoint y: 241, distance: 349.8
click at [199, 241] on div "Дата дзвінка 2025-09-22 15:54:15 Тип дзвінка Вихідний Статус дзвінка Успішний Х…" at bounding box center [389, 285] width 402 height 126
copy div "Дата дзвінка 2025-09-22 15:54:15 Тип дзвінка Вихідний Статус дзвінка Успішний Х…"
click at [156, 205] on div "Дзвінок : pl5_-1758549255.1513961 1 x - 00:16 00:00 00:00 Транскрипція Для AI-а…" at bounding box center [534, 258] width 1068 height 516
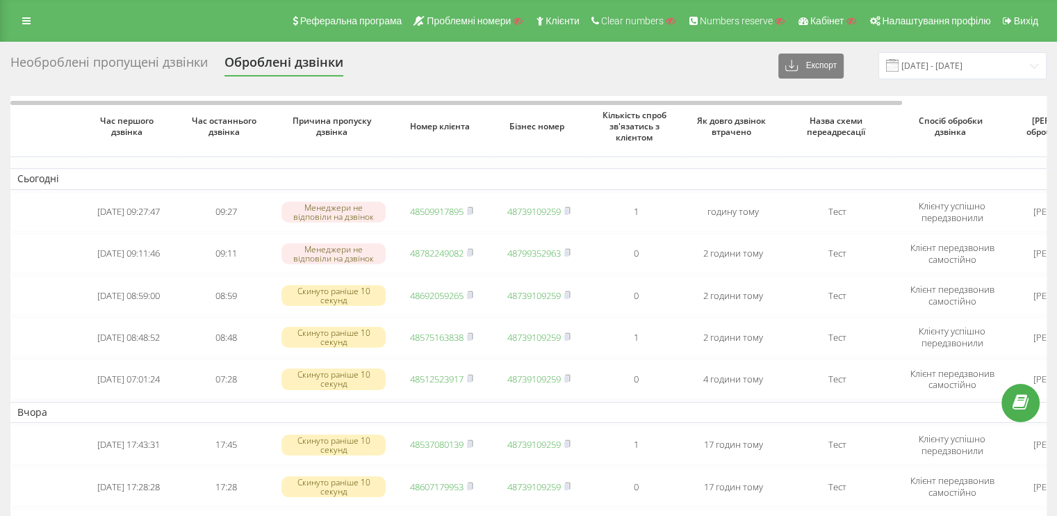
click at [126, 71] on div "Необроблені пропущені дзвінки" at bounding box center [108, 66] width 197 height 22
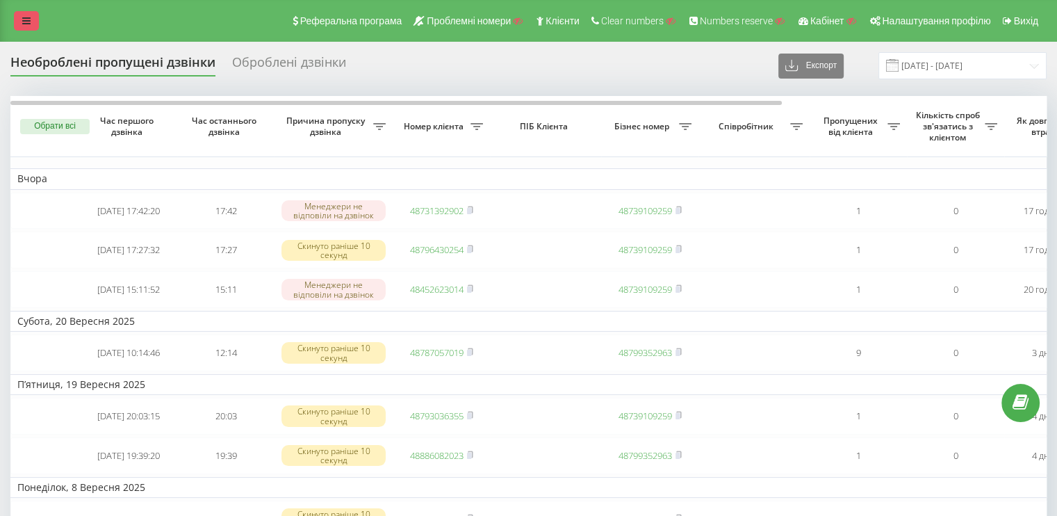
click at [33, 20] on link at bounding box center [26, 20] width 25 height 19
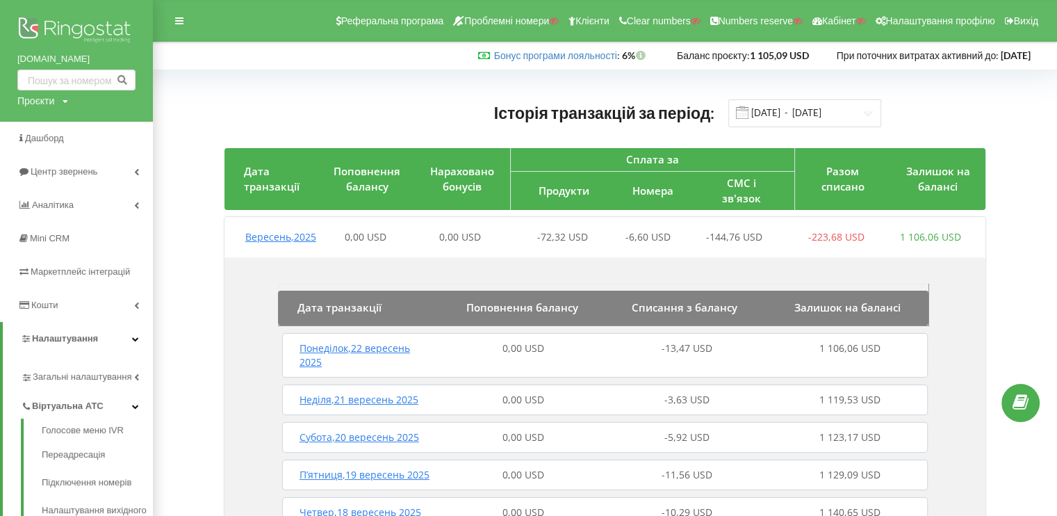
drag, startPoint x: 65, startPoint y: 29, endPoint x: 106, endPoint y: 28, distance: 41.0
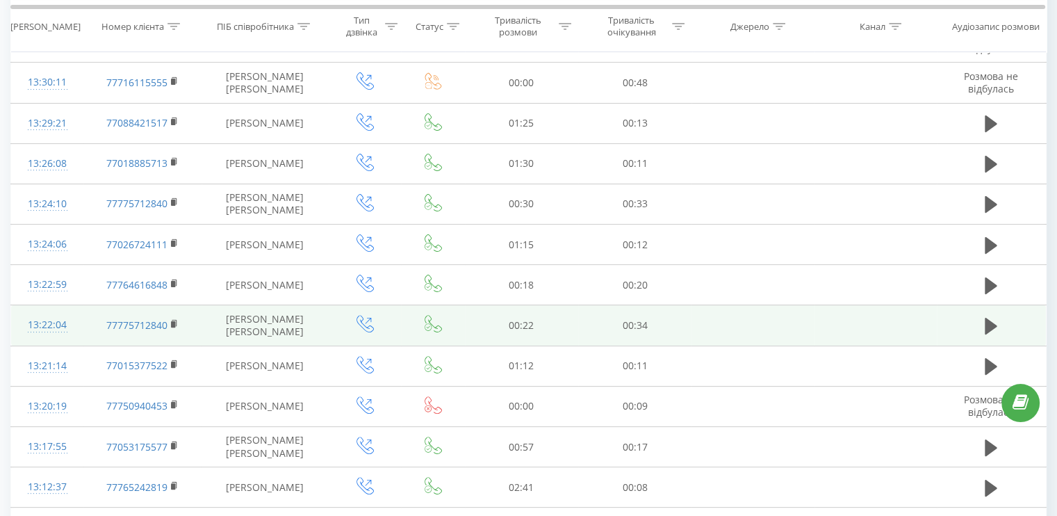
scroll to position [751, 0]
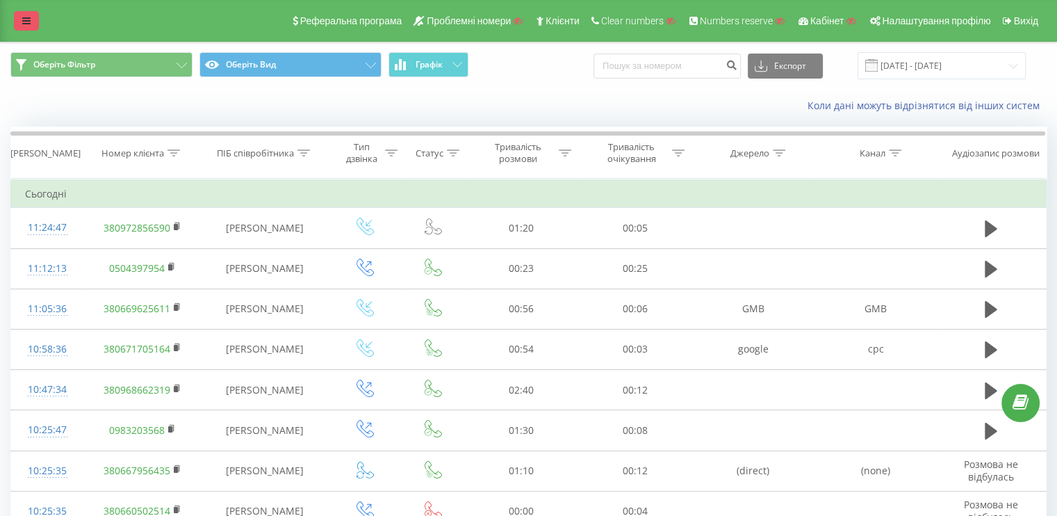
click at [35, 15] on link at bounding box center [26, 20] width 25 height 19
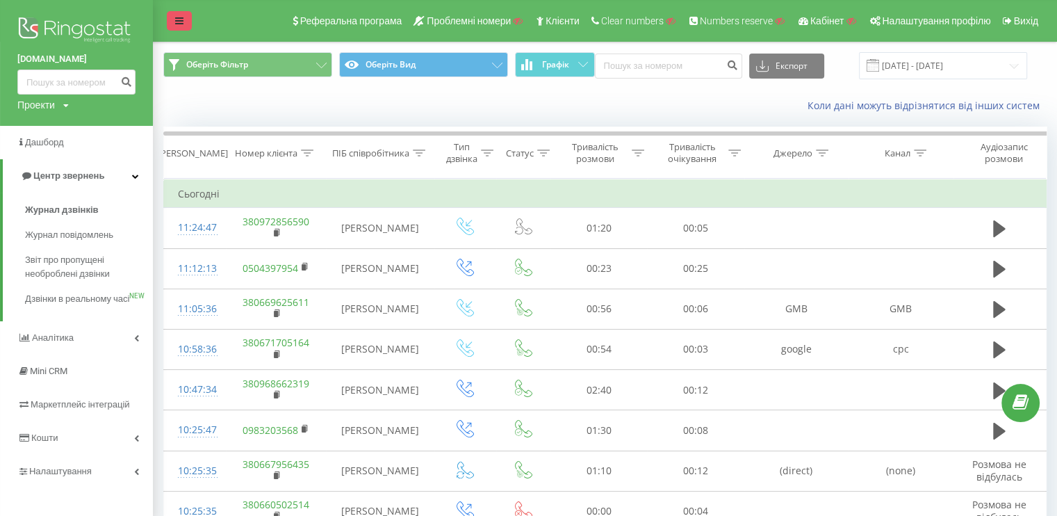
click at [177, 25] on icon at bounding box center [179, 21] width 8 height 10
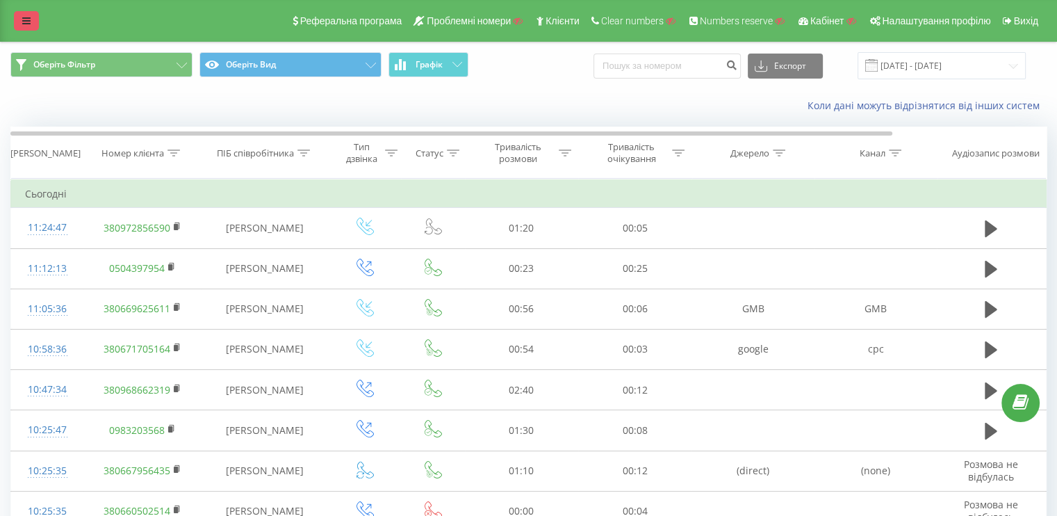
click at [38, 21] on link at bounding box center [26, 20] width 25 height 19
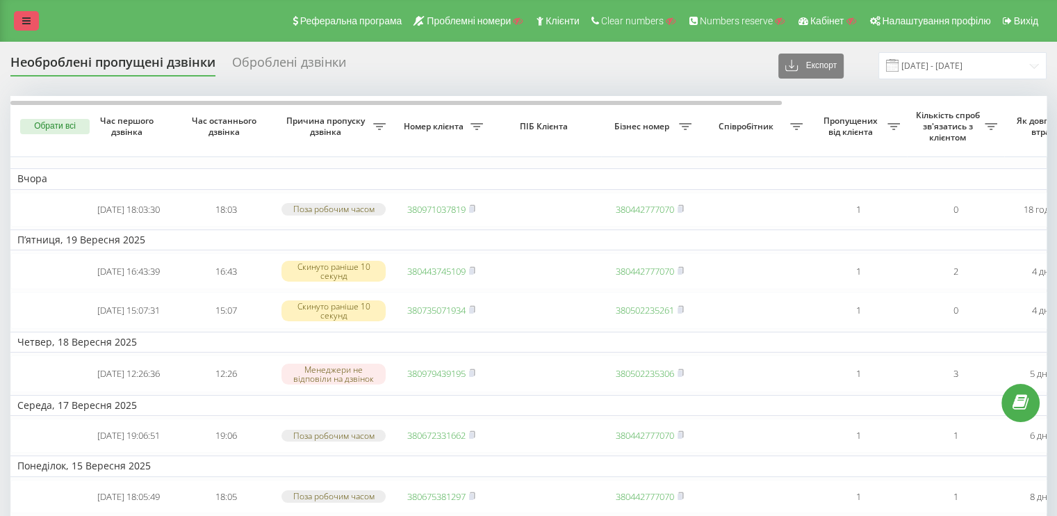
click at [33, 26] on link at bounding box center [26, 20] width 25 height 19
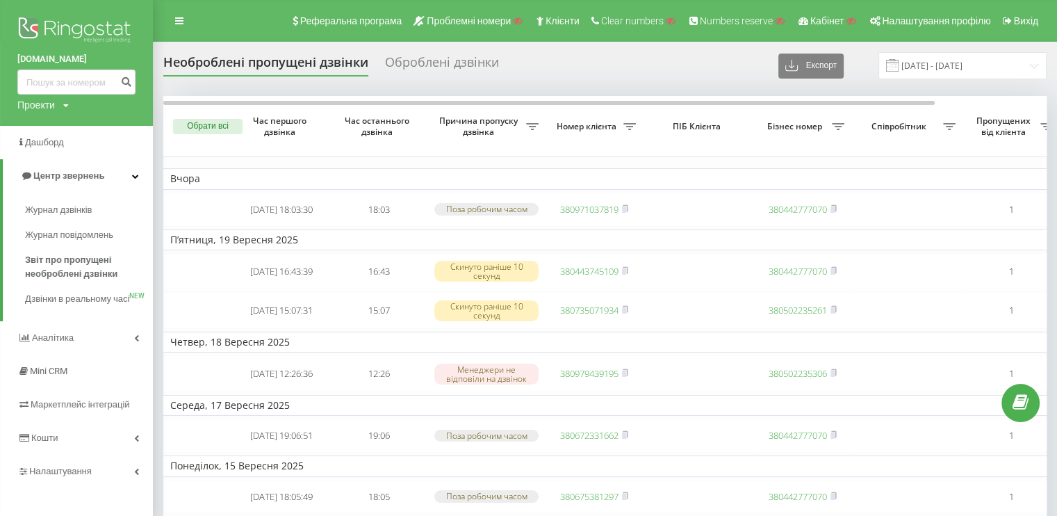
click at [84, 30] on img at bounding box center [76, 31] width 118 height 35
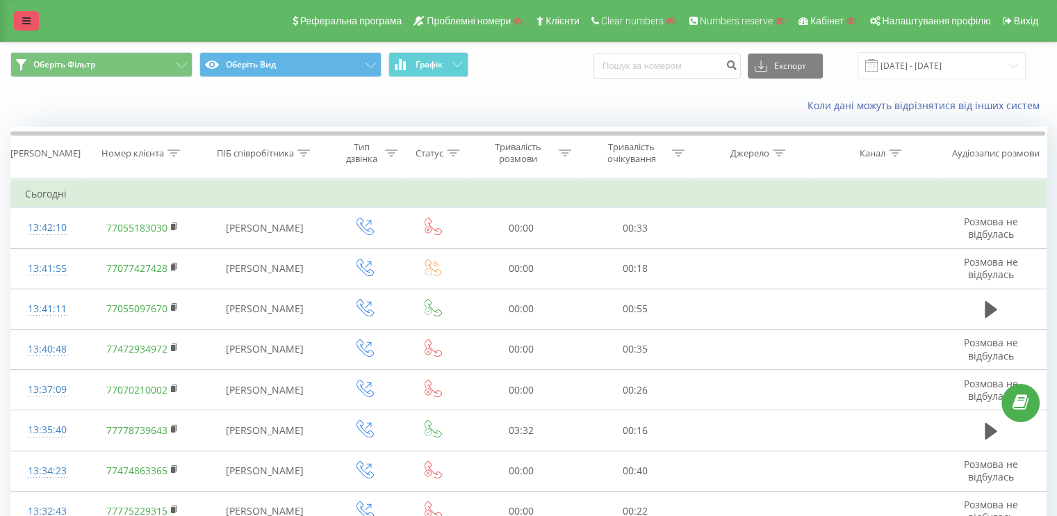
click at [24, 22] on icon at bounding box center [26, 21] width 8 height 10
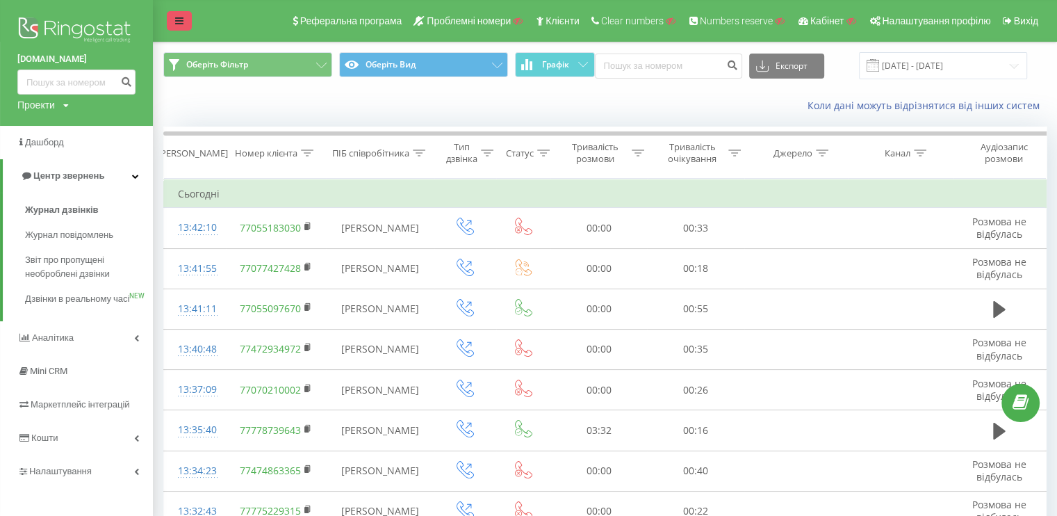
click at [179, 14] on link at bounding box center [179, 20] width 25 height 19
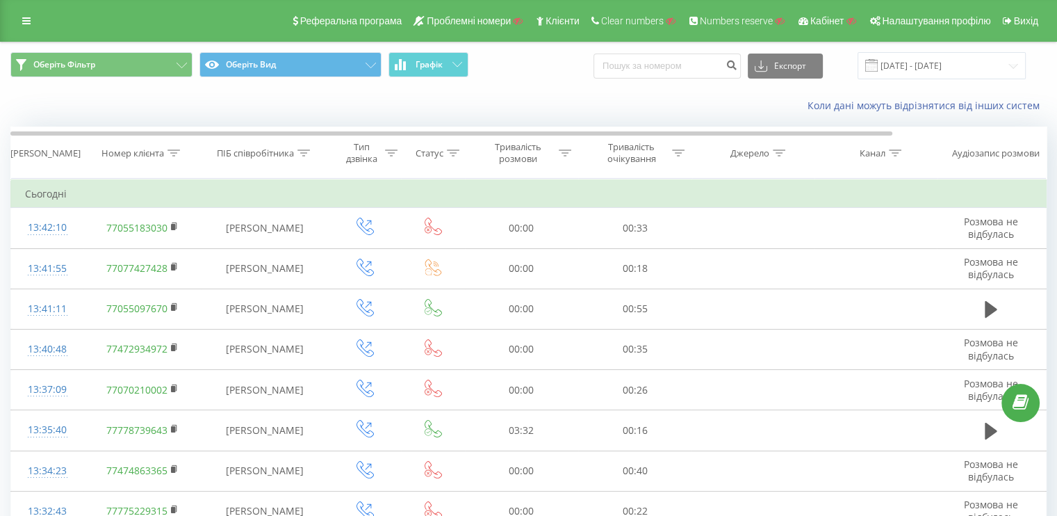
click at [961, 83] on div "Оберіть Фільтр Оберіть Вид Графік Експорт .csv .xls .xlsx 23.08.2025 - 23.09.20…" at bounding box center [529, 65] width 1056 height 47
click at [948, 63] on input "[DATE] - [DATE]" at bounding box center [942, 65] width 168 height 27
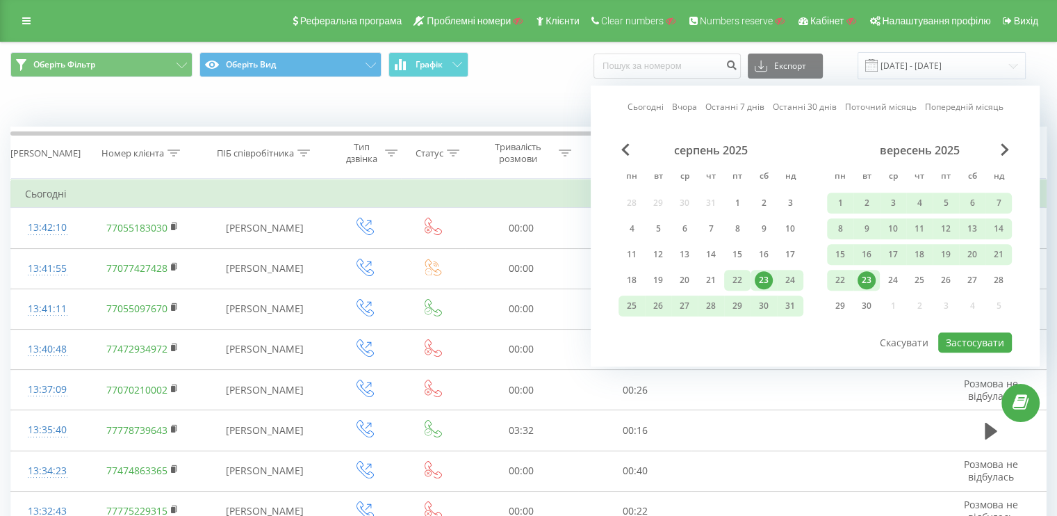
click at [742, 277] on div "22" at bounding box center [737, 280] width 18 height 18
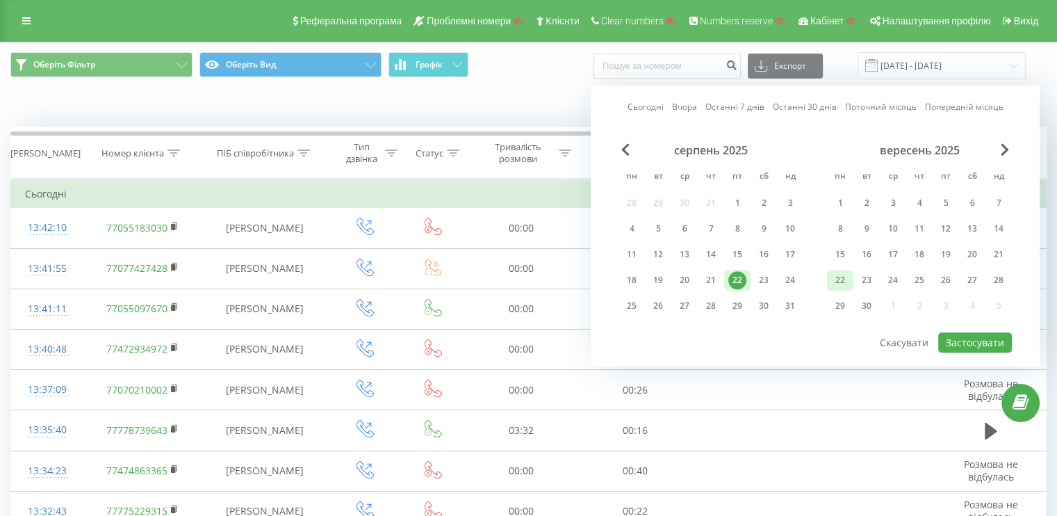
click at [844, 274] on div "22" at bounding box center [840, 280] width 18 height 18
click at [970, 332] on button "Застосувати" at bounding box center [975, 342] width 74 height 20
type input "22.09.2025 - 22.09.2025"
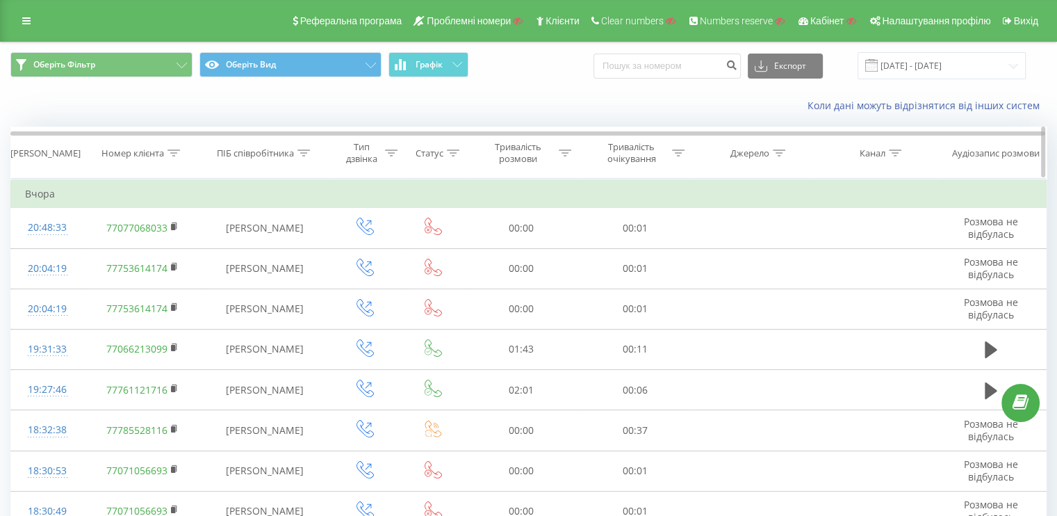
click at [231, 145] on th "ПІБ співробітника" at bounding box center [265, 152] width 127 height 51
click at [171, 152] on icon at bounding box center [173, 152] width 13 height 7
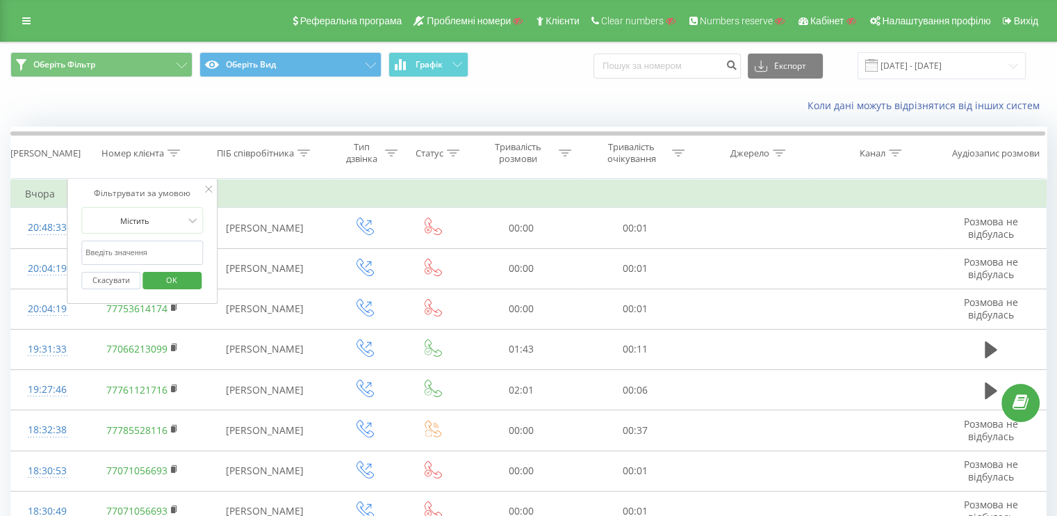
click at [259, 113] on div "Коли дані можуть відрізнятися вiд інших систем" at bounding box center [529, 105] width 1056 height 33
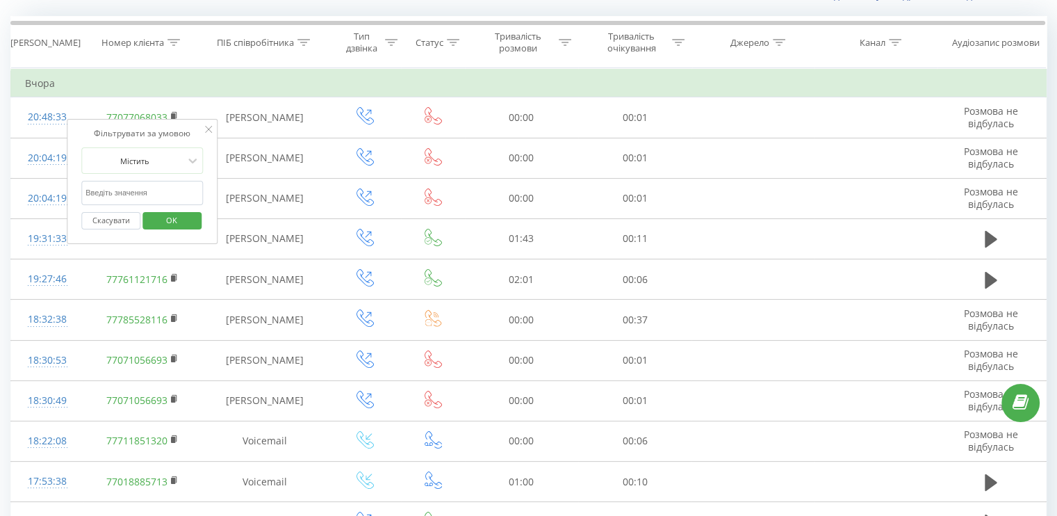
scroll to position [751, 0]
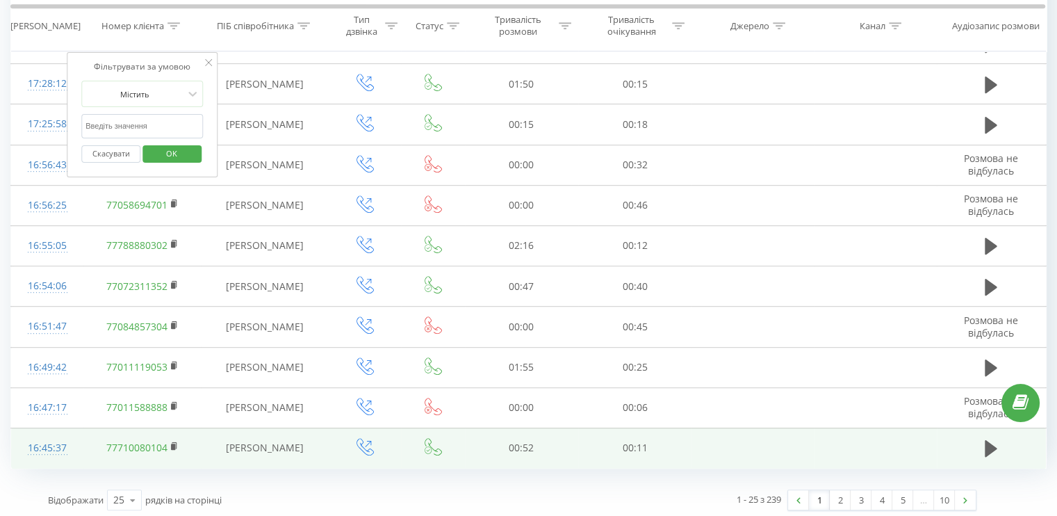
drag, startPoint x: 281, startPoint y: 113, endPoint x: 616, endPoint y: 451, distance: 475.7
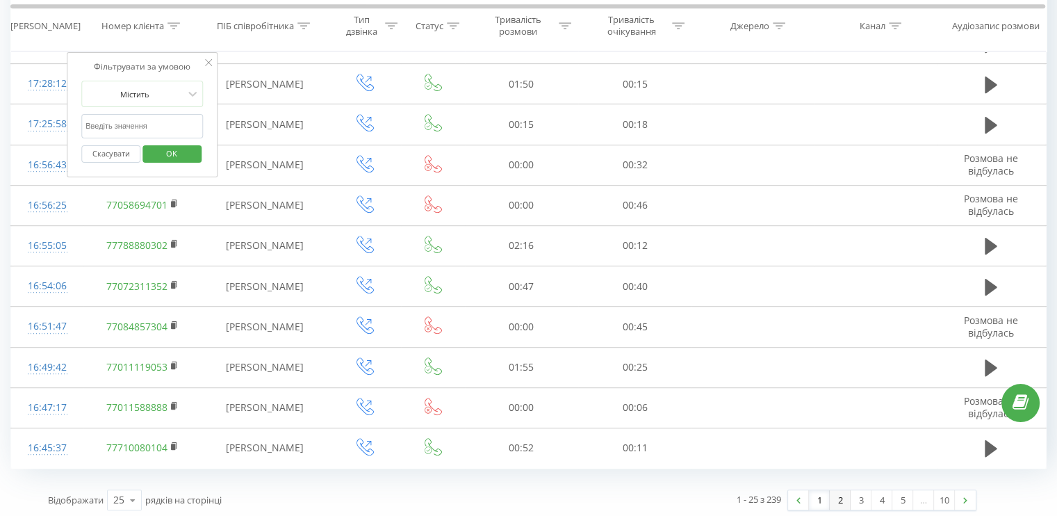
click at [840, 493] on link "2" at bounding box center [840, 499] width 21 height 19
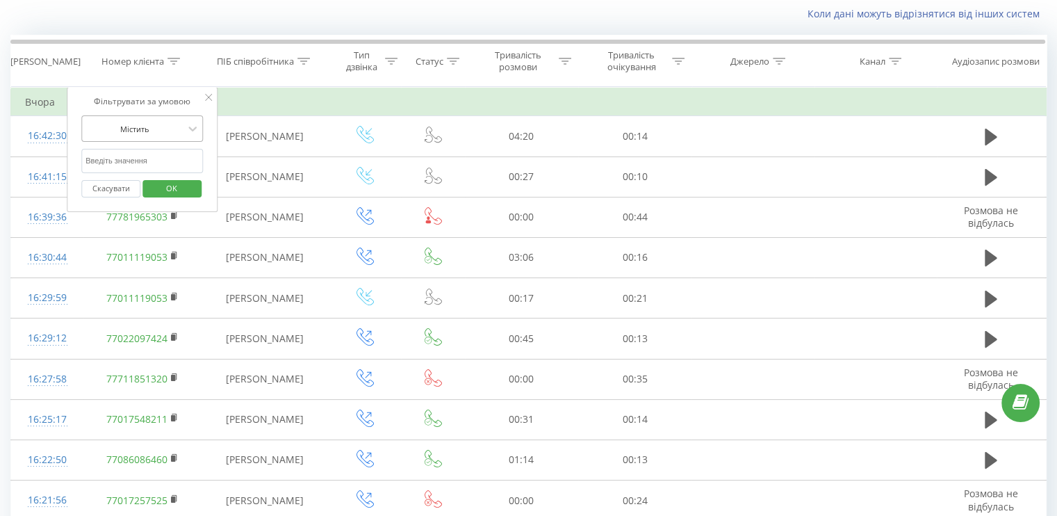
click at [141, 133] on div at bounding box center [134, 128] width 99 height 13
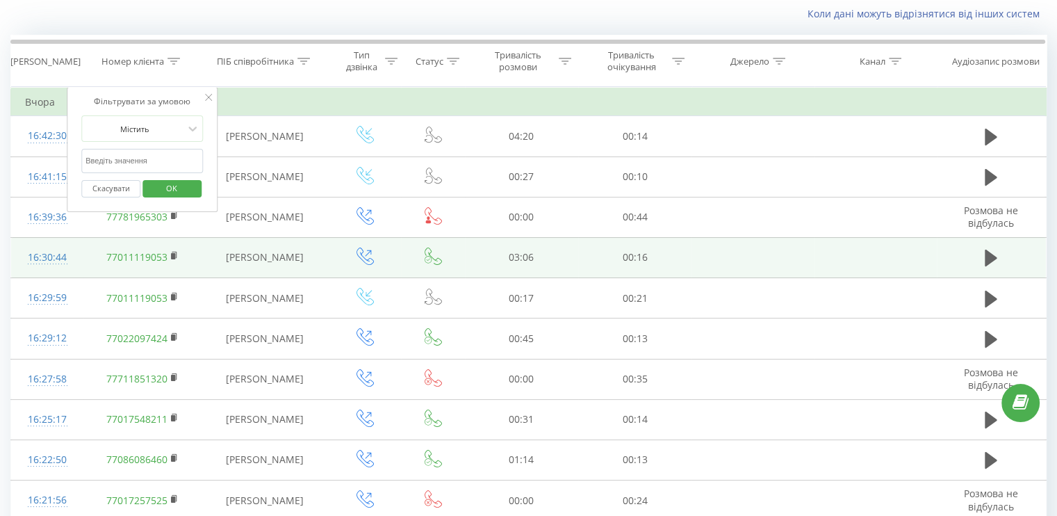
click at [795, 238] on td at bounding box center [753, 257] width 122 height 40
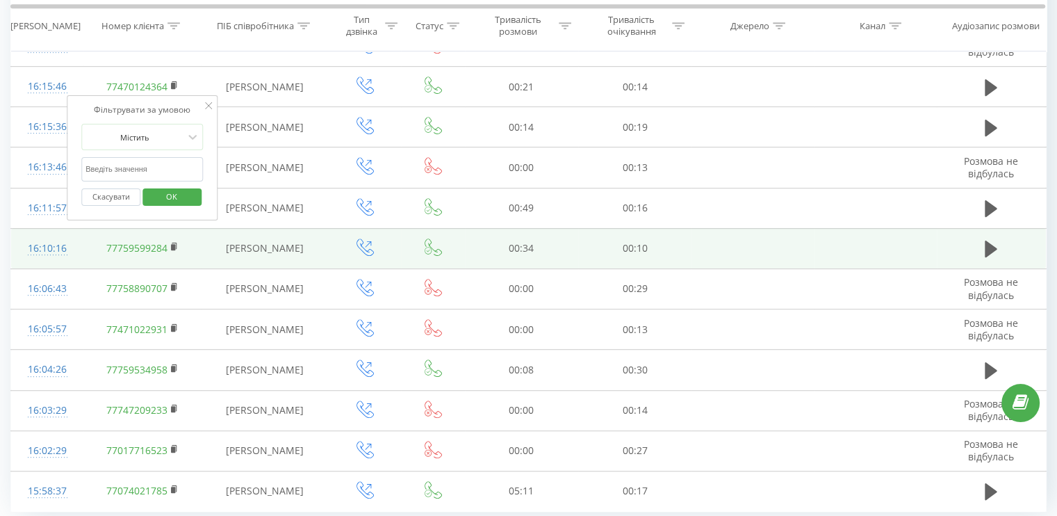
scroll to position [751, 0]
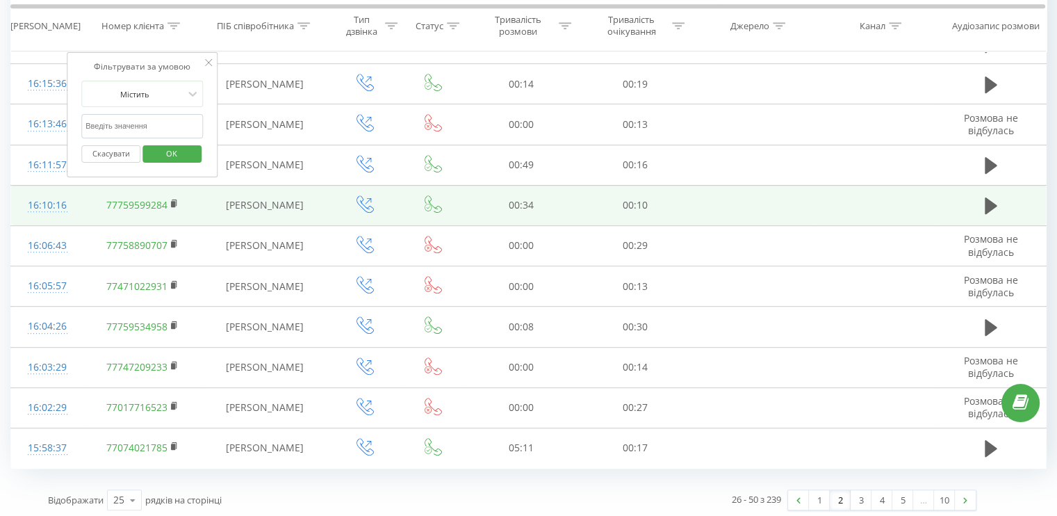
drag, startPoint x: 776, startPoint y: 238, endPoint x: 710, endPoint y: 440, distance: 211.9
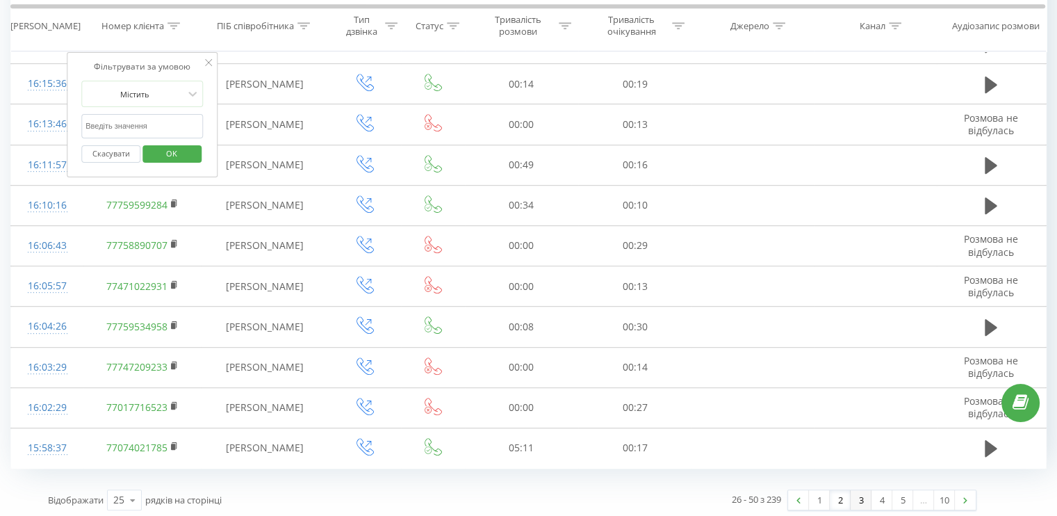
click at [859, 497] on link "3" at bounding box center [861, 499] width 21 height 19
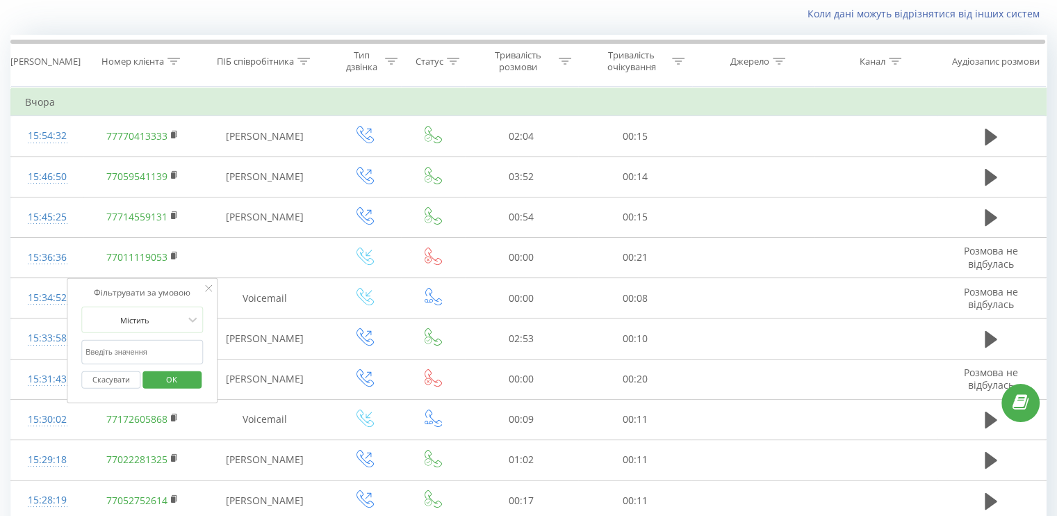
scroll to position [751, 0]
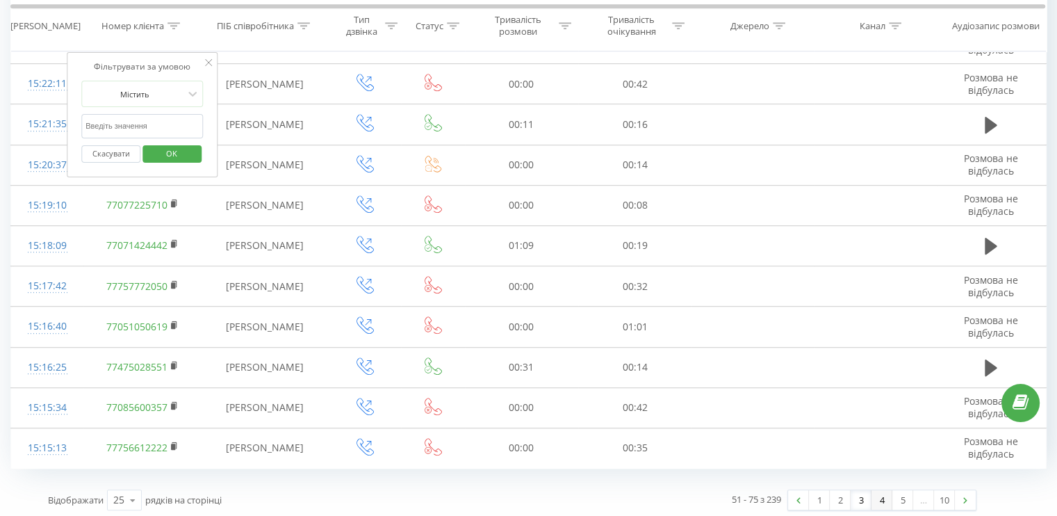
click at [881, 494] on link "4" at bounding box center [882, 499] width 21 height 19
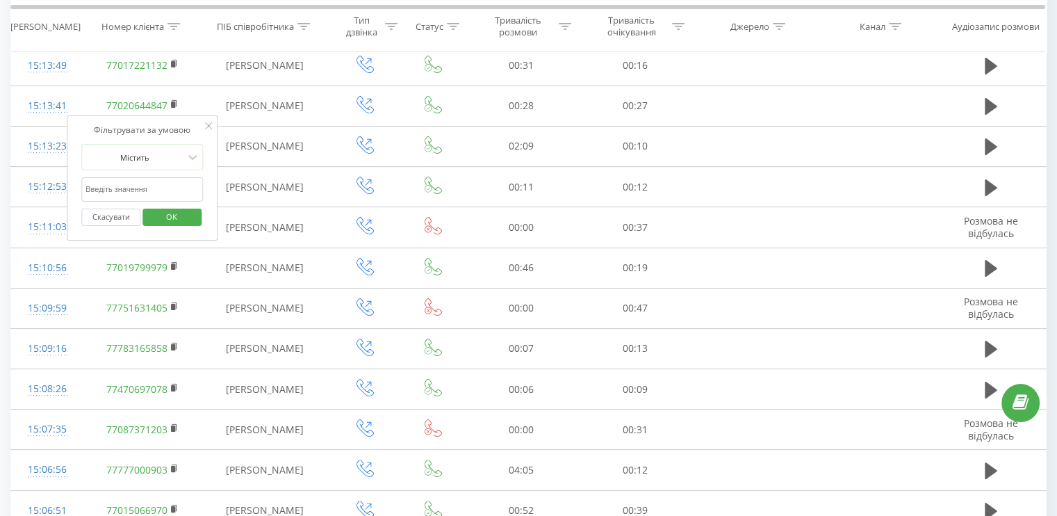
scroll to position [751, 0]
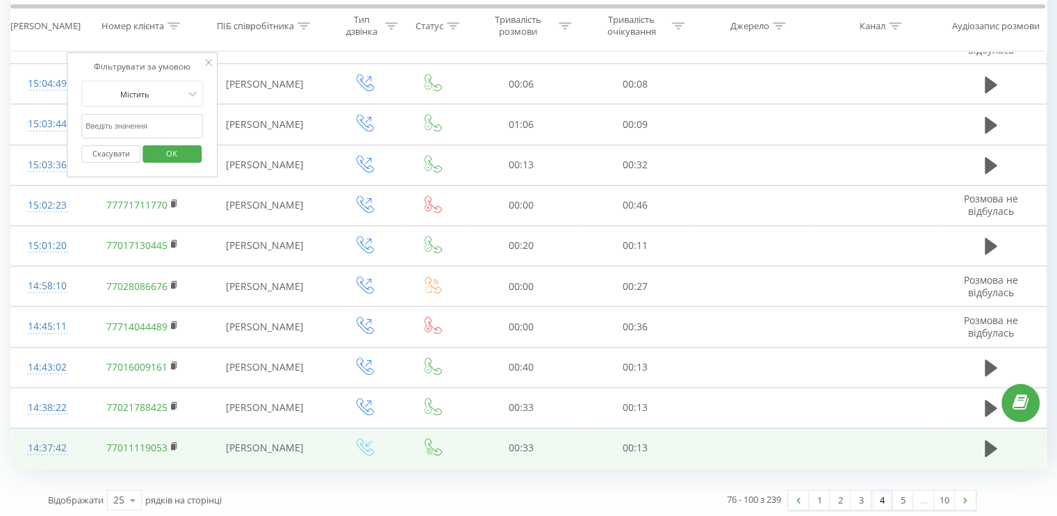
drag, startPoint x: 618, startPoint y: 199, endPoint x: 589, endPoint y: 457, distance: 259.5
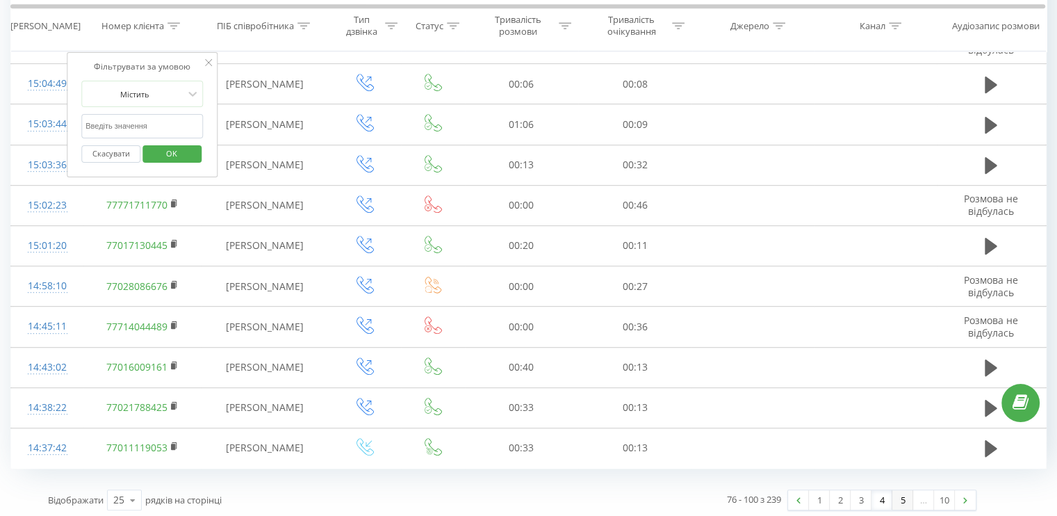
click at [899, 494] on link "5" at bounding box center [902, 499] width 21 height 19
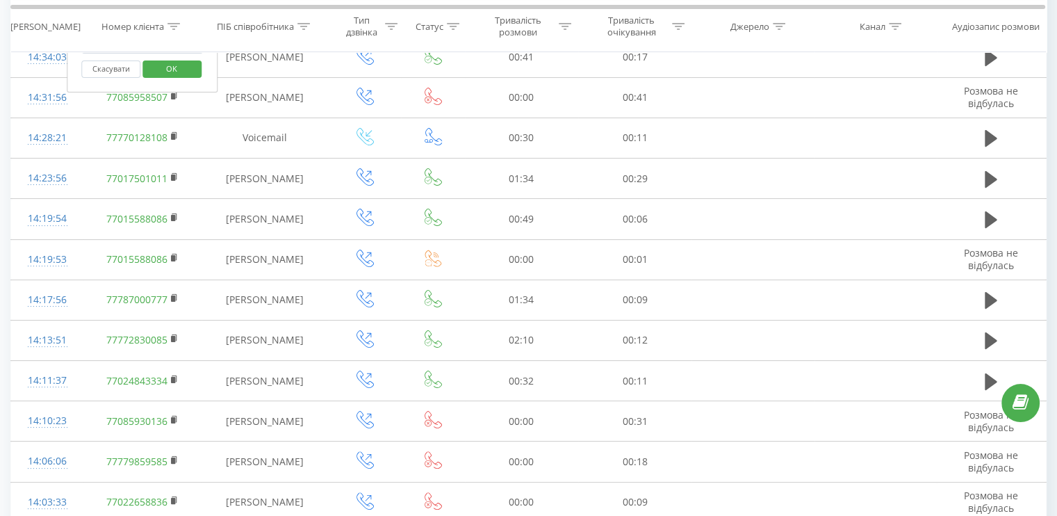
scroll to position [751, 0]
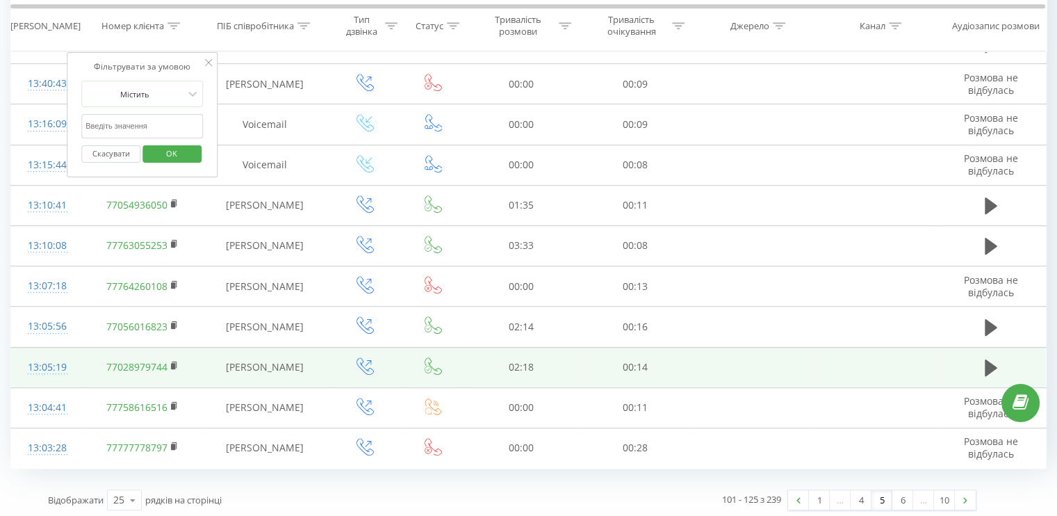
drag, startPoint x: 659, startPoint y: 369, endPoint x: 611, endPoint y: 509, distance: 148.4
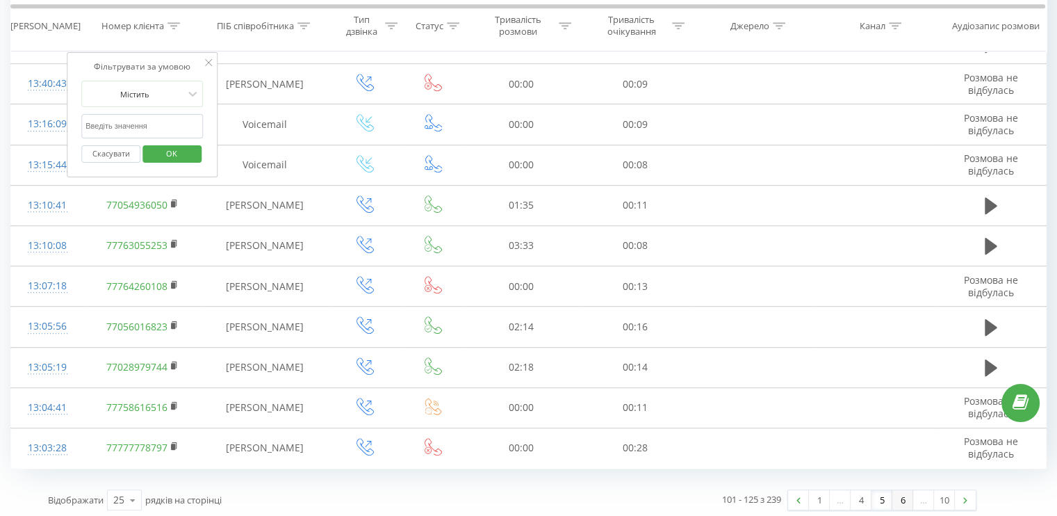
click at [893, 493] on link "6" at bounding box center [902, 499] width 21 height 19
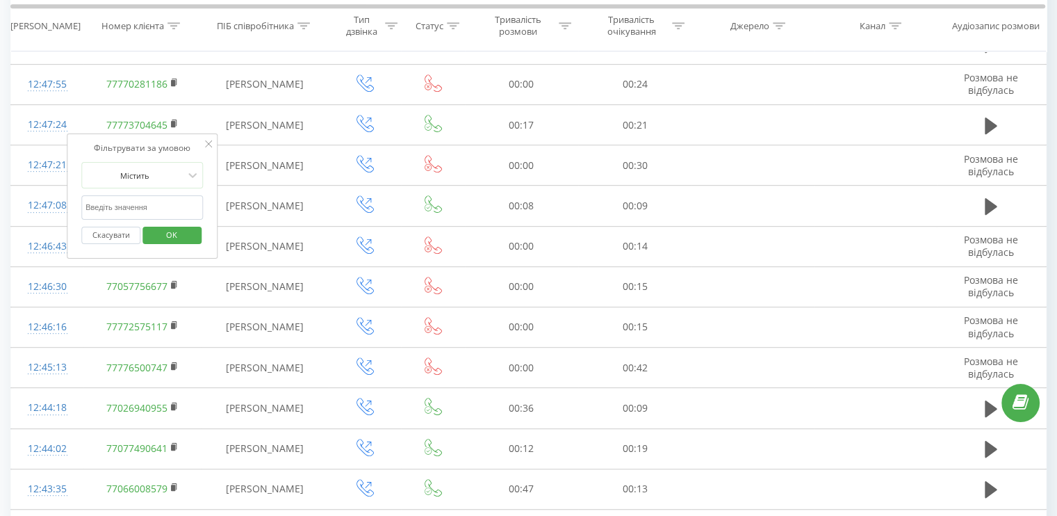
scroll to position [751, 0]
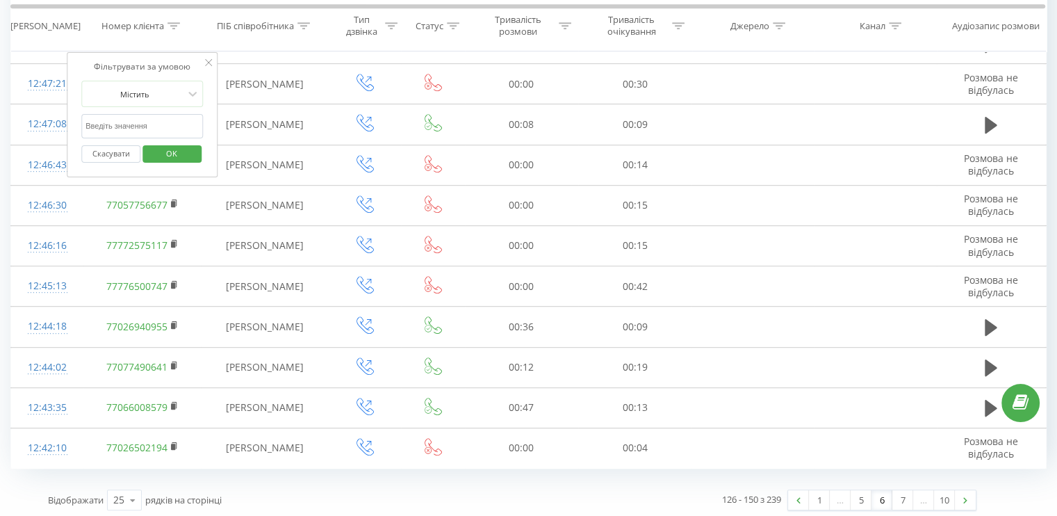
drag, startPoint x: 657, startPoint y: 230, endPoint x: 605, endPoint y: 508, distance: 282.9
click at [897, 491] on link "7" at bounding box center [902, 499] width 21 height 19
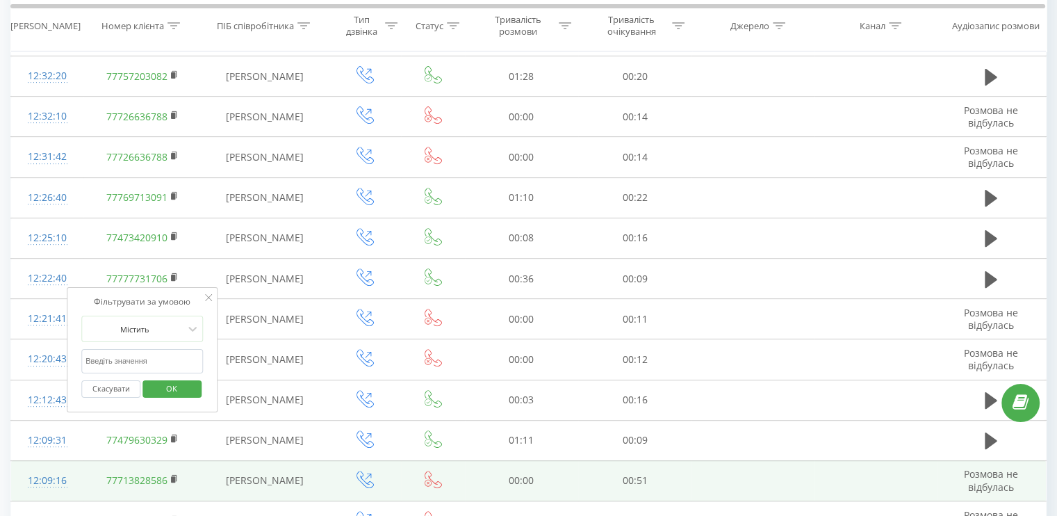
scroll to position [751, 0]
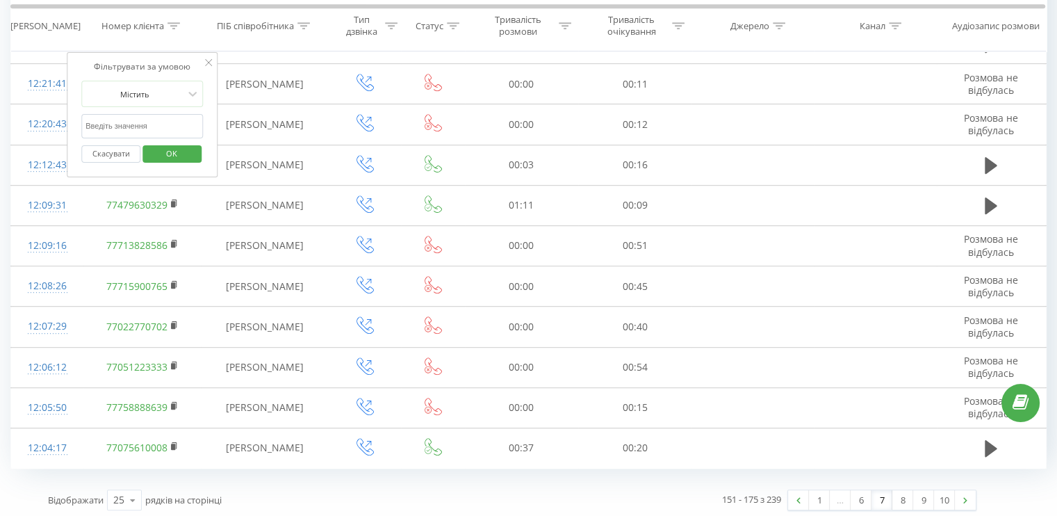
drag, startPoint x: 766, startPoint y: 270, endPoint x: 750, endPoint y: 497, distance: 227.1
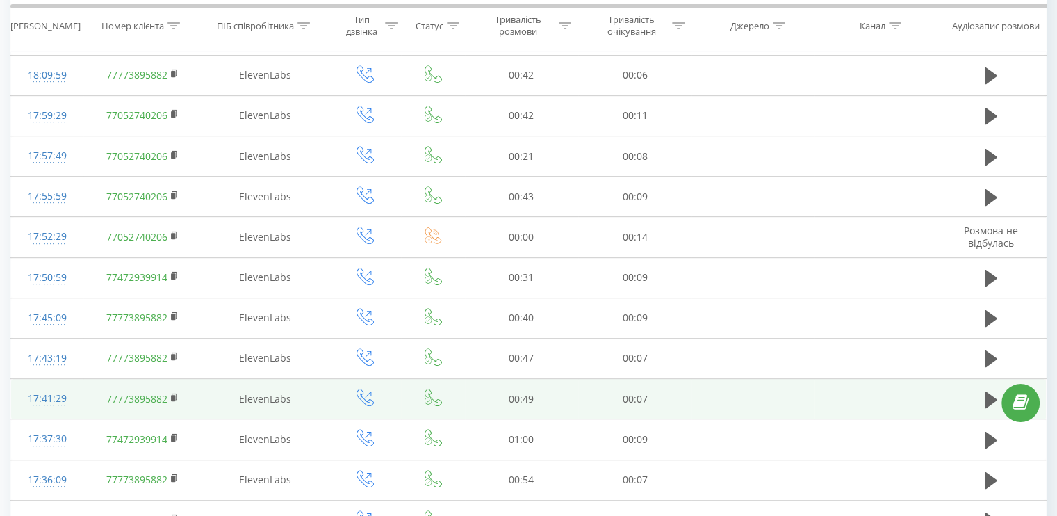
scroll to position [778, 0]
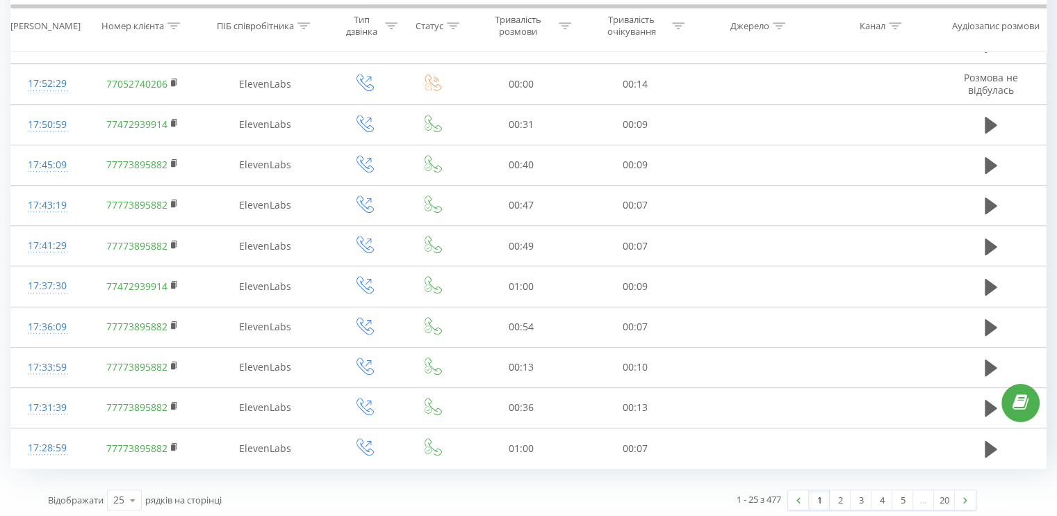
click at [837, 491] on link "2" at bounding box center [840, 499] width 21 height 19
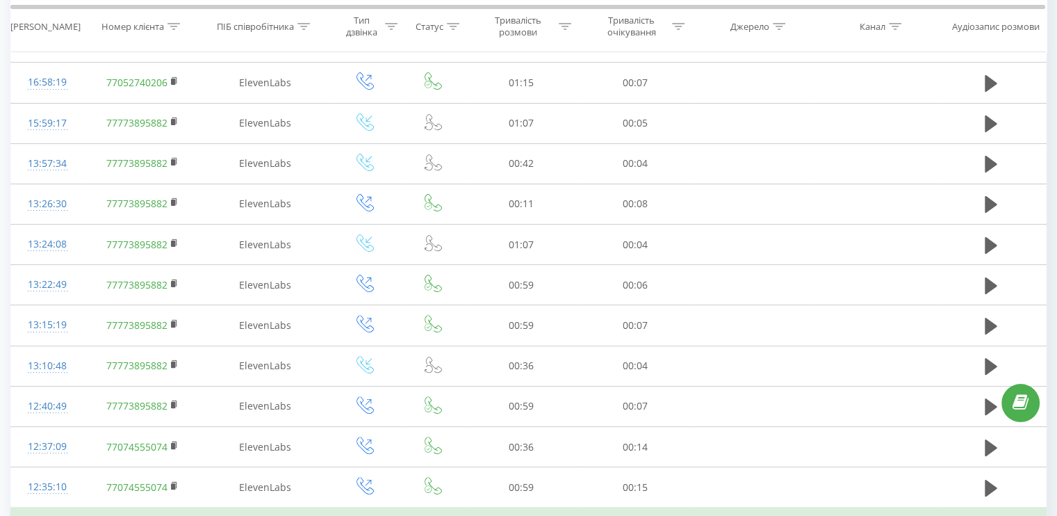
scroll to position [778, 0]
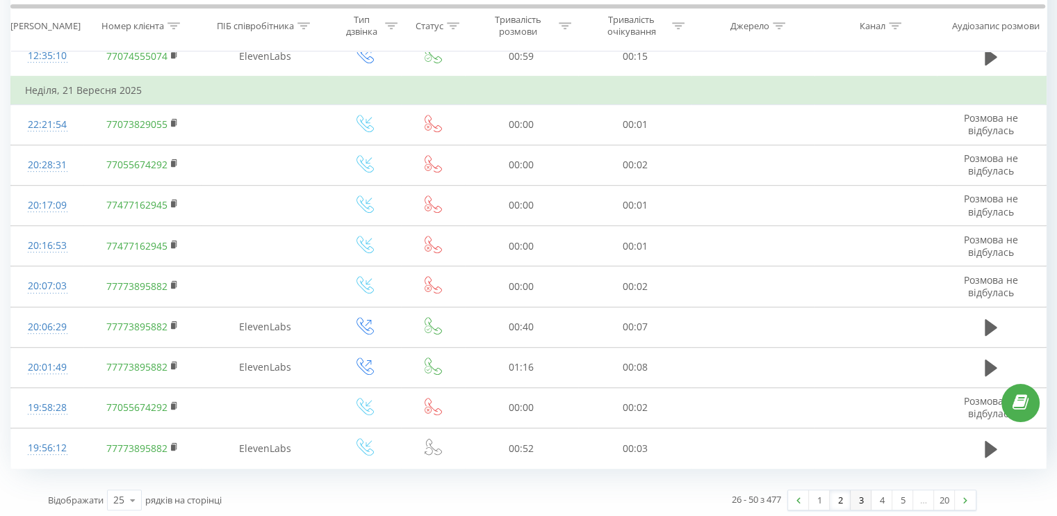
click at [856, 492] on link "3" at bounding box center [861, 499] width 21 height 19
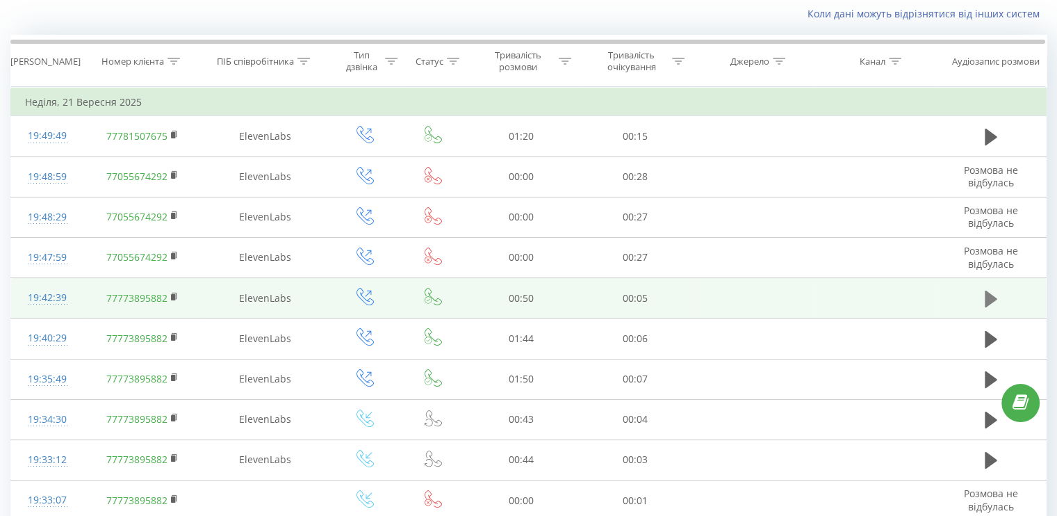
click at [988, 292] on icon at bounding box center [991, 298] width 13 height 17
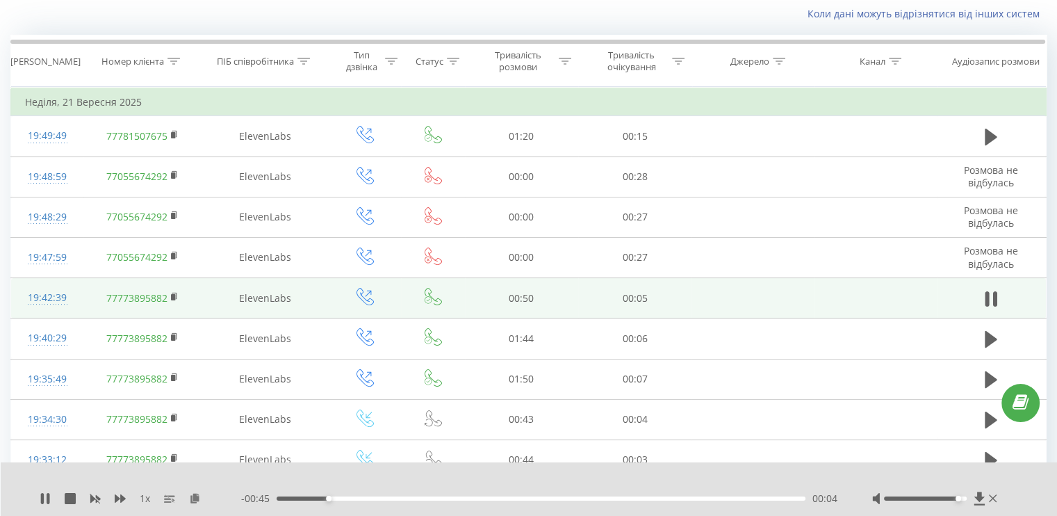
drag, startPoint x: 928, startPoint y: 498, endPoint x: 954, endPoint y: 494, distance: 26.7
click at [954, 494] on div at bounding box center [936, 498] width 128 height 14
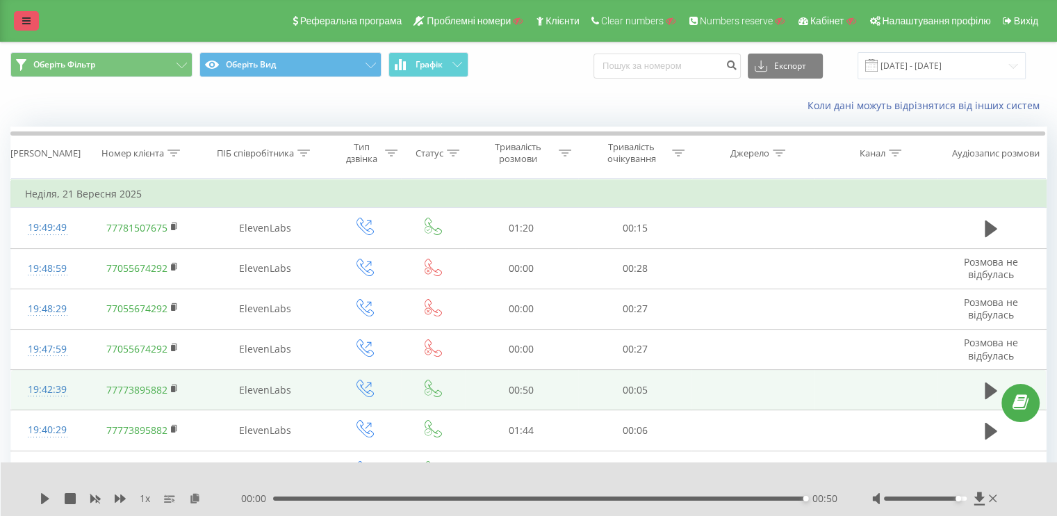
click at [28, 22] on icon at bounding box center [26, 21] width 8 height 10
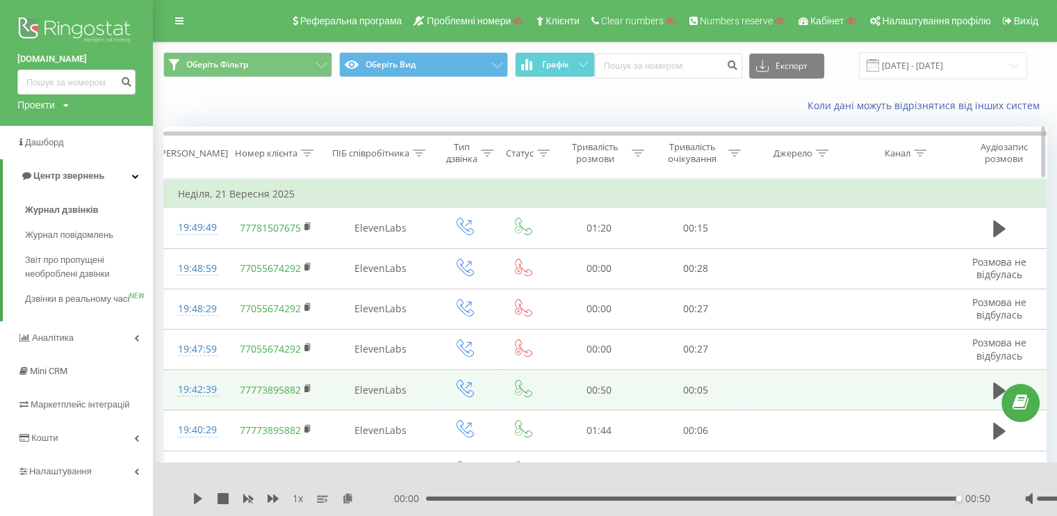
scroll to position [70, 0]
